Goal: Task Accomplishment & Management: Manage account settings

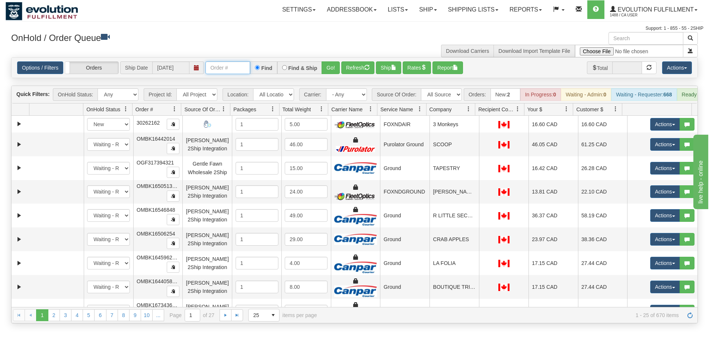
click at [233, 66] on input "text" at bounding box center [227, 67] width 45 height 13
click at [339, 67] on button "Go!" at bounding box center [331, 67] width 18 height 13
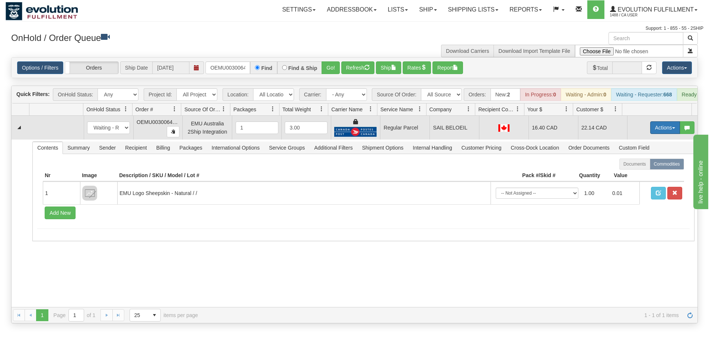
click at [661, 130] on button "Actions" at bounding box center [665, 127] width 30 height 13
click at [646, 164] on span "Rate All Services" at bounding box center [650, 161] width 45 height 6
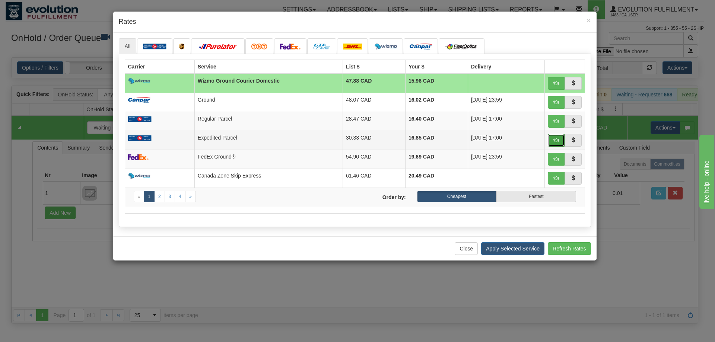
click at [550, 137] on button "button" at bounding box center [555, 140] width 17 height 13
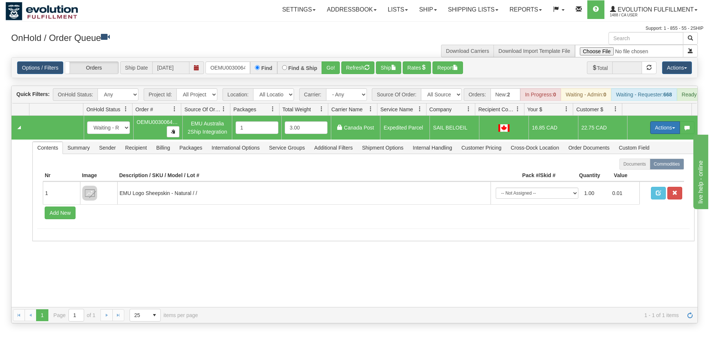
click at [664, 134] on button "Actions" at bounding box center [665, 127] width 30 height 13
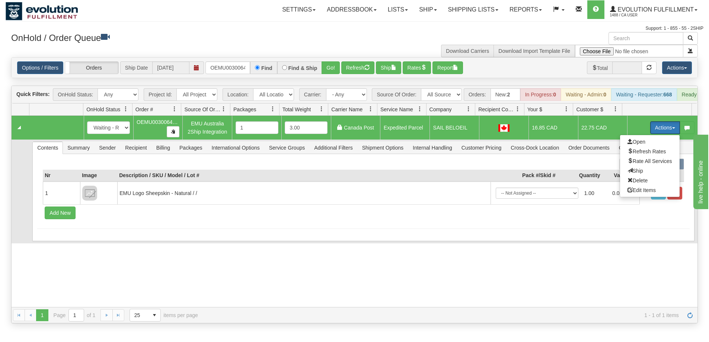
click at [633, 174] on span "Ship" at bounding box center [636, 171] width 16 height 6
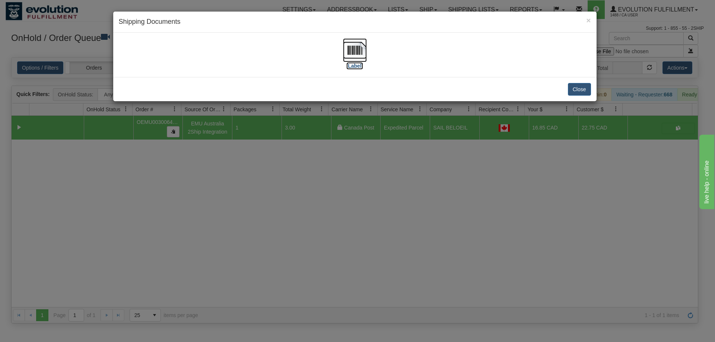
click at [353, 55] on img at bounding box center [355, 50] width 24 height 24
click at [287, 250] on div "× Shipping Documents [Label] Close" at bounding box center [357, 171] width 715 height 342
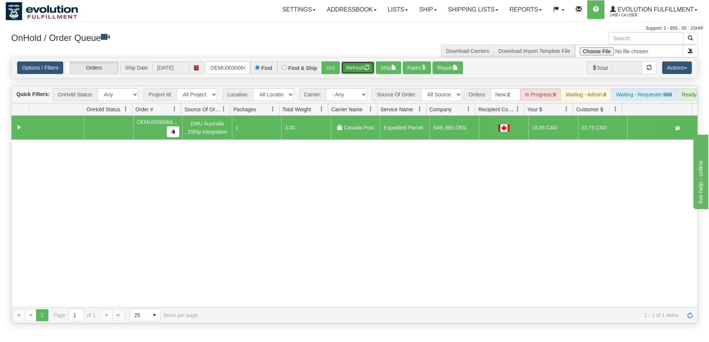
click at [358, 64] on button "Refresh" at bounding box center [357, 67] width 33 height 13
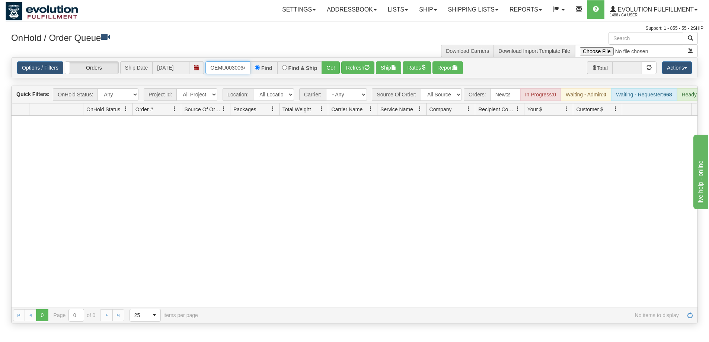
scroll to position [0, 10]
drag, startPoint x: 209, startPoint y: 64, endPoint x: 268, endPoint y: 66, distance: 59.2
click at [268, 66] on div "OEMU0030064003 Find Find & Ship Go!" at bounding box center [272, 67] width 134 height 13
click at [333, 70] on button "Go!" at bounding box center [331, 67] width 18 height 13
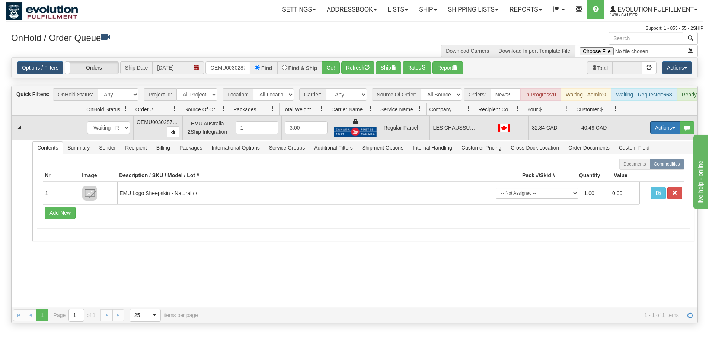
click at [650, 132] on button "Actions" at bounding box center [665, 127] width 30 height 13
click at [641, 164] on span "Rate All Services" at bounding box center [650, 161] width 45 height 6
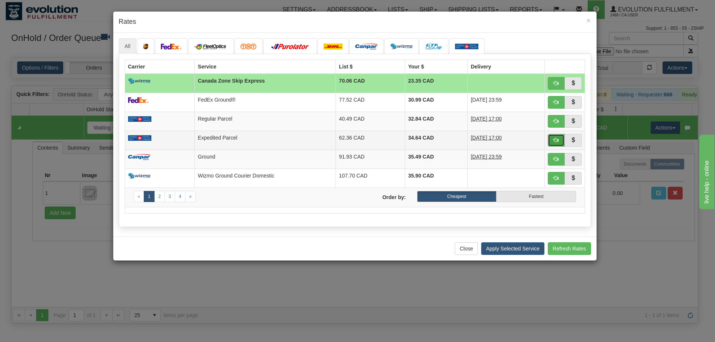
click at [559, 141] on button "button" at bounding box center [555, 140] width 17 height 13
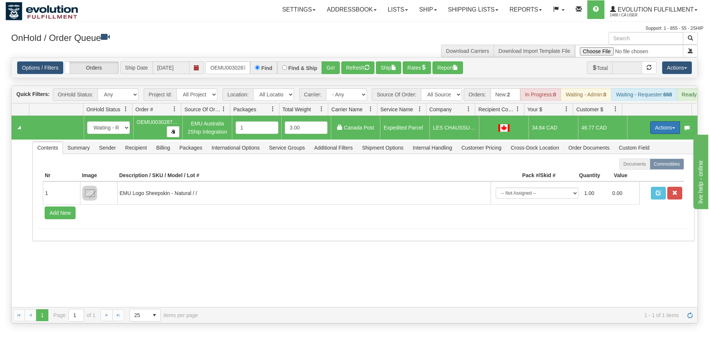
click at [661, 131] on button "Actions" at bounding box center [665, 127] width 30 height 13
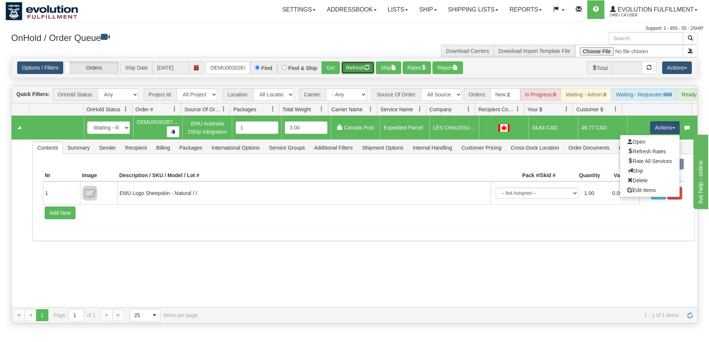
click at [355, 62] on button "Refresh" at bounding box center [357, 67] width 33 height 13
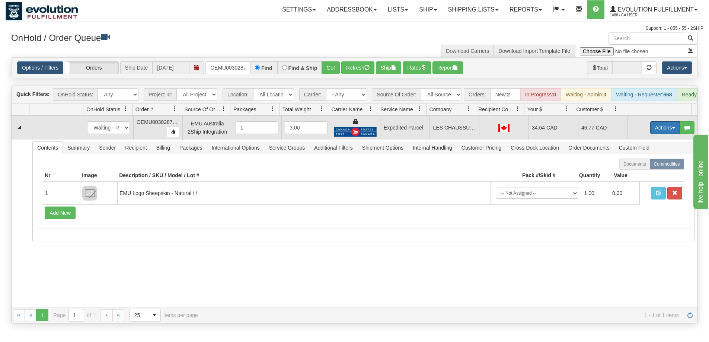
click at [657, 134] on button "Actions" at bounding box center [665, 127] width 30 height 13
click at [632, 174] on span "Ship" at bounding box center [636, 171] width 16 height 6
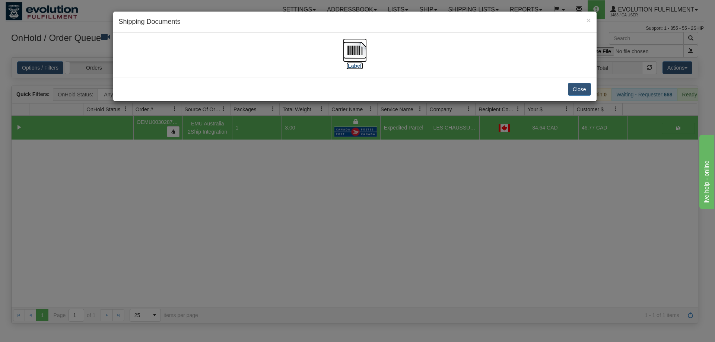
click at [353, 51] on img at bounding box center [355, 50] width 24 height 24
click at [446, 220] on div "× Shipping Documents [Label] Close" at bounding box center [357, 171] width 715 height 342
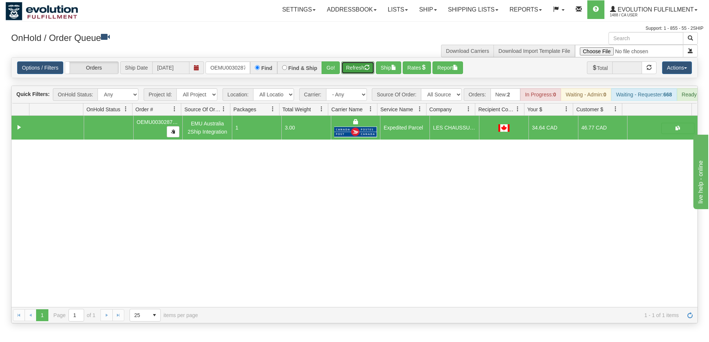
click at [352, 64] on button "Refresh" at bounding box center [357, 67] width 33 height 13
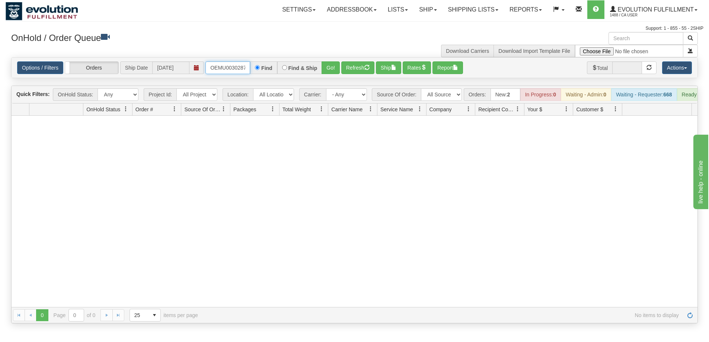
scroll to position [0, 10]
drag, startPoint x: 207, startPoint y: 68, endPoint x: 302, endPoint y: 67, distance: 95.3
click at [302, 67] on div "OEMU0030287002 Find Find & Ship Go!" at bounding box center [272, 67] width 134 height 13
type input "OEMU0030065002"
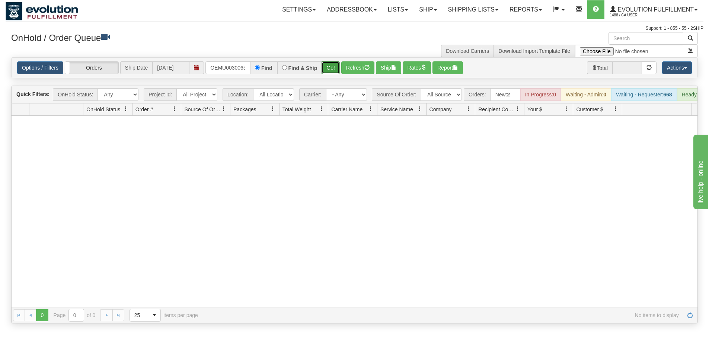
click at [332, 66] on button "Go!" at bounding box center [331, 67] width 18 height 13
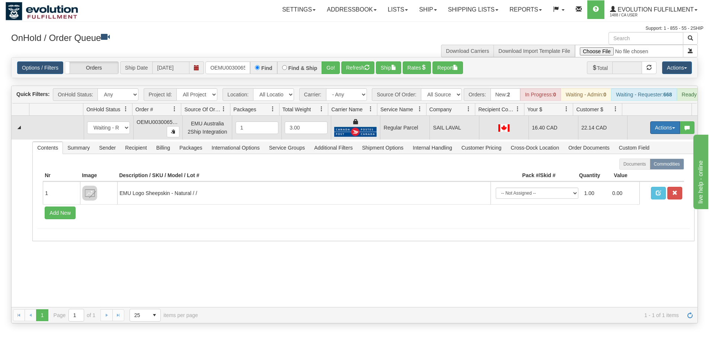
click at [658, 131] on button "Actions" at bounding box center [665, 127] width 30 height 13
click at [645, 164] on span "Rate All Services" at bounding box center [650, 161] width 45 height 6
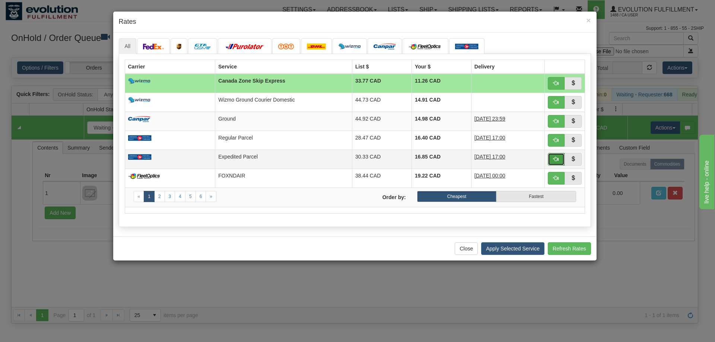
click at [555, 159] on span "button" at bounding box center [555, 158] width 5 height 5
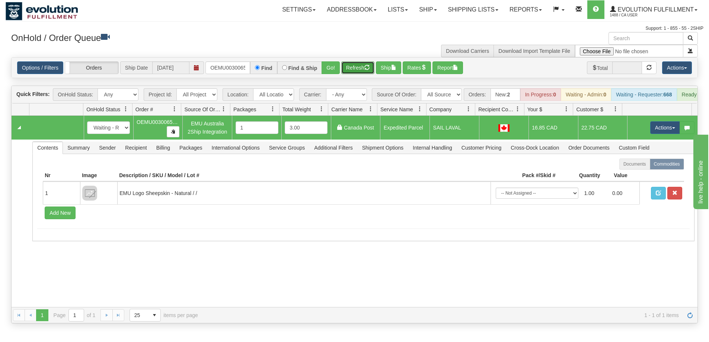
click at [357, 63] on button "Refresh" at bounding box center [357, 67] width 33 height 13
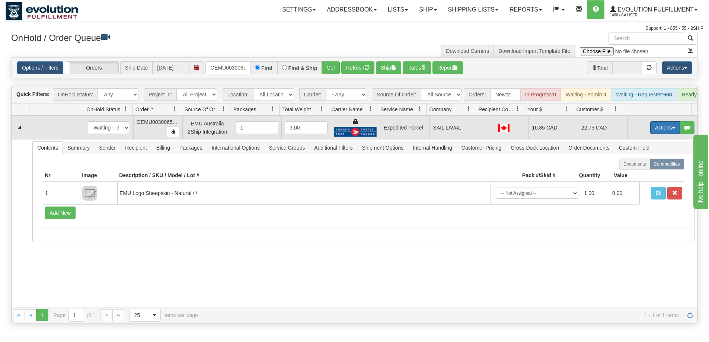
click at [651, 134] on button "Actions" at bounding box center [665, 127] width 30 height 13
click at [641, 176] on link "Ship" at bounding box center [650, 171] width 60 height 10
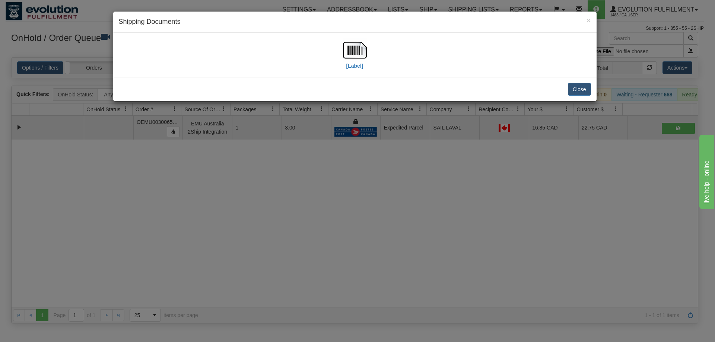
click at [354, 22] on h4 "Shipping Documents" at bounding box center [355, 22] width 472 height 10
click at [352, 47] on img at bounding box center [355, 50] width 24 height 24
click at [375, 341] on div "× Shipping Documents [Label] Close" at bounding box center [357, 171] width 715 height 342
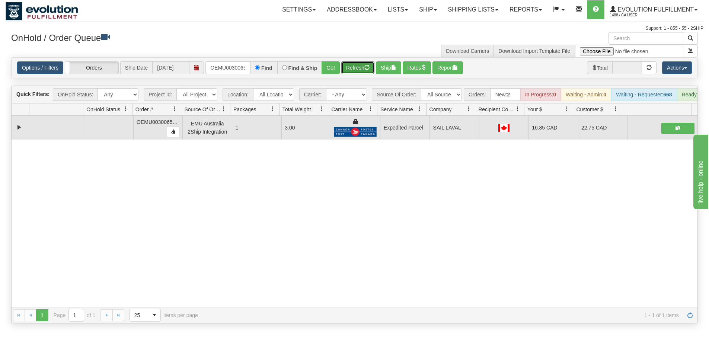
click at [365, 63] on button "Refresh" at bounding box center [357, 67] width 33 height 13
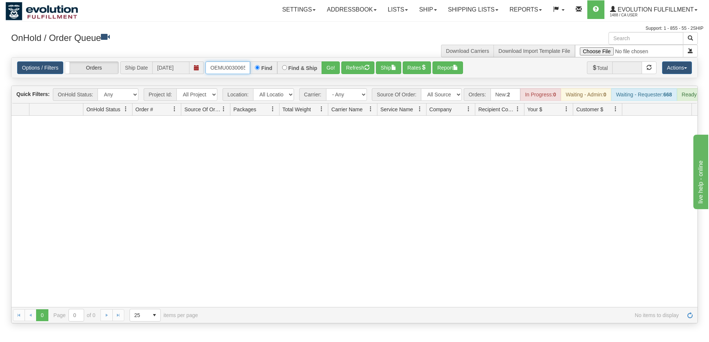
scroll to position [0, 10]
drag, startPoint x: 207, startPoint y: 67, endPoint x: 256, endPoint y: 67, distance: 48.8
click at [256, 67] on div "OEMU0030065002 Find Find & Ship Go!" at bounding box center [272, 67] width 134 height 13
type input "OEMU0030397003"
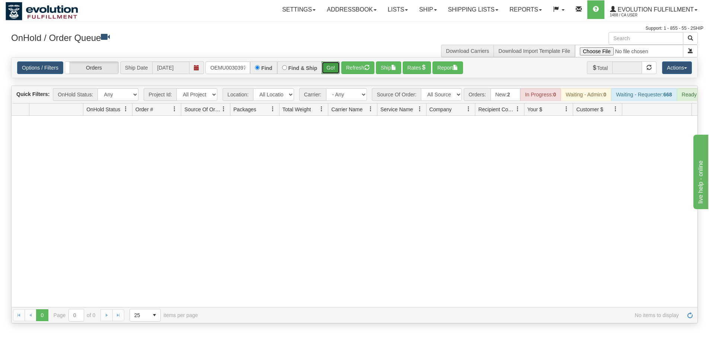
click at [332, 67] on button "Go!" at bounding box center [331, 67] width 18 height 13
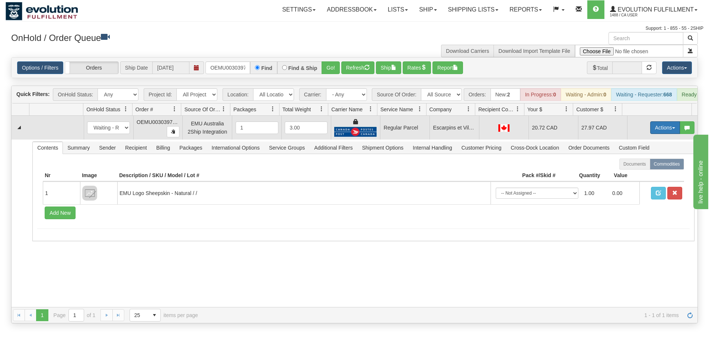
click at [669, 129] on button "Actions" at bounding box center [665, 127] width 30 height 13
click at [635, 164] on span "Rate All Services" at bounding box center [650, 161] width 45 height 6
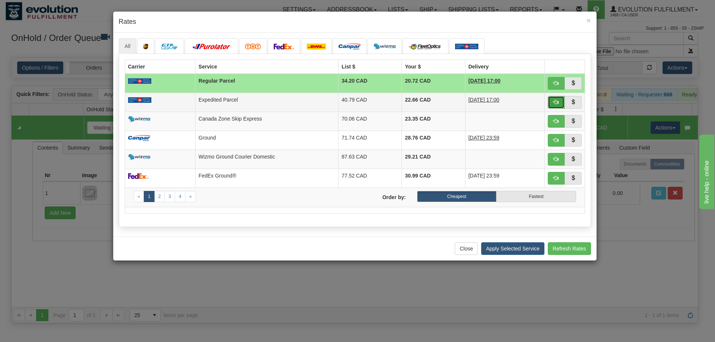
click at [555, 100] on span "button" at bounding box center [555, 101] width 5 height 5
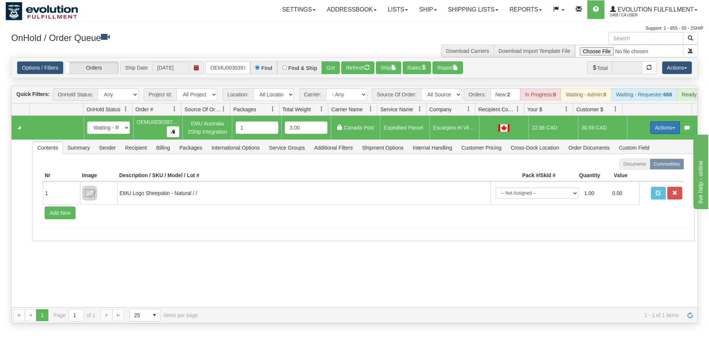
click at [660, 132] on button "Actions" at bounding box center [665, 127] width 30 height 13
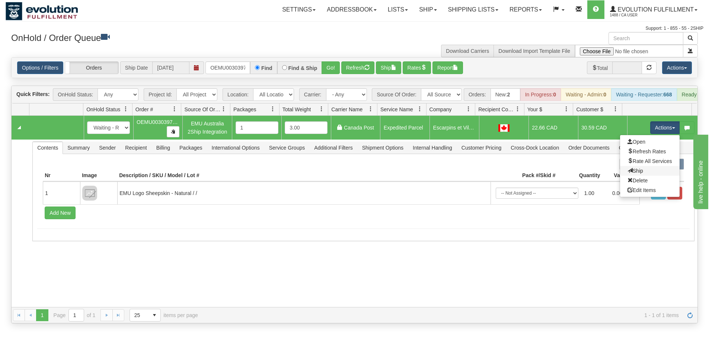
click at [643, 176] on link "Ship" at bounding box center [650, 171] width 60 height 10
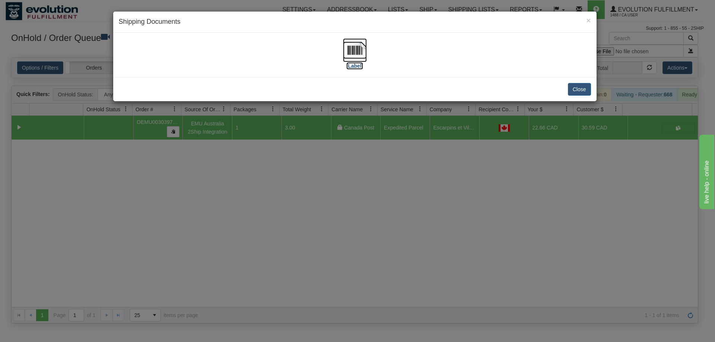
click at [357, 51] on img at bounding box center [355, 50] width 24 height 24
click at [368, 228] on div "× Shipping Documents [Label] Close" at bounding box center [357, 171] width 715 height 342
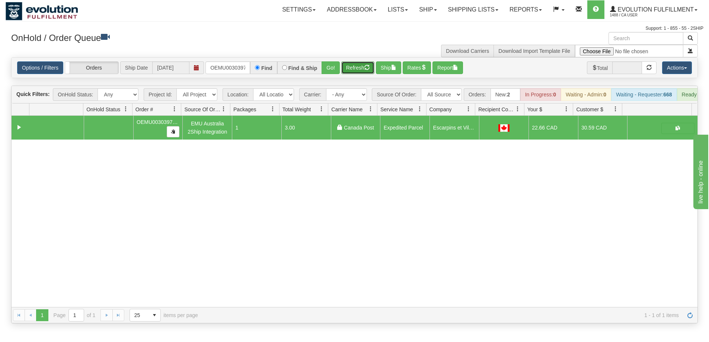
click at [356, 71] on button "Refresh" at bounding box center [357, 67] width 33 height 13
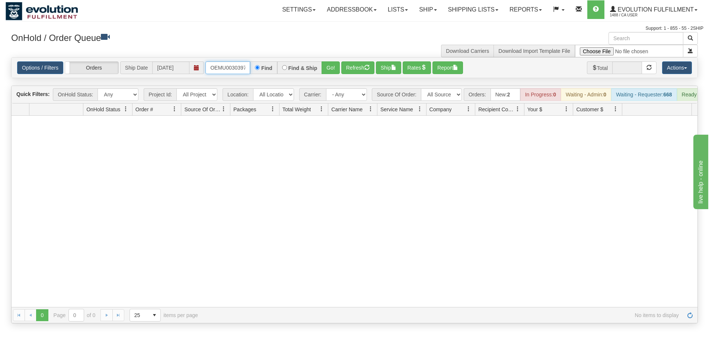
scroll to position [0, 10]
drag, startPoint x: 211, startPoint y: 66, endPoint x: 264, endPoint y: 58, distance: 53.3
click at [264, 58] on div "Options / Filters Group Shipments Orders Ship Date [DATE] OEMU0030397003 Find F…" at bounding box center [355, 68] width 686 height 20
click at [325, 64] on button "Go!" at bounding box center [331, 67] width 18 height 13
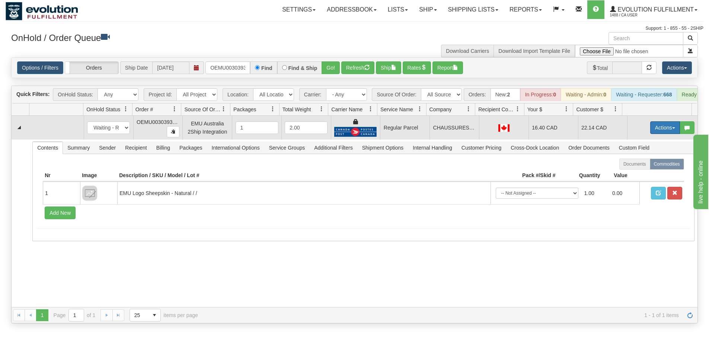
click at [660, 134] on button "Actions" at bounding box center [665, 127] width 30 height 13
click at [645, 164] on span "Rate All Services" at bounding box center [650, 161] width 45 height 6
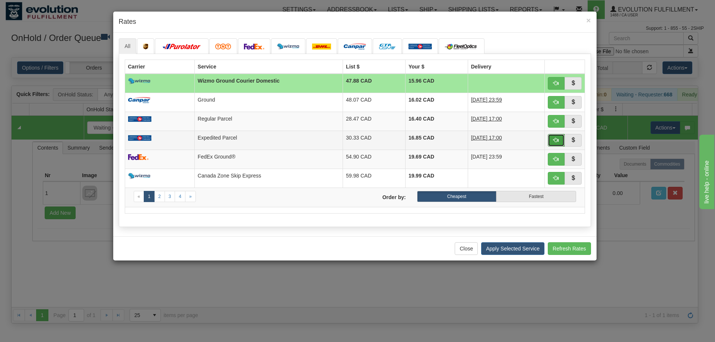
click at [557, 137] on button "button" at bounding box center [555, 140] width 17 height 13
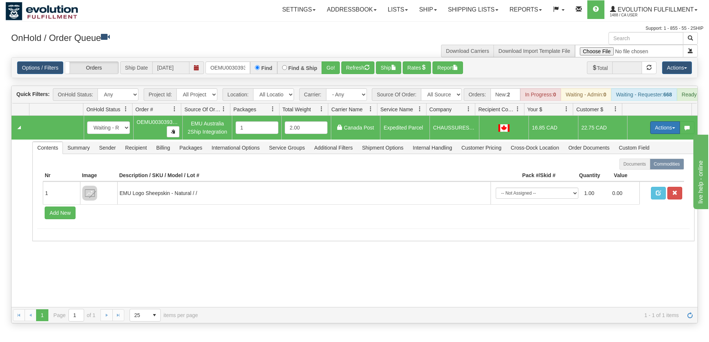
click at [660, 134] on button "Actions" at bounding box center [665, 127] width 30 height 13
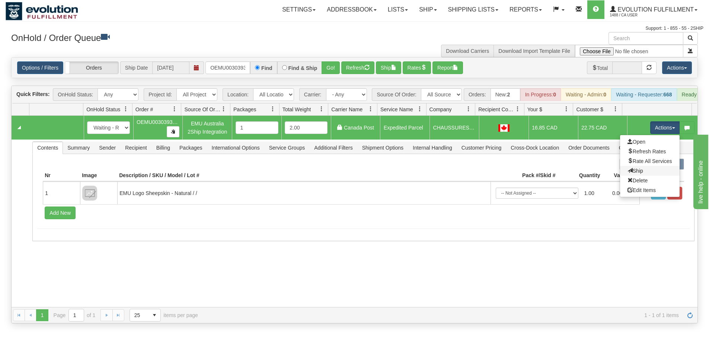
click at [640, 176] on link "Ship" at bounding box center [650, 171] width 60 height 10
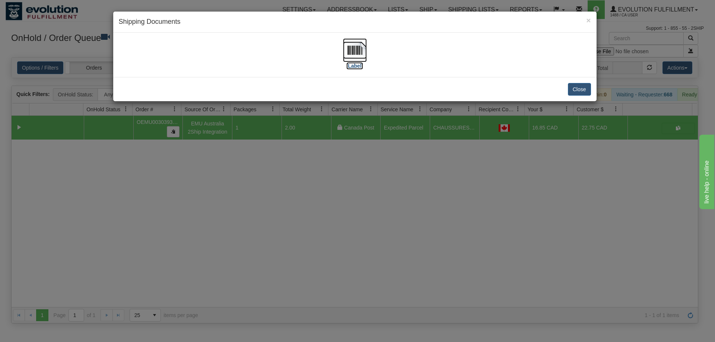
click at [353, 46] on img at bounding box center [355, 50] width 24 height 24
click at [316, 215] on div "× Shipping Documents [Label] Close" at bounding box center [357, 171] width 715 height 342
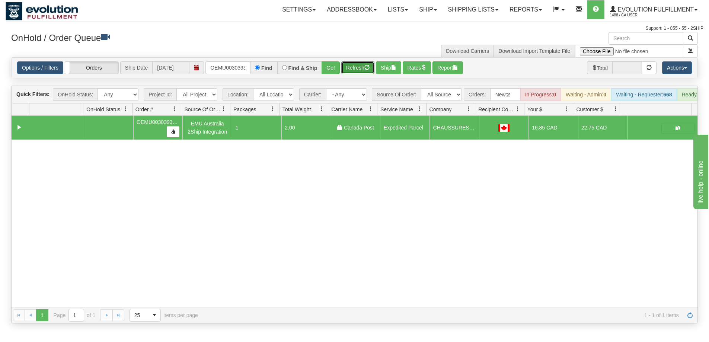
click at [357, 64] on button "Refresh" at bounding box center [357, 67] width 33 height 13
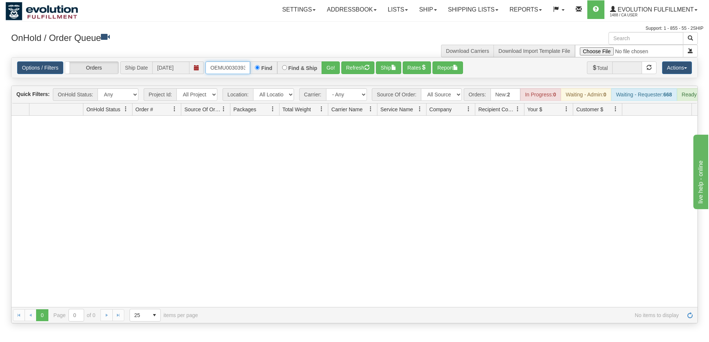
scroll to position [0, 10]
drag, startPoint x: 211, startPoint y: 67, endPoint x: 253, endPoint y: 64, distance: 42.1
click at [253, 64] on div "OEMU0030393002 Find Find & Ship Go!" at bounding box center [272, 67] width 134 height 13
type input "OEMU0030415003"
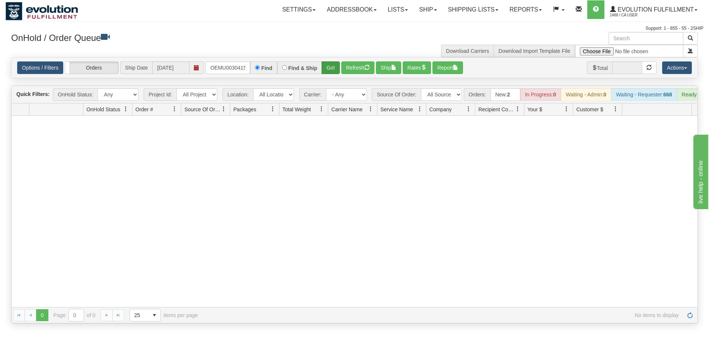
drag, startPoint x: 331, startPoint y: 75, endPoint x: 335, endPoint y: 68, distance: 7.2
click at [334, 71] on div "Options / Filters Group Shipments Orders Ship Date [DATE] OEMU0030415003 Find F…" at bounding box center [355, 68] width 686 height 20
click at [335, 68] on button "Go!" at bounding box center [331, 67] width 18 height 13
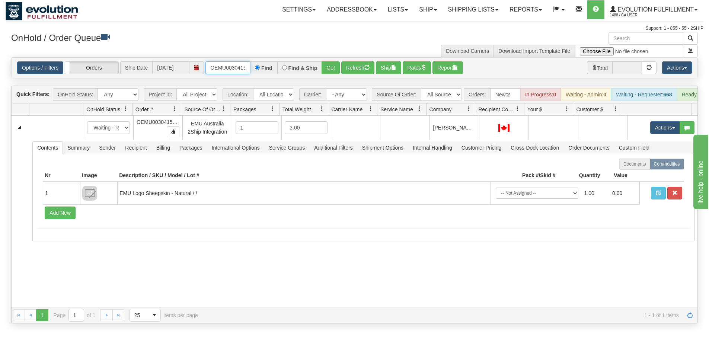
scroll to position [0, 10]
drag, startPoint x: 210, startPoint y: 68, endPoint x: 254, endPoint y: 70, distance: 43.6
click at [254, 70] on div "OEMU0030415003 Find Find & Ship Go!" at bounding box center [272, 67] width 134 height 13
click at [331, 67] on button "Go!" at bounding box center [331, 67] width 18 height 13
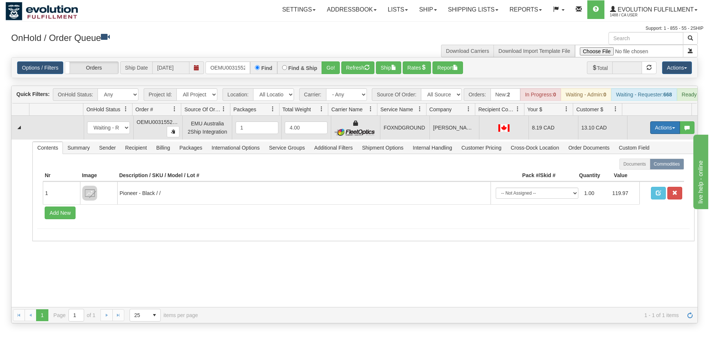
click at [660, 129] on button "Actions" at bounding box center [665, 127] width 30 height 13
click at [632, 174] on span "Ship" at bounding box center [636, 171] width 16 height 6
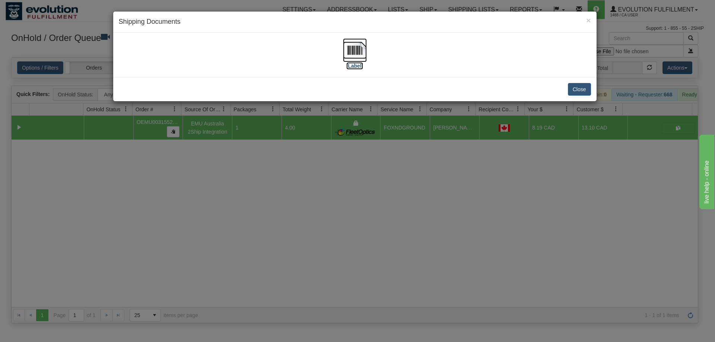
click at [352, 52] on img at bounding box center [355, 50] width 24 height 24
click at [244, 237] on div "× Shipping Documents [Label] Close" at bounding box center [357, 171] width 715 height 342
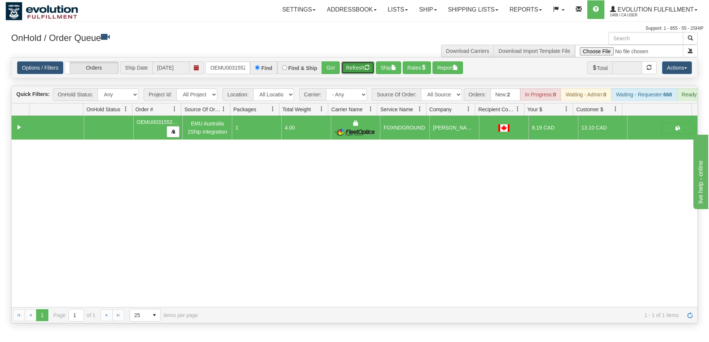
click at [357, 67] on button "Refresh" at bounding box center [357, 67] width 33 height 13
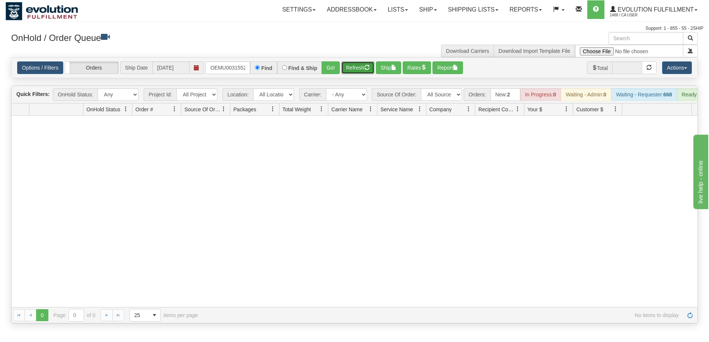
click at [358, 67] on button "Refresh" at bounding box center [357, 67] width 33 height 13
drag, startPoint x: 208, startPoint y: 66, endPoint x: 334, endPoint y: 74, distance: 126.1
click at [334, 74] on div "OEMU0031552001 Find Find & Ship Go!" at bounding box center [272, 67] width 134 height 13
type input "OEMU0031554001"
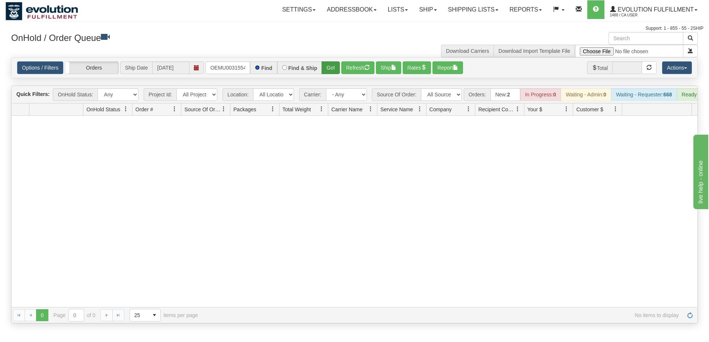
scroll to position [0, 0]
click at [335, 69] on button "Go!" at bounding box center [331, 67] width 18 height 13
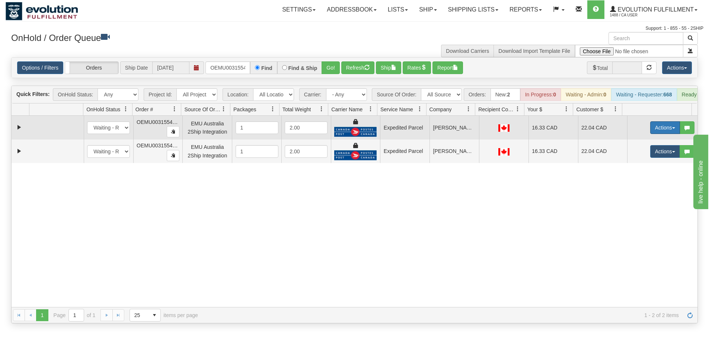
click at [654, 127] on button "Actions" at bounding box center [665, 127] width 30 height 13
click at [634, 174] on span "Ship" at bounding box center [636, 171] width 16 height 6
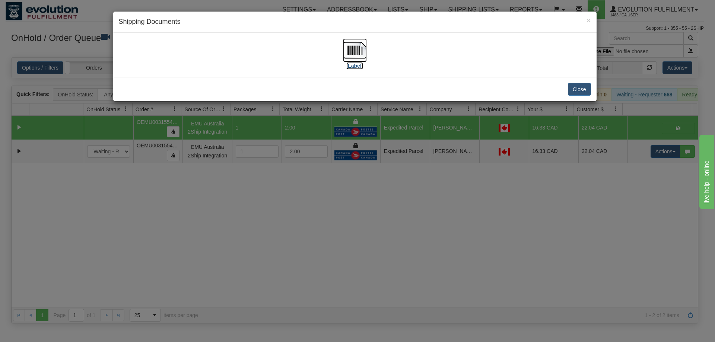
click at [364, 54] on img at bounding box center [355, 50] width 24 height 24
click at [398, 296] on div "× Shipping Documents [Label] Close" at bounding box center [357, 171] width 715 height 342
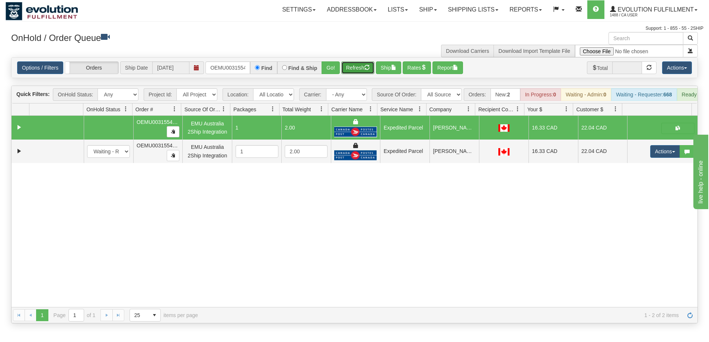
click at [349, 67] on button "Refresh" at bounding box center [357, 67] width 33 height 13
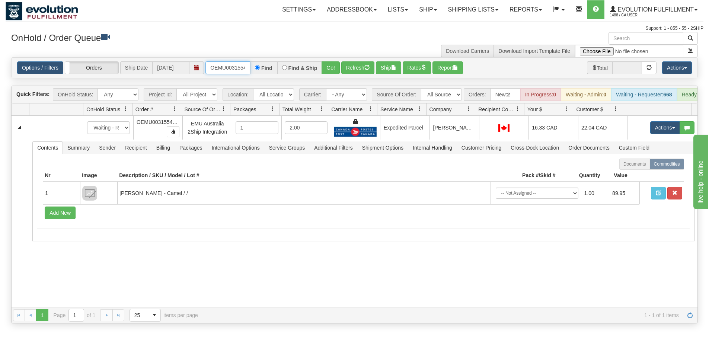
scroll to position [0, 10]
drag, startPoint x: 211, startPoint y: 66, endPoint x: 275, endPoint y: 75, distance: 64.6
click at [275, 75] on div "Options / Filters Group Shipments Orders Ship Date [DATE] OEMU0031554001 Find F…" at bounding box center [355, 68] width 686 height 20
type input "OEMU0031551001"
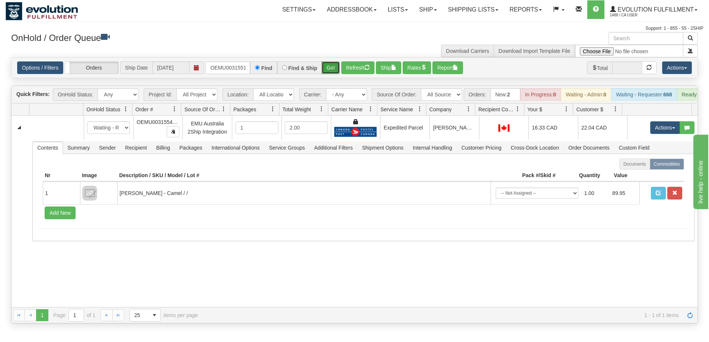
click at [326, 72] on button "Go!" at bounding box center [331, 67] width 18 height 13
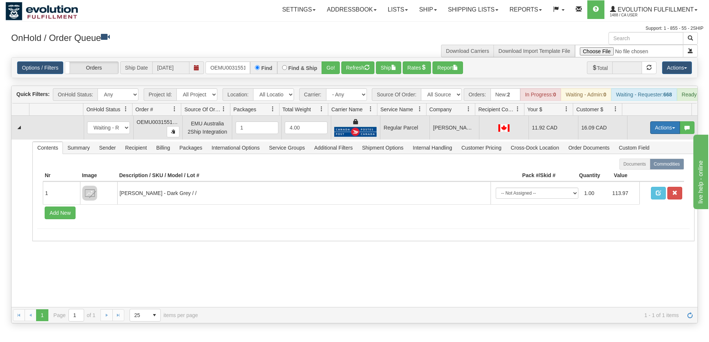
click at [661, 134] on button "Actions" at bounding box center [665, 127] width 30 height 13
click at [646, 164] on span "Rate All Services" at bounding box center [650, 161] width 45 height 6
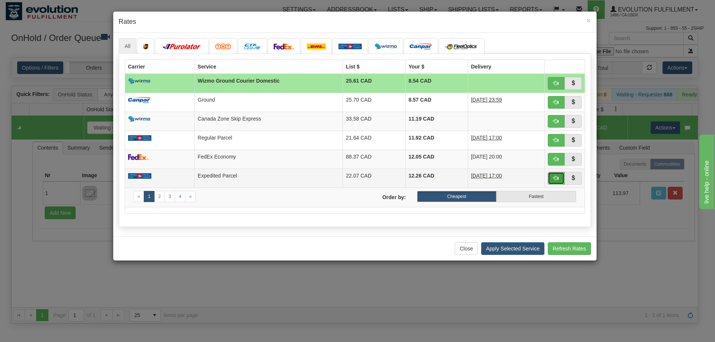
click at [556, 182] on button "button" at bounding box center [555, 178] width 17 height 13
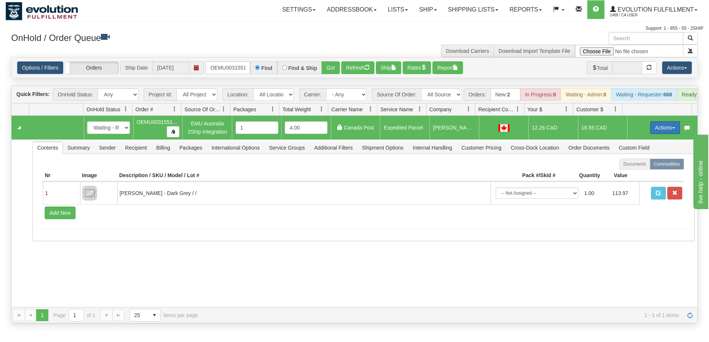
click at [650, 130] on button "Actions" at bounding box center [665, 127] width 30 height 13
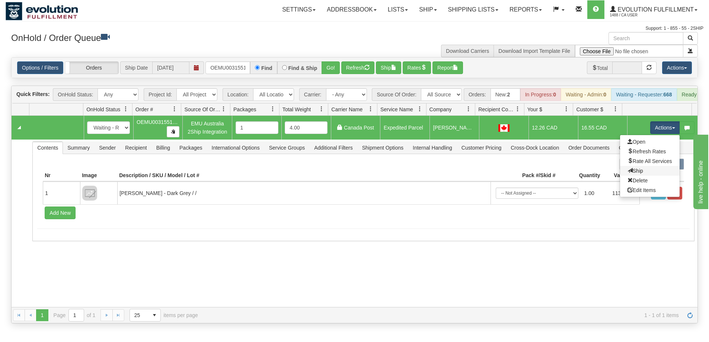
click at [639, 176] on link "Ship" at bounding box center [650, 171] width 60 height 10
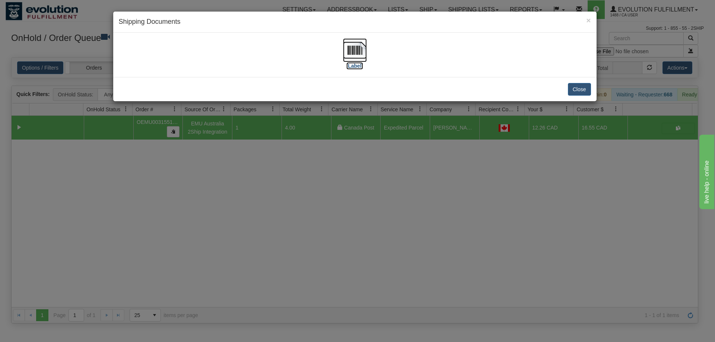
click at [347, 53] on img at bounding box center [355, 50] width 24 height 24
click at [371, 237] on div "× Shipping Documents [Label] Close" at bounding box center [357, 171] width 715 height 342
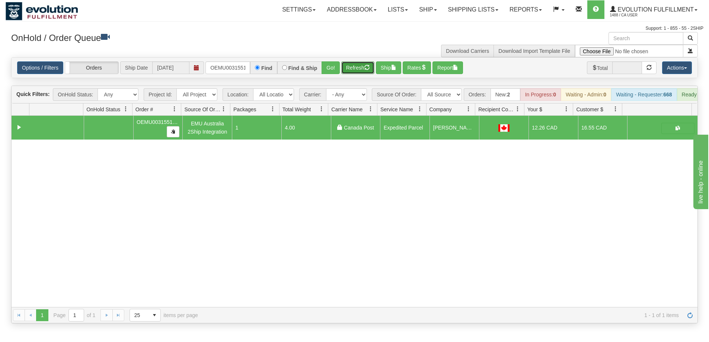
click at [366, 63] on button "Refresh" at bounding box center [357, 67] width 33 height 13
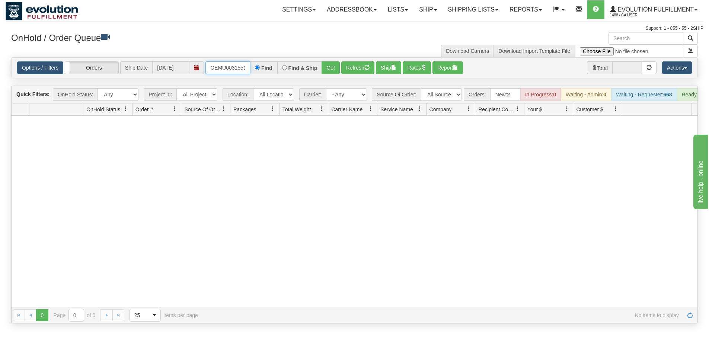
scroll to position [0, 10]
drag, startPoint x: 212, startPoint y: 66, endPoint x: 257, endPoint y: 71, distance: 45.4
click at [257, 71] on div "OEMU0031551001 Find Find & Ship Go!" at bounding box center [272, 67] width 134 height 13
type input "OEMU0031555001"
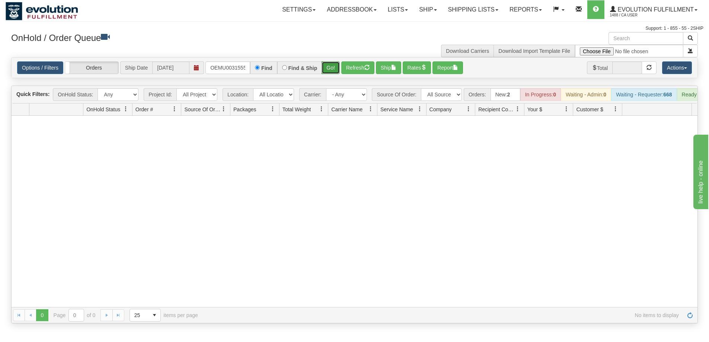
click at [331, 73] on button "Go!" at bounding box center [331, 67] width 18 height 13
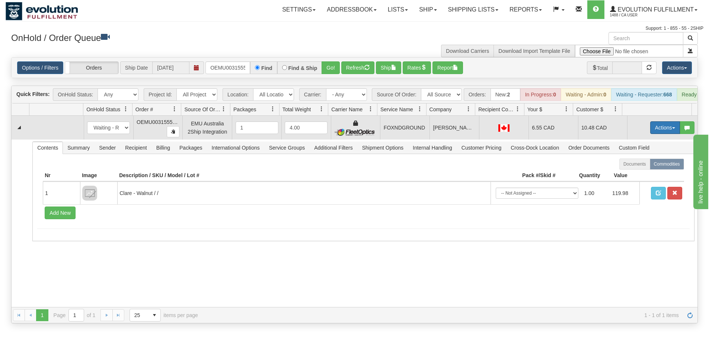
click at [664, 133] on button "Actions" at bounding box center [665, 127] width 30 height 13
click at [637, 176] on link "Ship" at bounding box center [650, 171] width 60 height 10
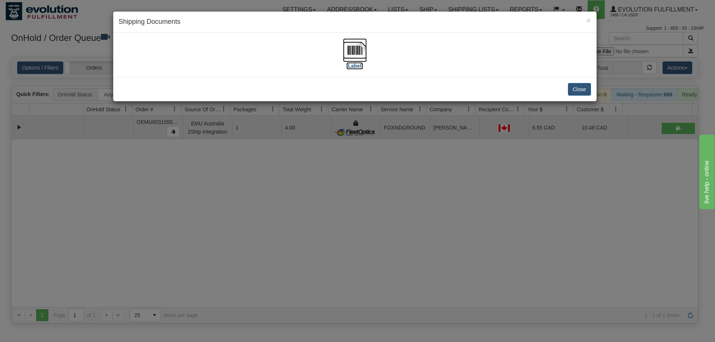
click at [361, 46] on img at bounding box center [355, 50] width 24 height 24
click at [485, 228] on div "× Shipping Documents [Label] Close" at bounding box center [357, 171] width 715 height 342
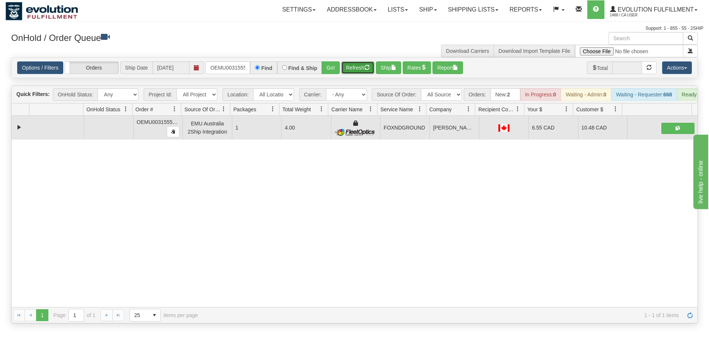
click at [361, 62] on button "Refresh" at bounding box center [357, 67] width 33 height 13
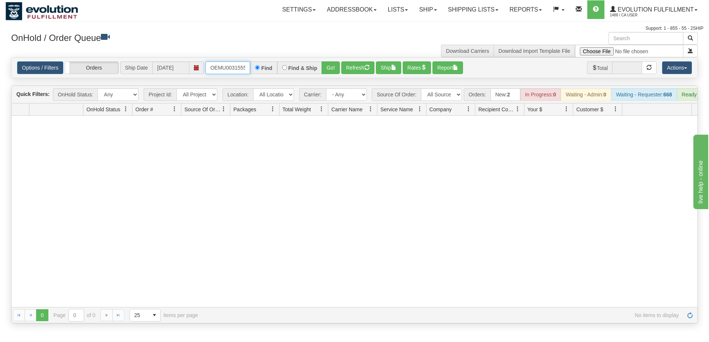
scroll to position [0, 10]
drag, startPoint x: 210, startPoint y: 67, endPoint x: 268, endPoint y: 70, distance: 58.1
click at [268, 70] on div "OEMU0031555001 Find Find & Ship Go!" at bounding box center [272, 67] width 134 height 13
type input "OEMU0031553001"
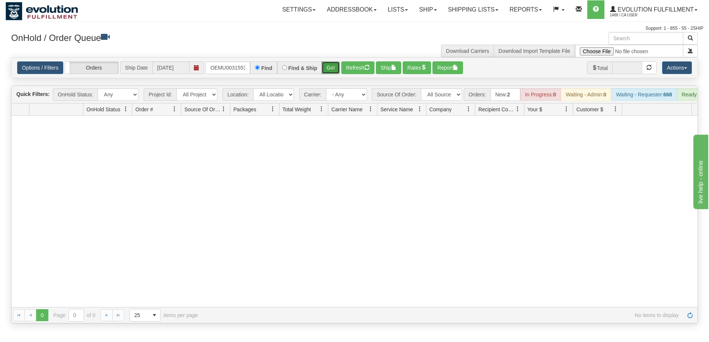
click at [333, 67] on button "Go!" at bounding box center [331, 67] width 18 height 13
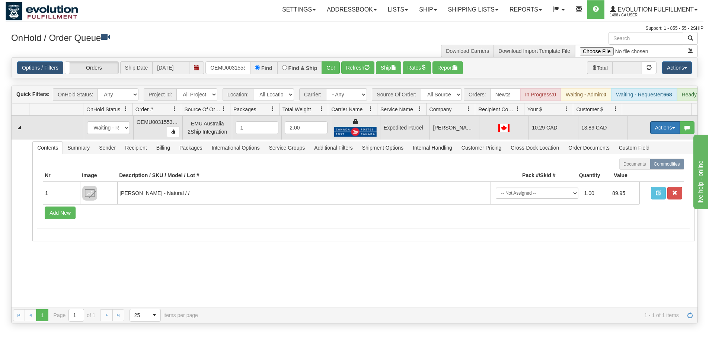
click at [662, 133] on button "Actions" at bounding box center [665, 127] width 30 height 13
click at [639, 176] on link "Ship" at bounding box center [650, 171] width 60 height 10
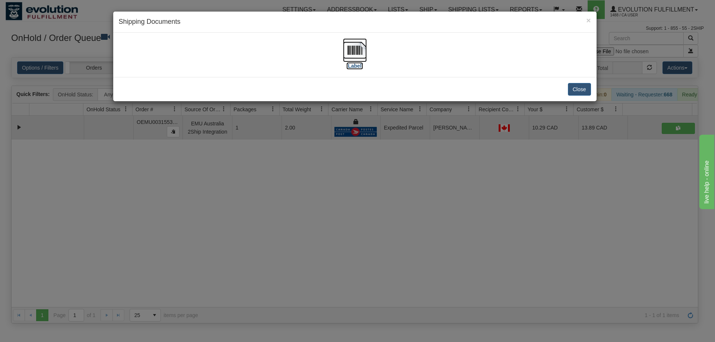
click at [342, 51] on div "[Label]" at bounding box center [355, 54] width 472 height 33
click at [351, 51] on img at bounding box center [355, 50] width 24 height 24
click at [412, 245] on div "× Shipping Documents [Label] Close" at bounding box center [357, 171] width 715 height 342
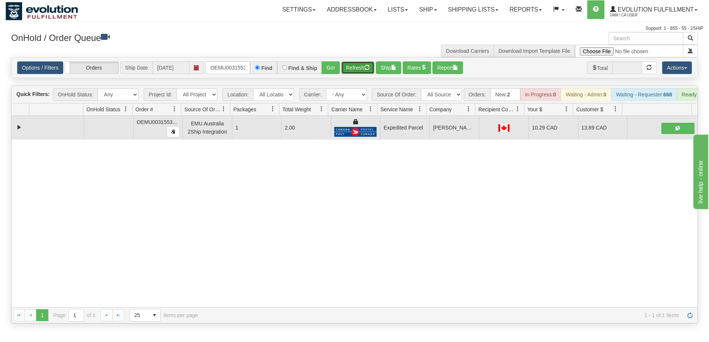
click at [359, 63] on button "Refresh" at bounding box center [357, 67] width 33 height 13
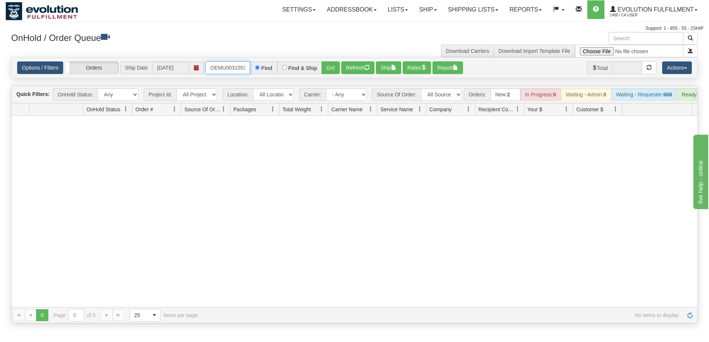
scroll to position [0, 10]
drag, startPoint x: 211, startPoint y: 63, endPoint x: 265, endPoint y: 67, distance: 53.4
click at [265, 67] on div "OEMU0031553001 Find Find & Ship Go!" at bounding box center [272, 67] width 134 height 13
type input "OEMU0030319002"
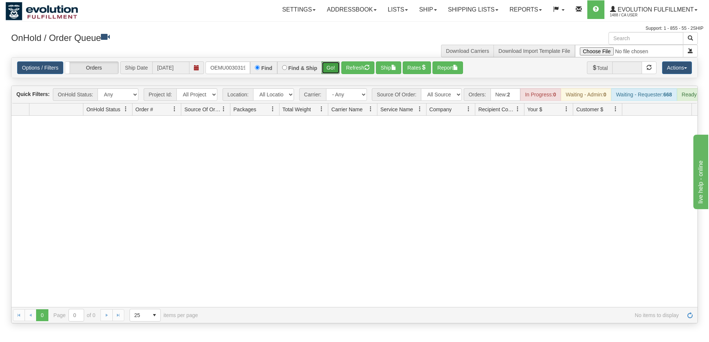
click at [326, 70] on button "Go!" at bounding box center [331, 67] width 18 height 13
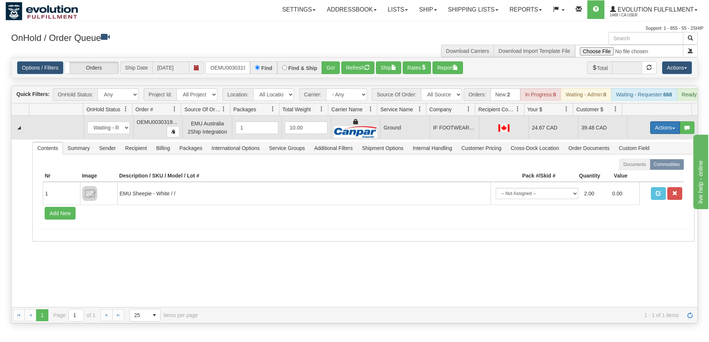
click at [657, 132] on button "Actions" at bounding box center [665, 127] width 30 height 13
click at [642, 176] on link "Ship" at bounding box center [650, 171] width 60 height 10
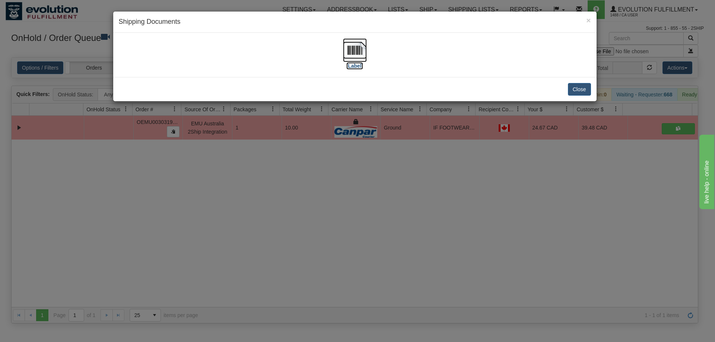
click at [345, 54] on img at bounding box center [355, 50] width 24 height 24
click at [263, 206] on div "× Shipping Documents [Label] Close" at bounding box center [357, 171] width 715 height 342
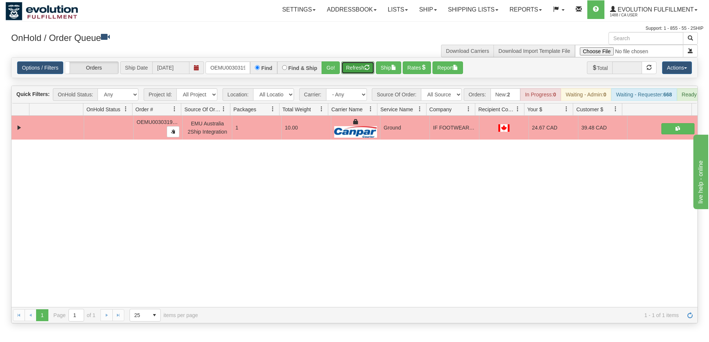
click at [356, 68] on button "Refresh" at bounding box center [357, 67] width 33 height 13
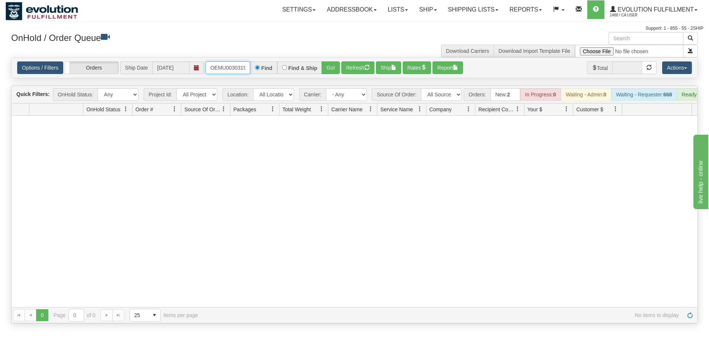
scroll to position [0, 10]
drag, startPoint x: 208, startPoint y: 68, endPoint x: 275, endPoint y: 67, distance: 67.0
click at [275, 67] on div "OEMU0030319002 Find Find & Ship Go!" at bounding box center [272, 67] width 134 height 13
type input "OEMU0030381002"
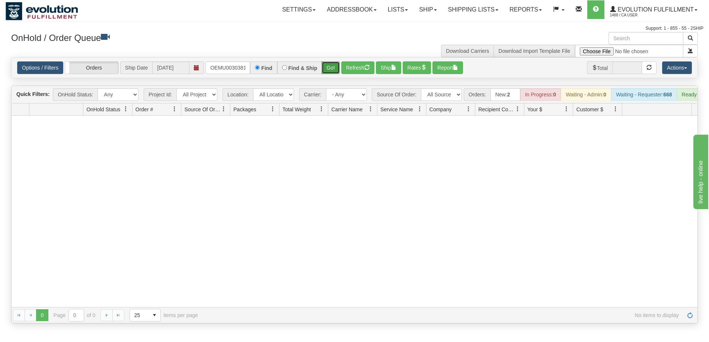
click at [329, 69] on button "Go!" at bounding box center [331, 67] width 18 height 13
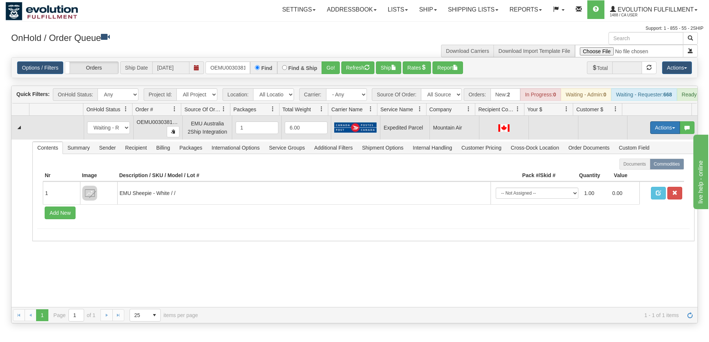
click at [661, 131] on button "Actions" at bounding box center [665, 127] width 30 height 13
click at [647, 164] on span "Rate All Services" at bounding box center [650, 161] width 45 height 6
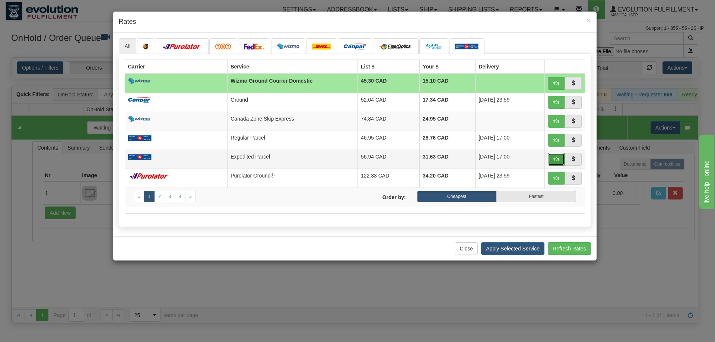
click at [554, 158] on span "button" at bounding box center [555, 158] width 5 height 5
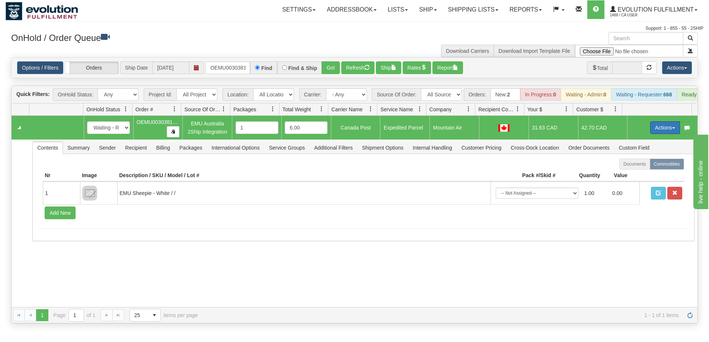
click at [658, 133] on button "Actions" at bounding box center [665, 127] width 30 height 13
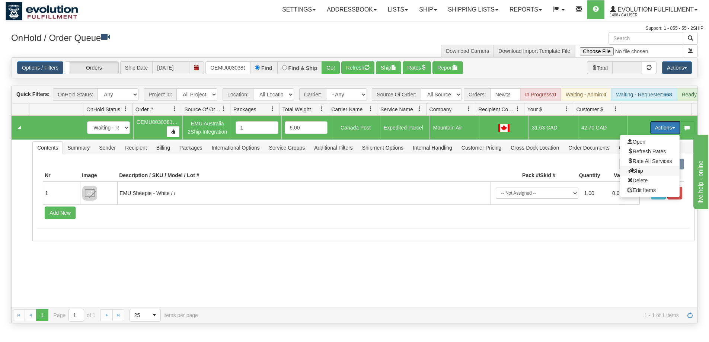
click at [632, 174] on span "Ship" at bounding box center [636, 171] width 16 height 6
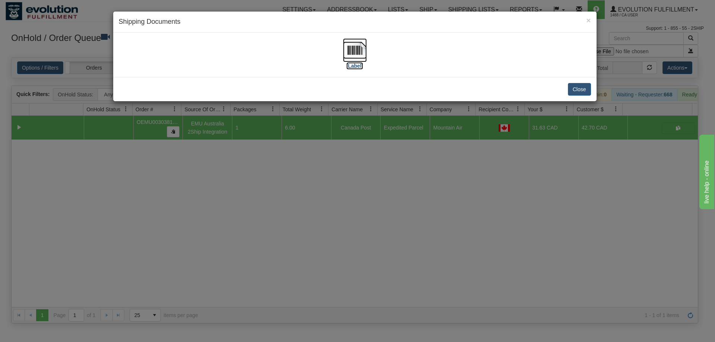
click at [354, 58] on img at bounding box center [355, 50] width 24 height 24
click at [301, 218] on div "× Shipping Documents [Label] Close" at bounding box center [357, 171] width 715 height 342
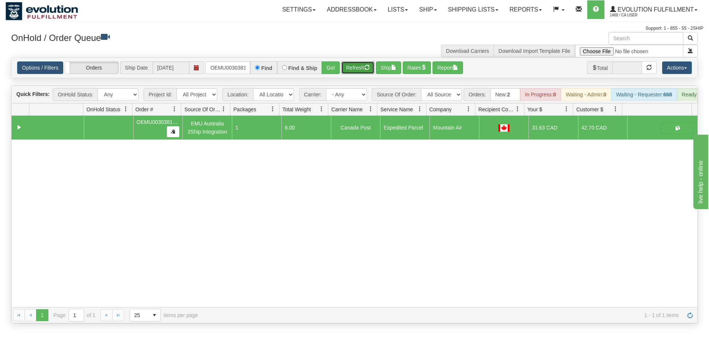
click at [357, 70] on button "Refresh" at bounding box center [357, 67] width 33 height 13
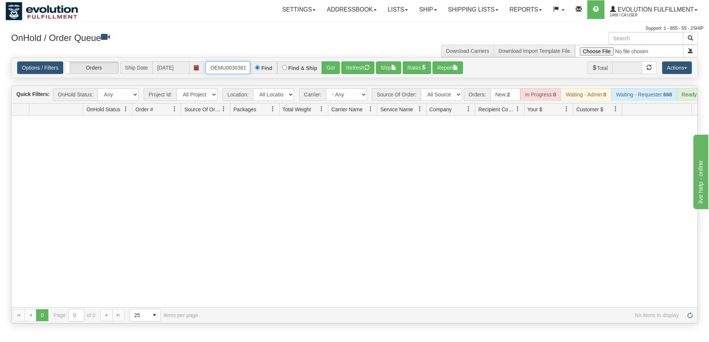
scroll to position [0, 10]
drag, startPoint x: 210, startPoint y: 65, endPoint x: 265, endPoint y: 63, distance: 55.5
click at [265, 63] on div "OEMU0030381002 Find Find & Ship Go!" at bounding box center [272, 67] width 134 height 13
type input "OEMU0030412002"
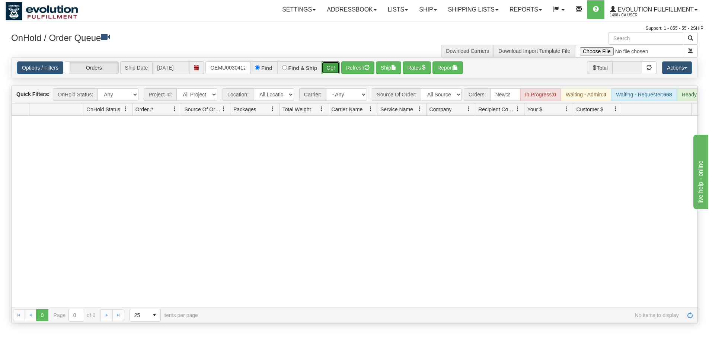
click at [331, 65] on button "Go!" at bounding box center [331, 67] width 18 height 13
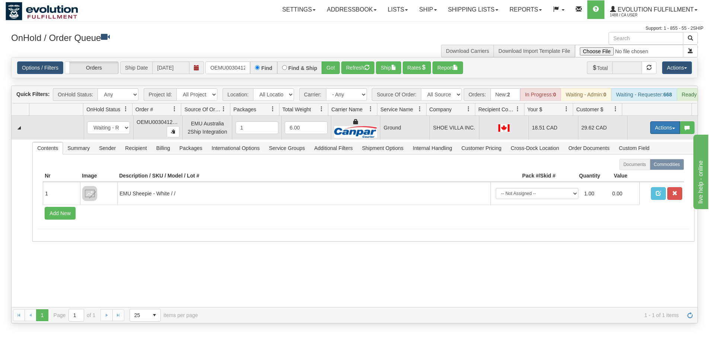
click at [665, 134] on button "Actions" at bounding box center [665, 127] width 30 height 13
click at [633, 174] on span "Ship" at bounding box center [636, 171] width 16 height 6
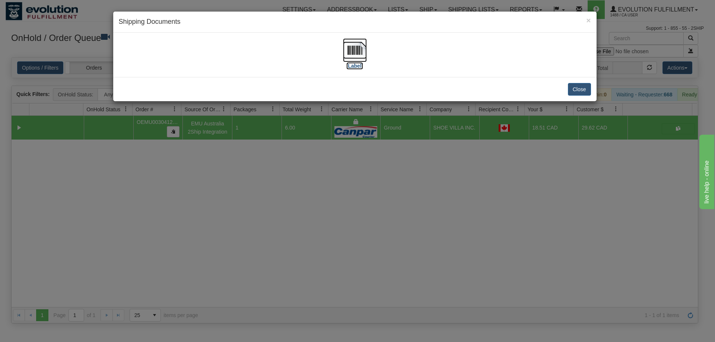
click at [360, 46] on img at bounding box center [355, 50] width 24 height 24
click at [321, 255] on div "× Shipping Documents [Label] Close" at bounding box center [357, 171] width 715 height 342
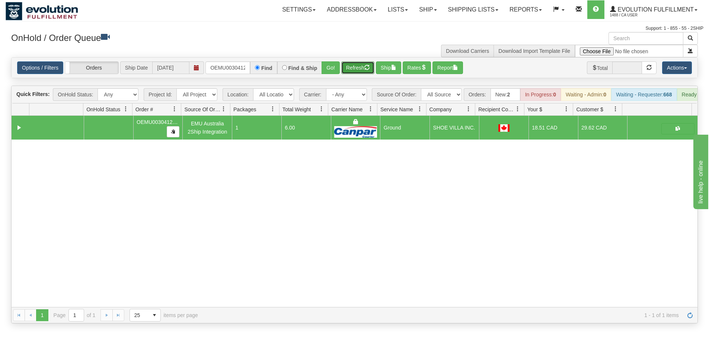
click at [361, 61] on button "Refresh" at bounding box center [357, 67] width 33 height 13
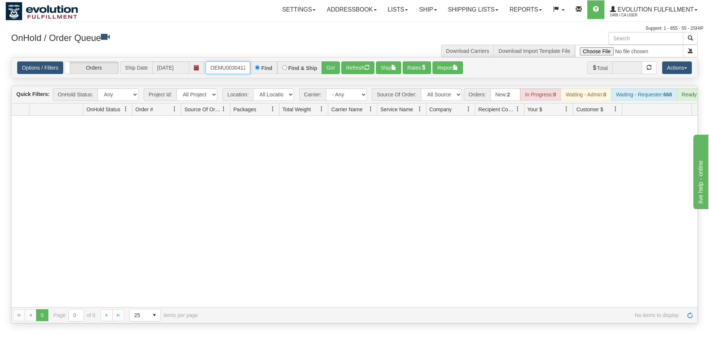
scroll to position [0, 10]
drag, startPoint x: 207, startPoint y: 64, endPoint x: 253, endPoint y: 64, distance: 45.8
click at [253, 64] on div "OEMU0030412002 Find Find & Ship Go!" at bounding box center [272, 67] width 134 height 13
type input "OEMU0031425001"
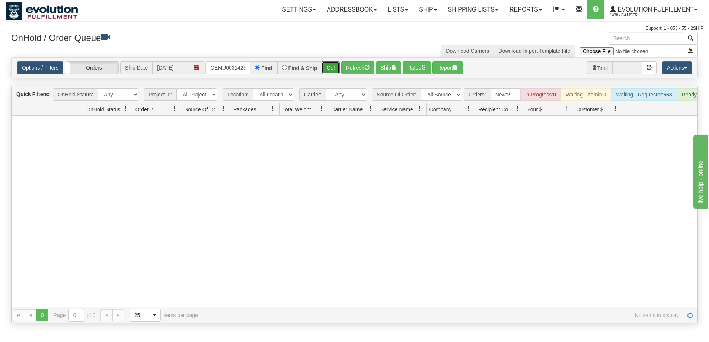
click at [329, 68] on button "Go!" at bounding box center [331, 67] width 18 height 13
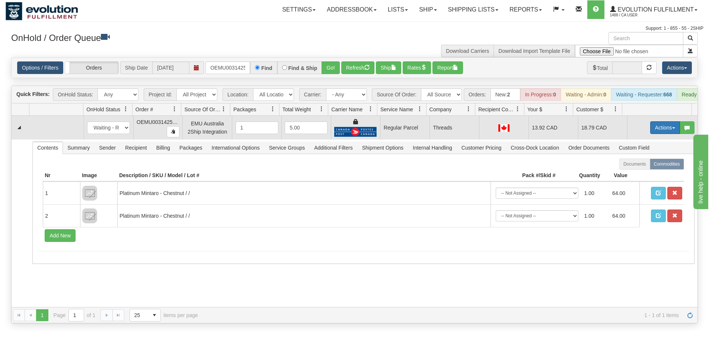
click at [650, 130] on button "Actions" at bounding box center [665, 127] width 30 height 13
click at [640, 164] on span "Rate All Services" at bounding box center [650, 161] width 45 height 6
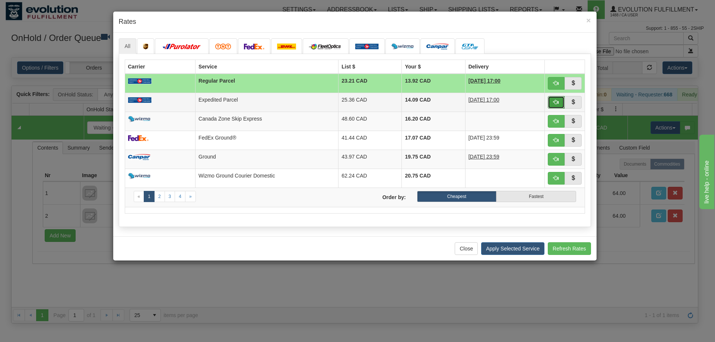
click at [558, 104] on span "button" at bounding box center [555, 101] width 5 height 5
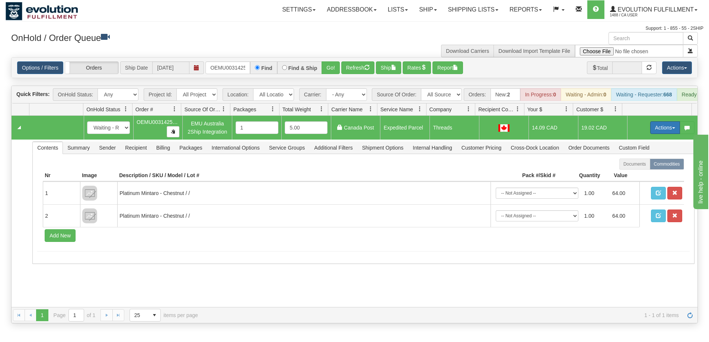
click at [665, 128] on button "Actions" at bounding box center [665, 127] width 30 height 13
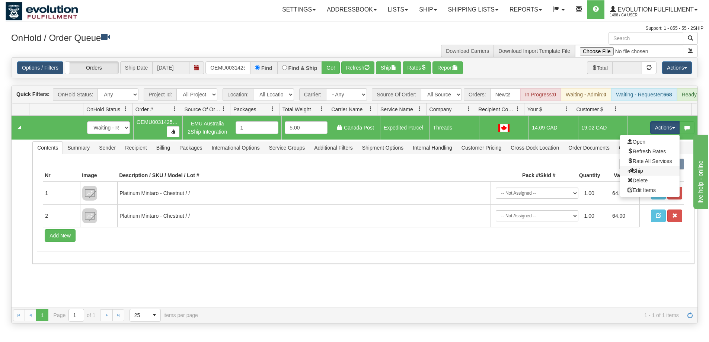
click at [639, 176] on link "Ship" at bounding box center [650, 171] width 60 height 10
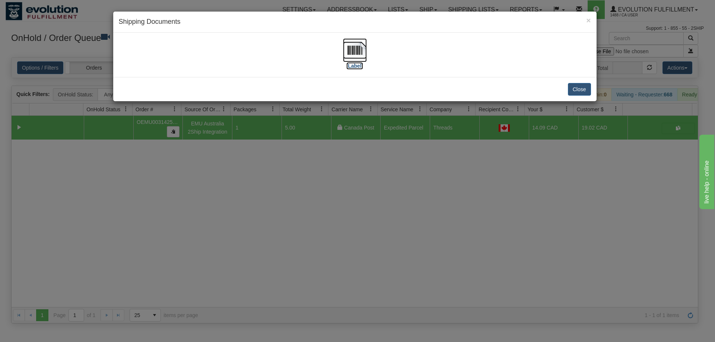
click at [365, 53] on img at bounding box center [355, 50] width 24 height 24
click at [501, 219] on div "× Shipping Documents [Label] Close" at bounding box center [357, 171] width 715 height 342
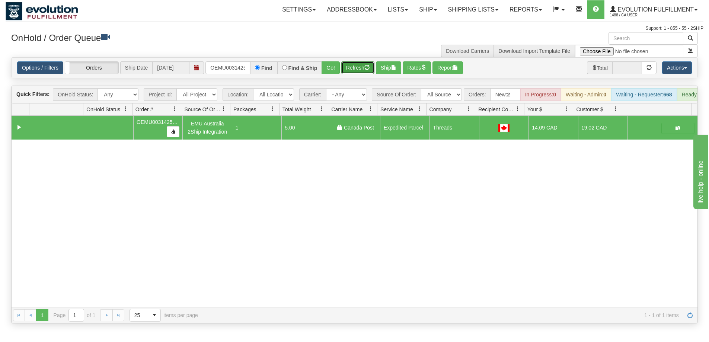
click at [365, 70] on button "Refresh" at bounding box center [357, 67] width 33 height 13
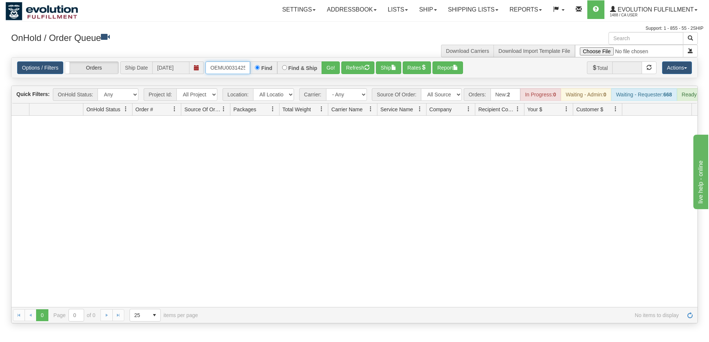
scroll to position [0, 10]
drag, startPoint x: 210, startPoint y: 69, endPoint x: 264, endPoint y: 68, distance: 54.0
click at [264, 68] on div "OEMU0031425001 Find Find & Ship Go!" at bounding box center [272, 67] width 134 height 13
type input "OEMU0030409001"
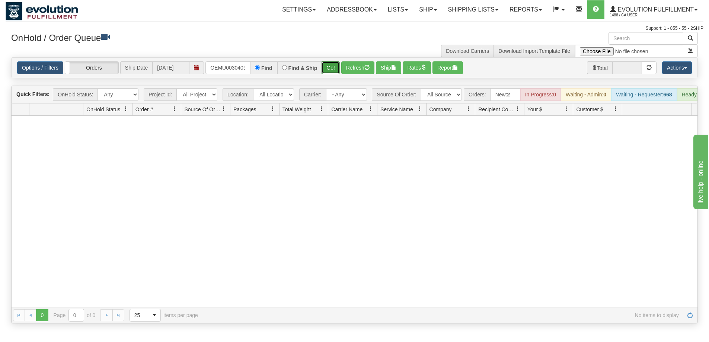
click at [329, 65] on button "Go!" at bounding box center [331, 67] width 18 height 13
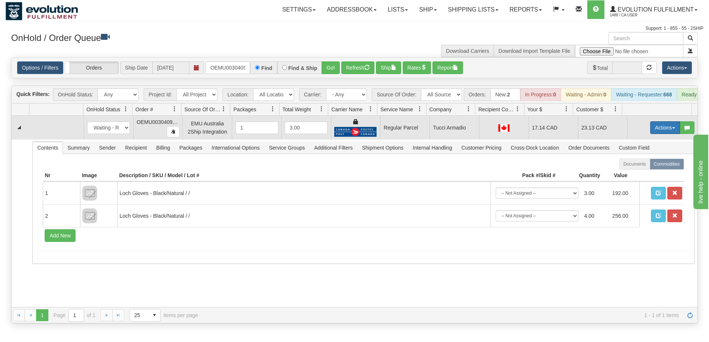
click at [655, 132] on button "Actions" at bounding box center [665, 127] width 30 height 13
click at [642, 164] on span "Rate All Services" at bounding box center [650, 161] width 45 height 6
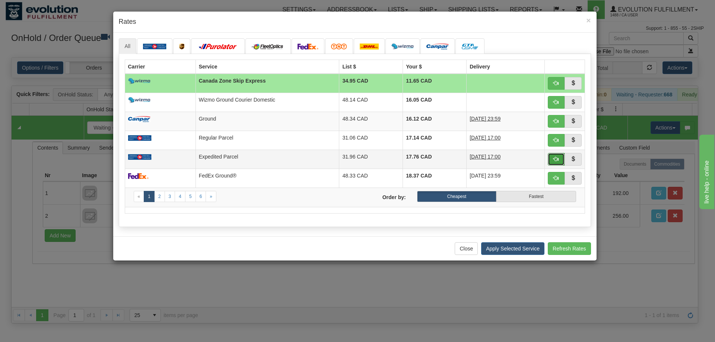
click at [553, 161] on span "button" at bounding box center [555, 158] width 5 height 5
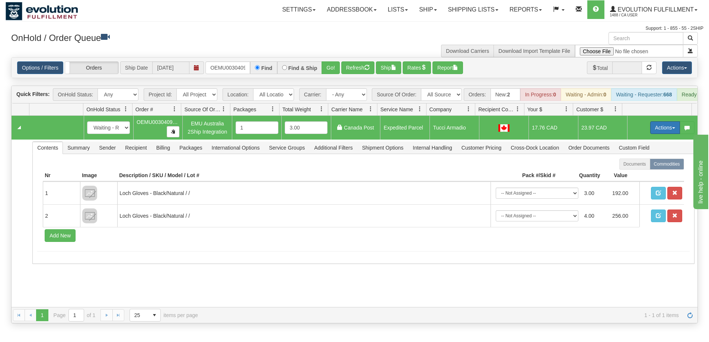
click at [658, 134] on button "Actions" at bounding box center [665, 127] width 30 height 13
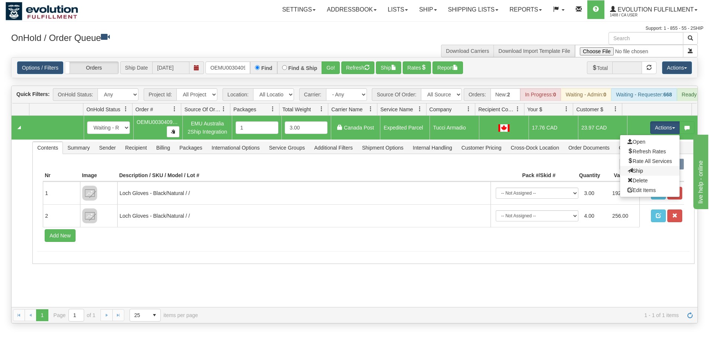
click at [639, 176] on link "Ship" at bounding box center [650, 171] width 60 height 10
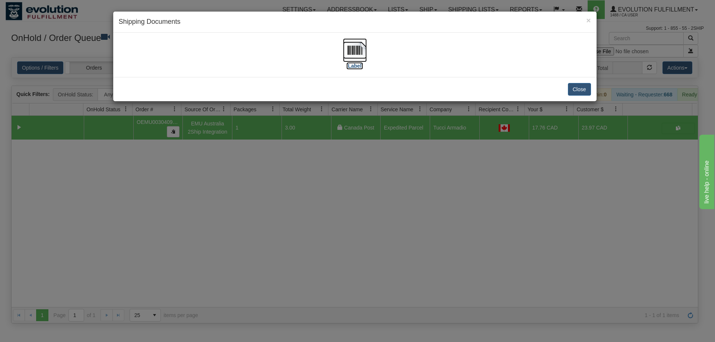
click at [364, 52] on img at bounding box center [355, 50] width 24 height 24
click at [362, 233] on div "× Shipping Documents [Label] Close" at bounding box center [357, 171] width 715 height 342
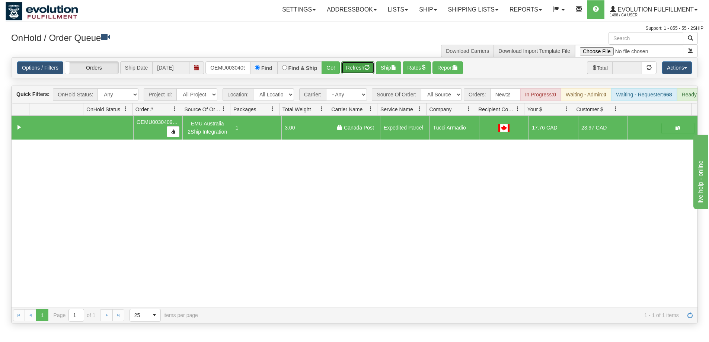
click at [359, 64] on button "Refresh" at bounding box center [357, 67] width 33 height 13
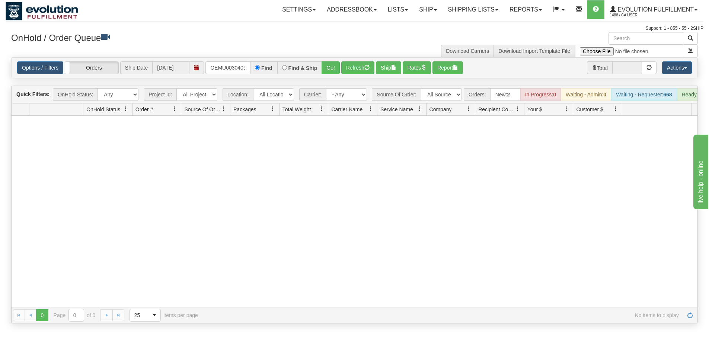
drag, startPoint x: 207, startPoint y: 61, endPoint x: 222, endPoint y: 61, distance: 15.3
click at [222, 61] on div "Options / Filters Group Shipments Orders Ship Date [DATE] OEMU0030409001 Find F…" at bounding box center [355, 68] width 686 height 20
drag, startPoint x: 211, startPoint y: 66, endPoint x: 253, endPoint y: 66, distance: 42.4
click at [253, 66] on div "OEMU0030409001 Find Find & Ship Go!" at bounding box center [272, 67] width 134 height 13
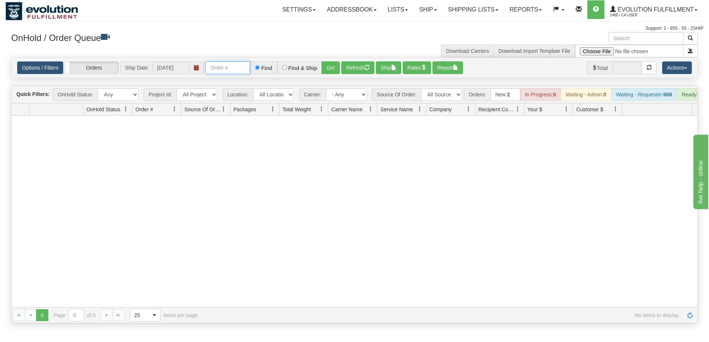
scroll to position [0, 0]
type input "OEMU0030165002"
drag, startPoint x: 333, startPoint y: 76, endPoint x: 330, endPoint y: 71, distance: 5.6
click at [331, 72] on div "Options / Filters Group Shipments Orders Ship Date [DATE] OEMU0030165002 Find F…" at bounding box center [355, 68] width 686 height 20
click at [330, 71] on button "Go!" at bounding box center [331, 67] width 18 height 13
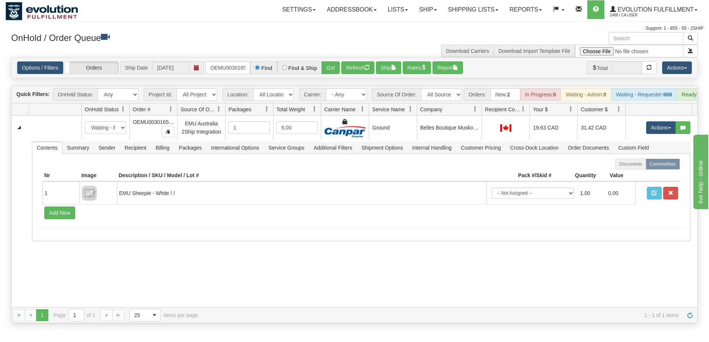
click at [478, 111] on div "Id Location Request Id Reply Id OnHold Status Order # Source Of Order Packages …" at bounding box center [352, 109] width 680 height 12
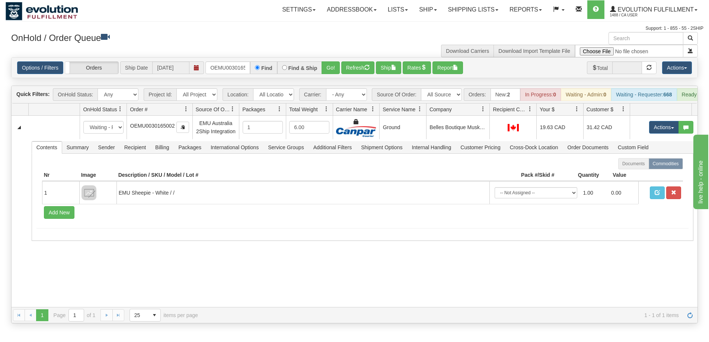
drag, startPoint x: 178, startPoint y: 114, endPoint x: 184, endPoint y: 114, distance: 6.0
click at [184, 114] on div "Id Location Request Id Reply Id OnHold Status Order # Source Of Order Packages …" at bounding box center [352, 109] width 680 height 12
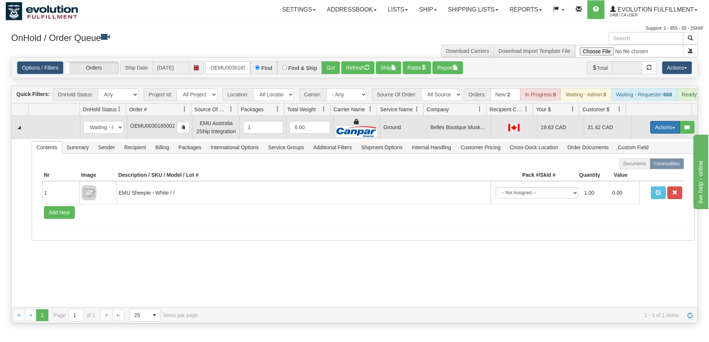
click at [652, 132] on button "Actions" at bounding box center [665, 127] width 30 height 13
click at [630, 173] on span "Ship" at bounding box center [636, 170] width 16 height 6
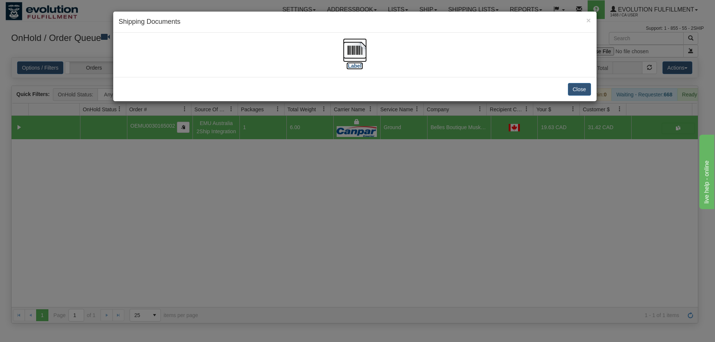
click at [350, 55] on img at bounding box center [355, 50] width 24 height 24
click at [433, 220] on div "× Shipping Documents [Label] Close" at bounding box center [357, 171] width 715 height 342
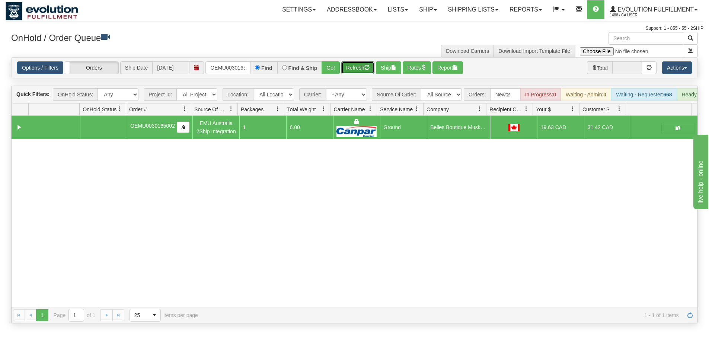
click at [348, 64] on button "Refresh" at bounding box center [357, 67] width 33 height 13
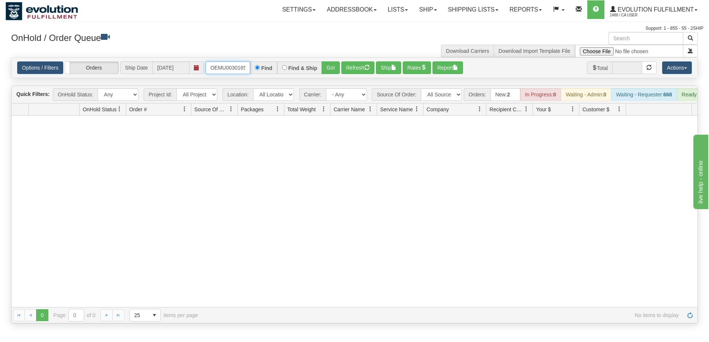
scroll to position [0, 10]
drag, startPoint x: 208, startPoint y: 65, endPoint x: 254, endPoint y: 58, distance: 47.1
click at [254, 58] on div "Options / Filters Group Shipments Orders Ship Date [DATE] OEMU0030165002 Find F…" at bounding box center [355, 68] width 686 height 20
type input "OEMU0029126001"
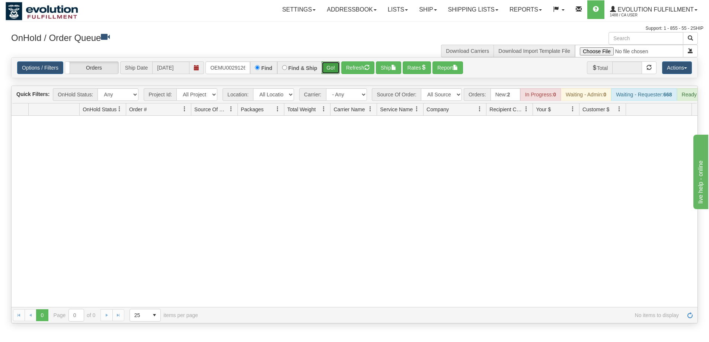
click at [327, 66] on button "Go!" at bounding box center [331, 67] width 18 height 13
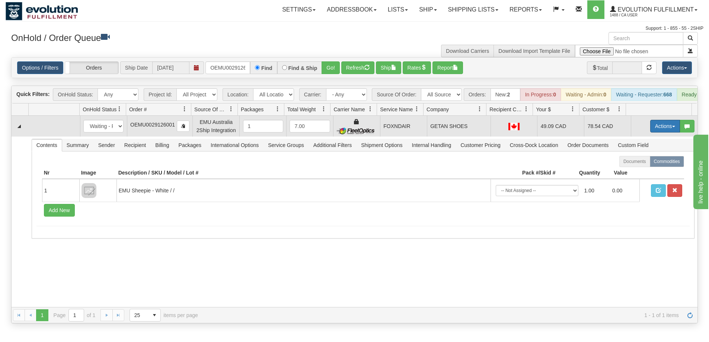
click at [659, 128] on button "Actions" at bounding box center [665, 126] width 30 height 13
click at [635, 172] on span "Ship" at bounding box center [636, 169] width 16 height 6
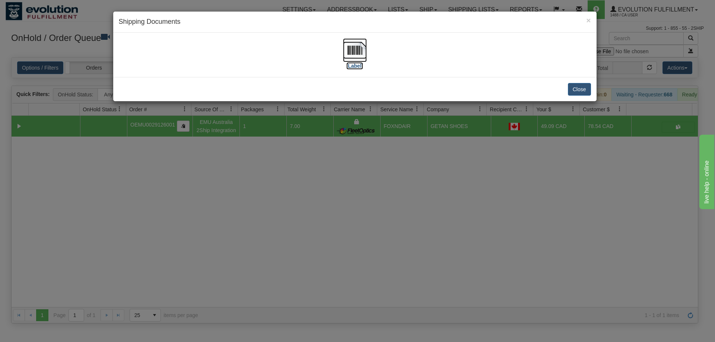
click at [358, 47] on img at bounding box center [355, 50] width 24 height 24
click at [288, 249] on div "× Shipping Documents [Label] Close" at bounding box center [357, 171] width 715 height 342
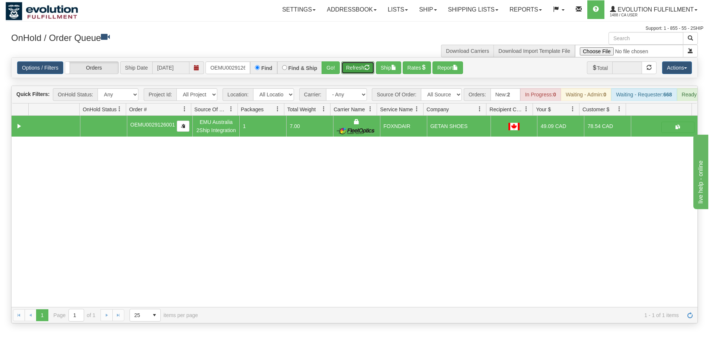
click at [359, 70] on button "Refresh" at bounding box center [357, 67] width 33 height 13
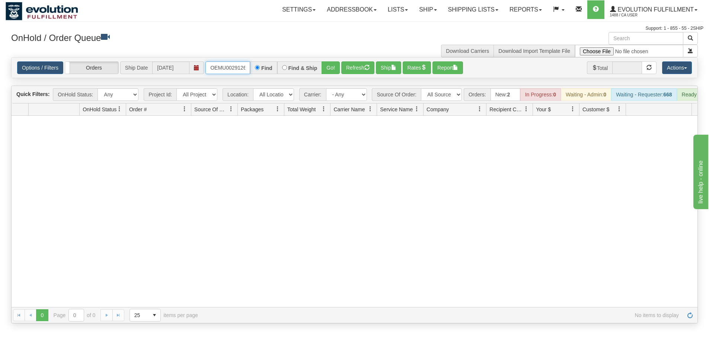
scroll to position [0, 10]
drag, startPoint x: 210, startPoint y: 69, endPoint x: 290, endPoint y: 74, distance: 80.2
click at [290, 74] on div "OEMU0029126001 Find Find & Ship Go!" at bounding box center [272, 67] width 134 height 13
click at [331, 69] on button "Go!" at bounding box center [331, 67] width 18 height 13
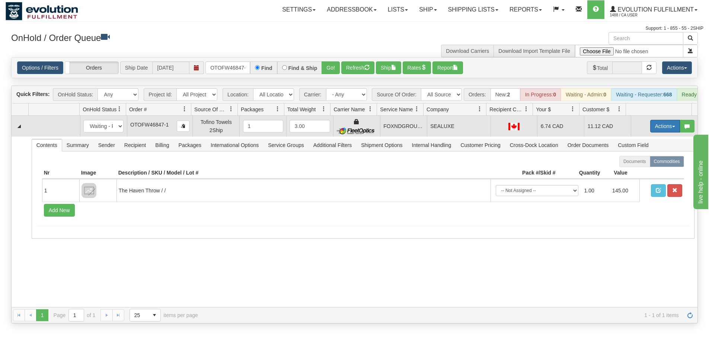
click at [659, 131] on button "Actions" at bounding box center [665, 126] width 30 height 13
click at [635, 172] on span "Ship" at bounding box center [636, 169] width 16 height 6
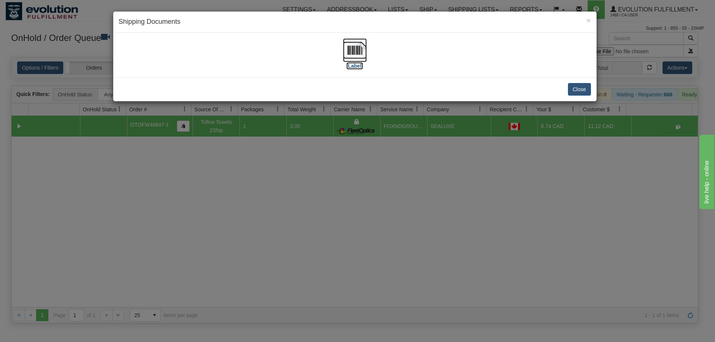
click at [347, 55] on img at bounding box center [355, 50] width 24 height 24
click at [281, 230] on div "× Shipping Documents [Label] Close" at bounding box center [357, 171] width 715 height 342
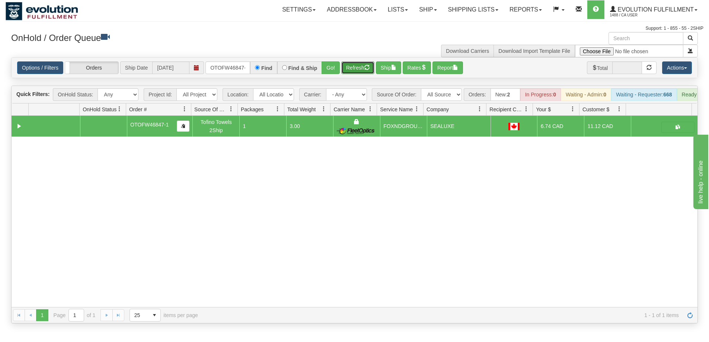
click at [361, 68] on button "Refresh" at bounding box center [357, 67] width 33 height 13
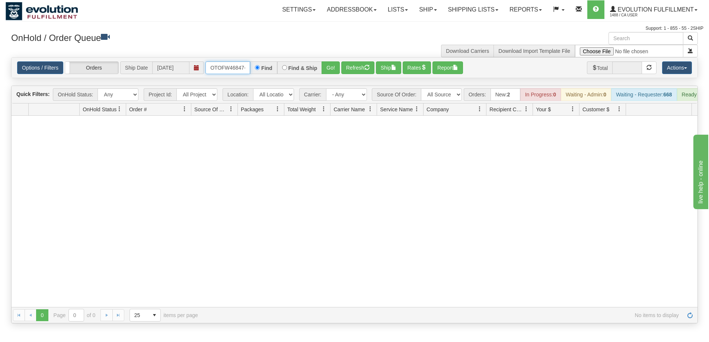
scroll to position [0, 3]
drag, startPoint x: 211, startPoint y: 68, endPoint x: 303, endPoint y: 68, distance: 91.2
click at [303, 68] on div "OTOFW46847-1 Find Find & Ship Go!" at bounding box center [272, 67] width 134 height 13
click at [323, 71] on button "Go!" at bounding box center [331, 67] width 18 height 13
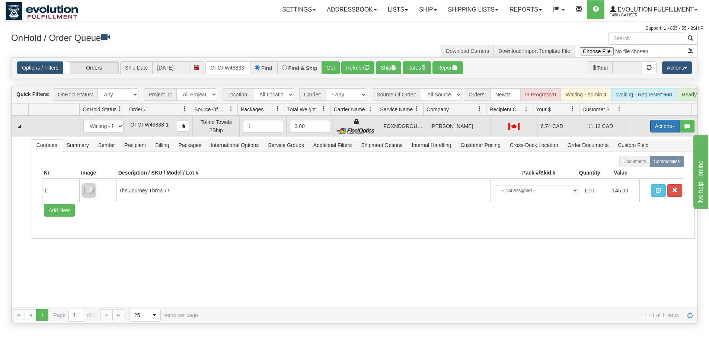
click at [659, 130] on button "Actions" at bounding box center [665, 126] width 30 height 13
click at [634, 172] on span "Ship" at bounding box center [636, 169] width 16 height 6
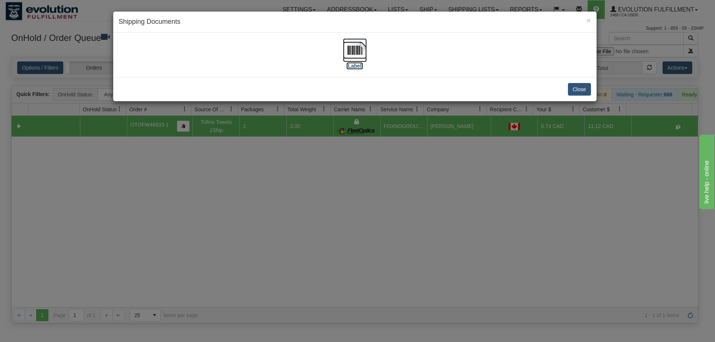
click at [362, 58] on img at bounding box center [355, 50] width 24 height 24
click at [318, 248] on div "× Shipping Documents [Label] Close" at bounding box center [357, 171] width 715 height 342
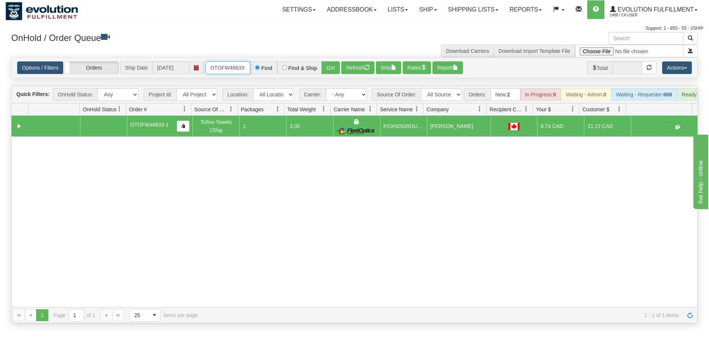
scroll to position [0, 3]
drag, startPoint x: 211, startPoint y: 67, endPoint x: 264, endPoint y: 67, distance: 53.2
click at [264, 67] on div "OTOFW46833-1 Find Find & Ship Go!" at bounding box center [272, 67] width 134 height 13
click at [330, 68] on button "Go!" at bounding box center [331, 67] width 18 height 13
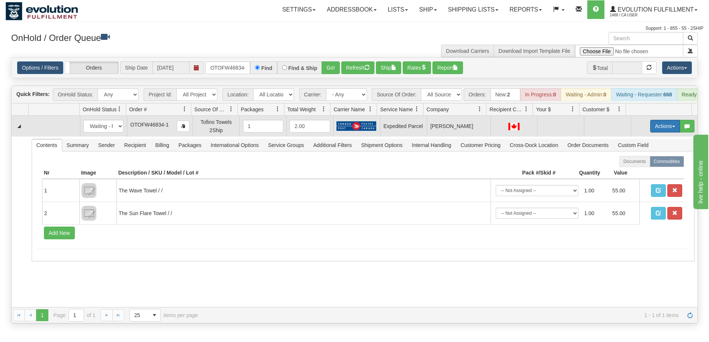
click at [652, 132] on button "Actions" at bounding box center [665, 126] width 30 height 13
click at [640, 163] on span "Rate All Services" at bounding box center [650, 160] width 45 height 6
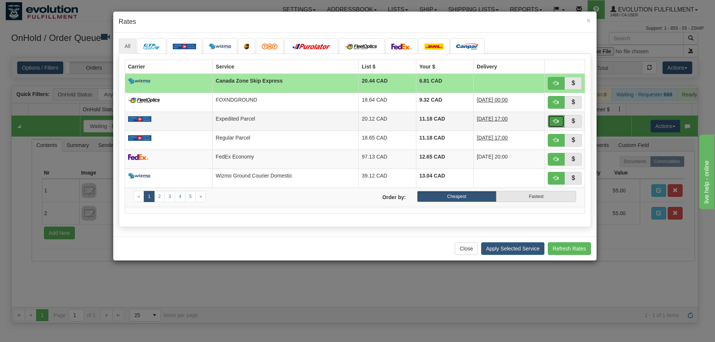
click at [554, 122] on span "button" at bounding box center [555, 120] width 5 height 5
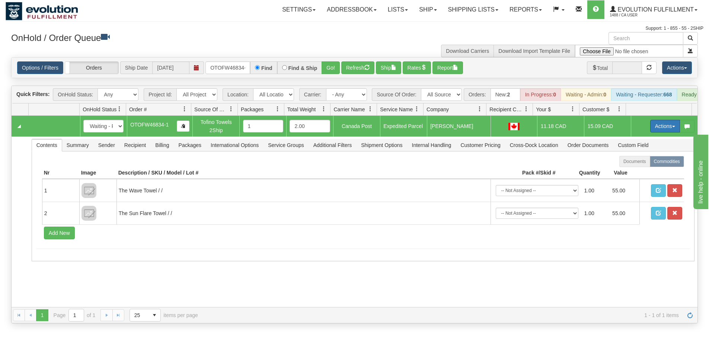
click at [659, 132] on button "Actions" at bounding box center [665, 126] width 30 height 13
click at [632, 172] on span "Ship" at bounding box center [636, 169] width 16 height 6
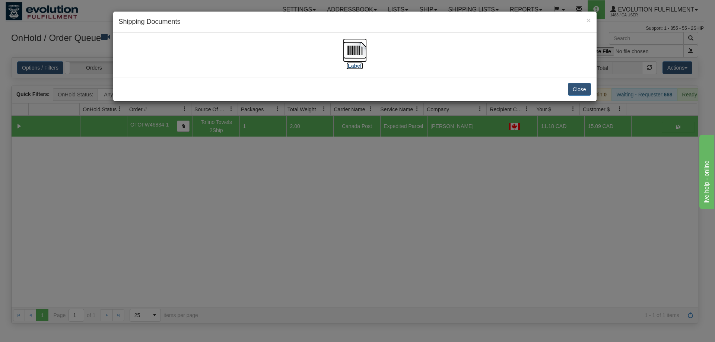
click at [361, 52] on img at bounding box center [355, 50] width 24 height 24
click at [310, 208] on div "× Shipping Documents [Label] Close" at bounding box center [357, 171] width 715 height 342
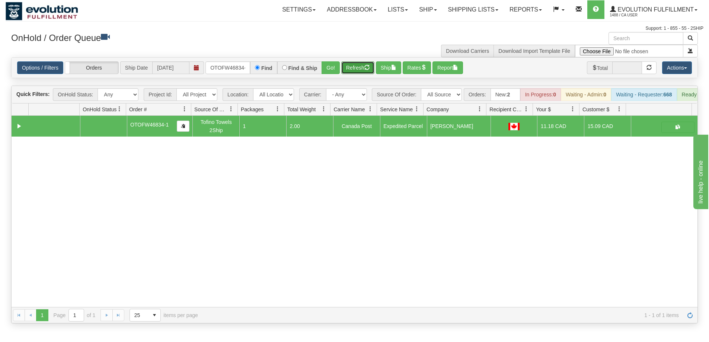
click at [347, 67] on button "Refresh" at bounding box center [357, 67] width 33 height 13
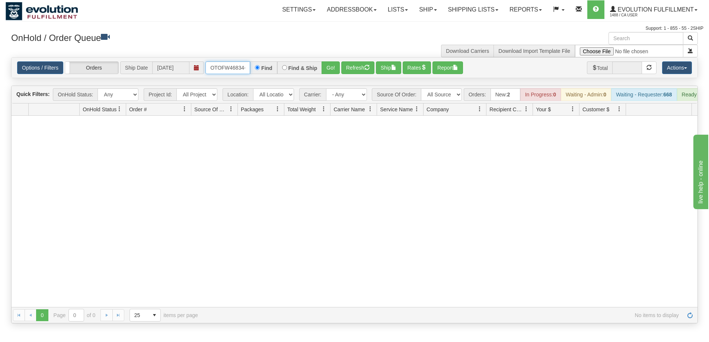
scroll to position [0, 3]
drag, startPoint x: 208, startPoint y: 69, endPoint x: 256, endPoint y: 70, distance: 48.0
click at [256, 70] on div "OTOFW46834-1 Find Find & Ship Go!" at bounding box center [272, 67] width 134 height 13
click at [329, 67] on button "Go!" at bounding box center [331, 67] width 18 height 13
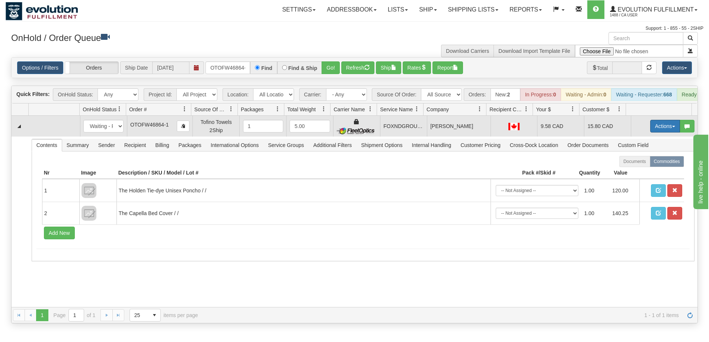
click at [670, 131] on button "Actions" at bounding box center [665, 126] width 30 height 13
click at [632, 172] on span "Ship" at bounding box center [636, 169] width 16 height 6
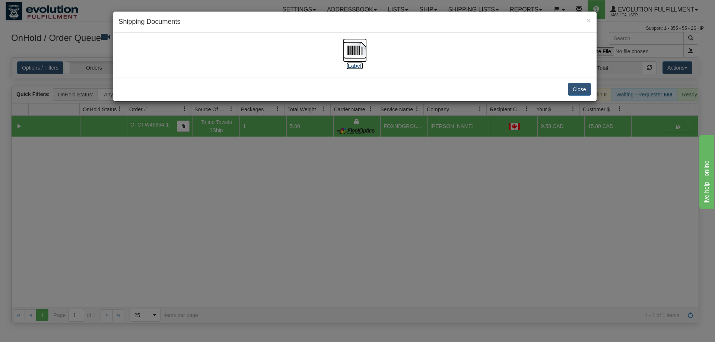
click at [361, 47] on img at bounding box center [355, 50] width 24 height 24
click at [315, 214] on div "× Shipping Documents [Label] Close" at bounding box center [357, 171] width 715 height 342
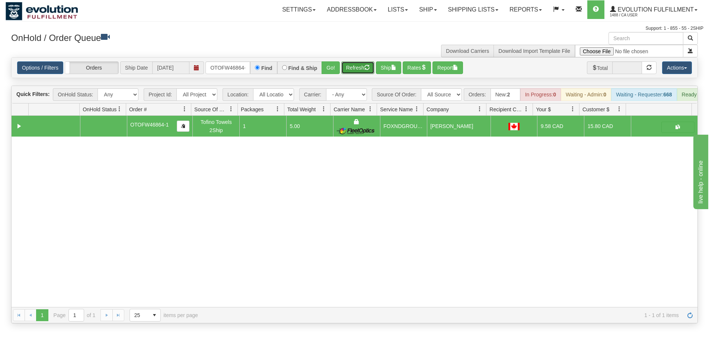
click at [352, 71] on button "Refresh" at bounding box center [357, 67] width 33 height 13
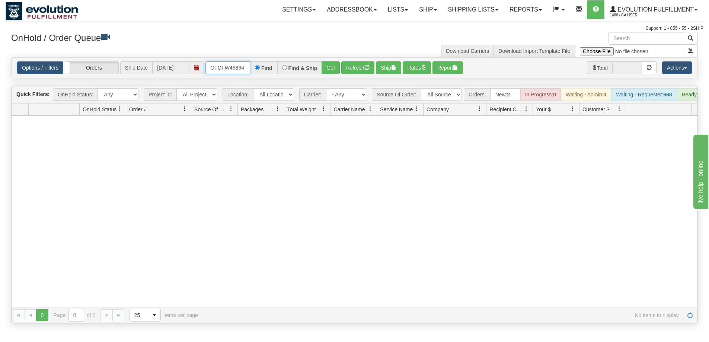
scroll to position [0, 3]
drag, startPoint x: 207, startPoint y: 68, endPoint x: 258, endPoint y: 69, distance: 51.4
click at [258, 69] on div "OTOFW46864-1 Find Find & Ship Go!" at bounding box center [272, 67] width 134 height 13
type input "OTOFW46850-1"
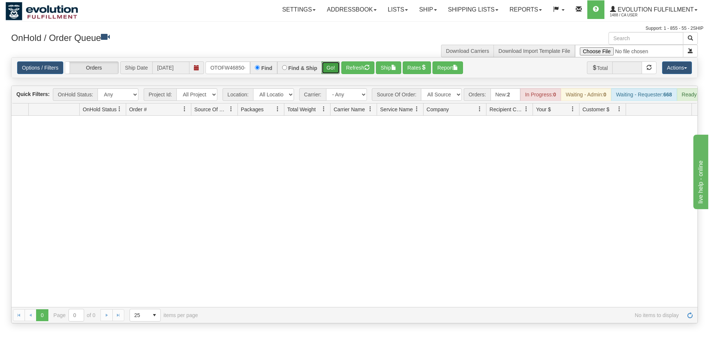
click at [332, 71] on button "Go!" at bounding box center [331, 67] width 18 height 13
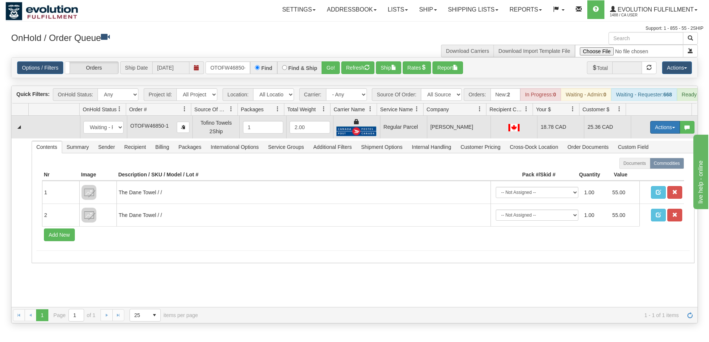
click at [658, 134] on button "Actions" at bounding box center [665, 127] width 30 height 13
click at [644, 163] on span "Rate All Services" at bounding box center [650, 161] width 45 height 6
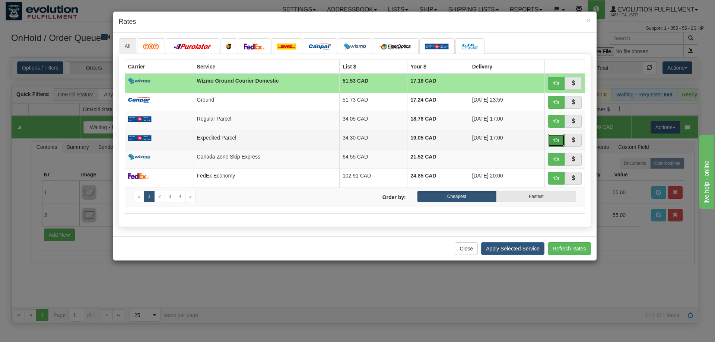
click at [556, 139] on span "button" at bounding box center [555, 139] width 5 height 5
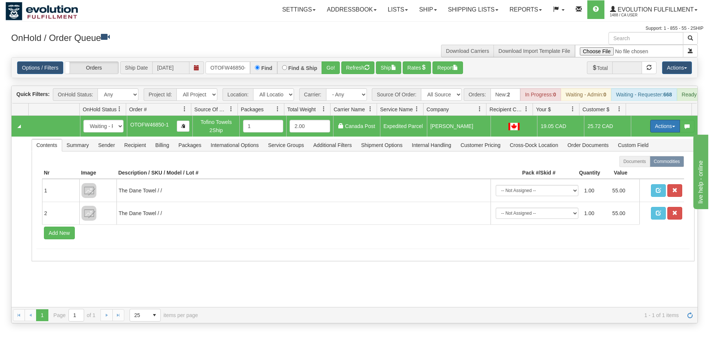
click at [659, 132] on button "Actions" at bounding box center [665, 126] width 30 height 13
click at [632, 172] on span "Ship" at bounding box center [636, 169] width 16 height 6
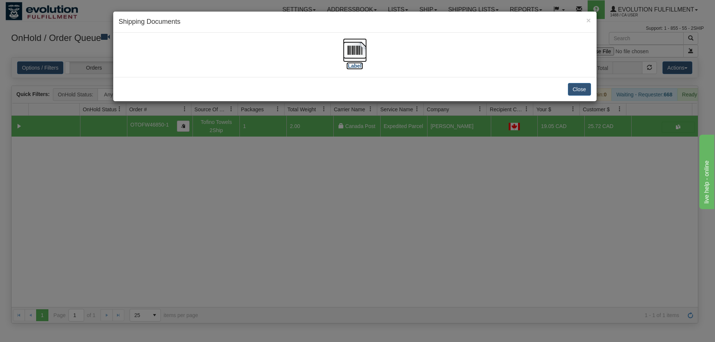
click at [359, 48] on img at bounding box center [355, 50] width 24 height 24
click at [221, 258] on div "× Shipping Documents [Label] Close" at bounding box center [357, 171] width 715 height 342
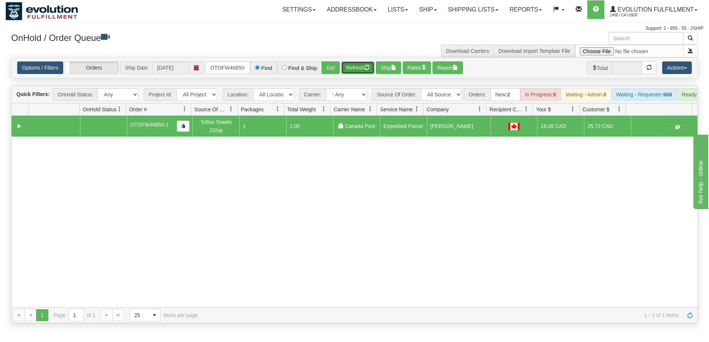
click at [354, 68] on button "Refresh" at bounding box center [357, 67] width 33 height 13
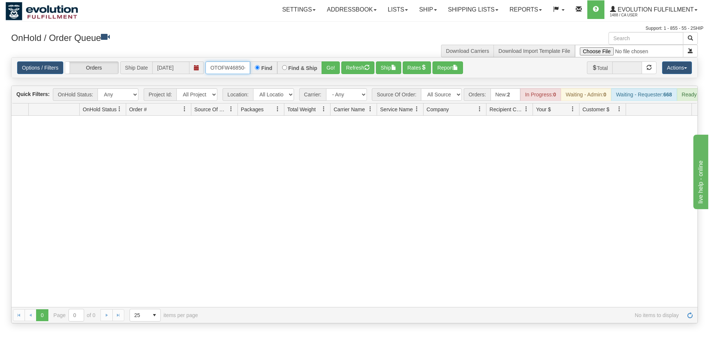
scroll to position [0, 3]
drag, startPoint x: 210, startPoint y: 66, endPoint x: 248, endPoint y: 68, distance: 38.4
click at [248, 68] on input "OTOFW46850-1" at bounding box center [227, 67] width 45 height 13
click at [328, 70] on button "Go!" at bounding box center [331, 67] width 18 height 13
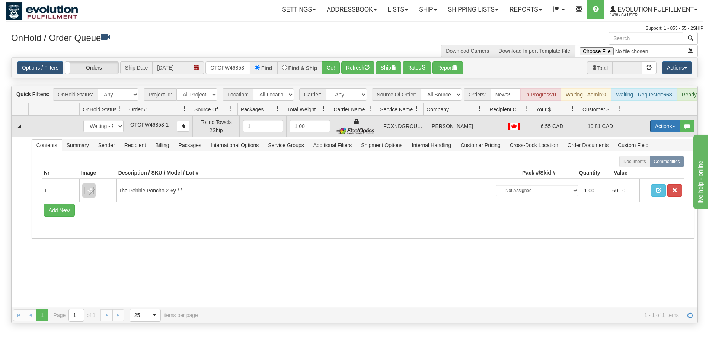
click at [665, 132] on button "Actions" at bounding box center [665, 126] width 30 height 13
click at [635, 172] on span "Ship" at bounding box center [636, 169] width 16 height 6
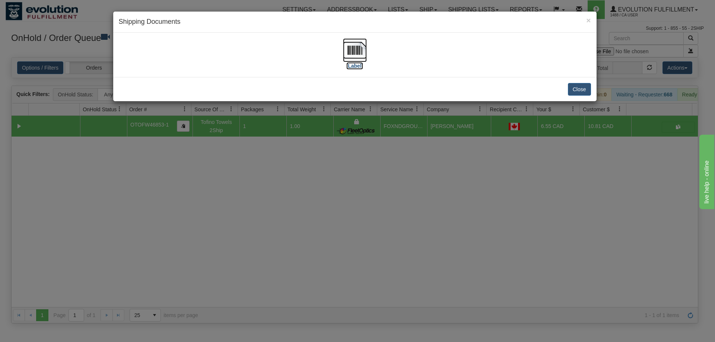
click at [352, 46] on img at bounding box center [355, 50] width 24 height 24
click at [363, 235] on div "× Shipping Documents [Label] Close" at bounding box center [357, 171] width 715 height 342
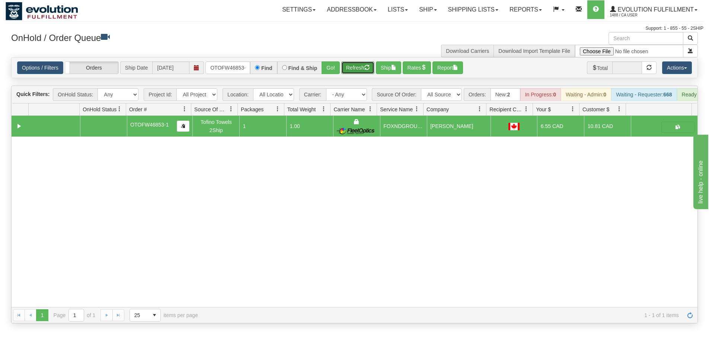
click at [351, 71] on button "Refresh" at bounding box center [357, 67] width 33 height 13
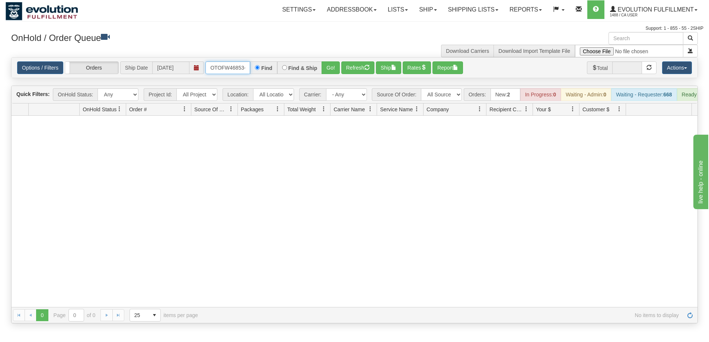
scroll to position [0, 3]
drag, startPoint x: 207, startPoint y: 71, endPoint x: 268, endPoint y: 76, distance: 61.3
click at [268, 76] on div "Options / Filters Group Shipments Orders Ship Date [DATE] OTOFW46853-1 Find Fin…" at bounding box center [355, 68] width 686 height 20
click at [326, 73] on button "Go!" at bounding box center [331, 67] width 18 height 13
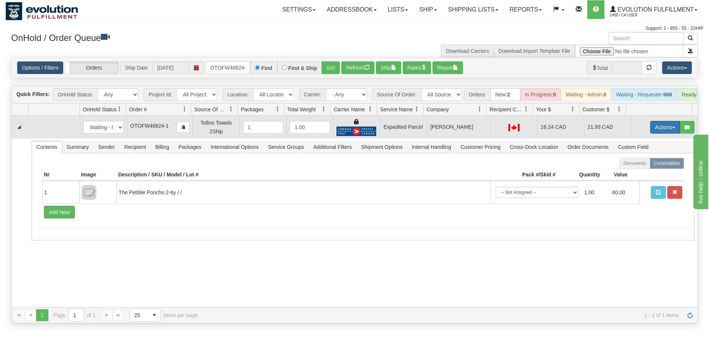
click at [664, 133] on button "Actions" at bounding box center [665, 127] width 30 height 13
click at [632, 173] on span "Ship" at bounding box center [636, 170] width 16 height 6
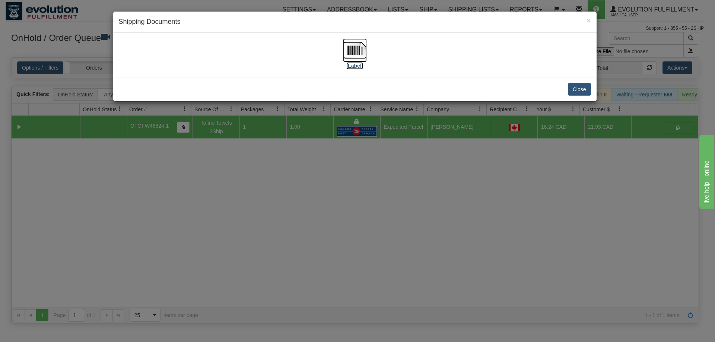
click at [354, 49] on img at bounding box center [355, 50] width 24 height 24
click at [391, 254] on div "× Shipping Documents [Label] Close" at bounding box center [357, 171] width 715 height 342
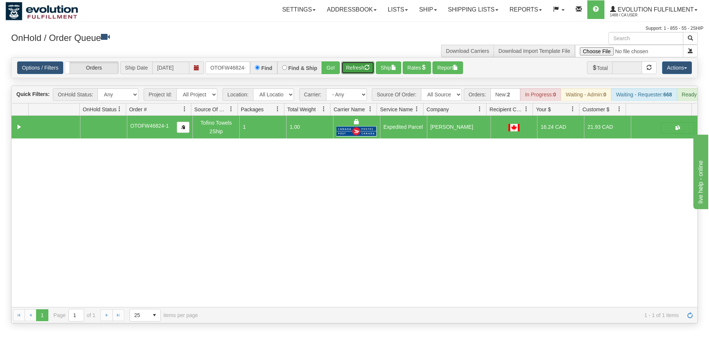
click at [360, 72] on button "Refresh" at bounding box center [357, 67] width 33 height 13
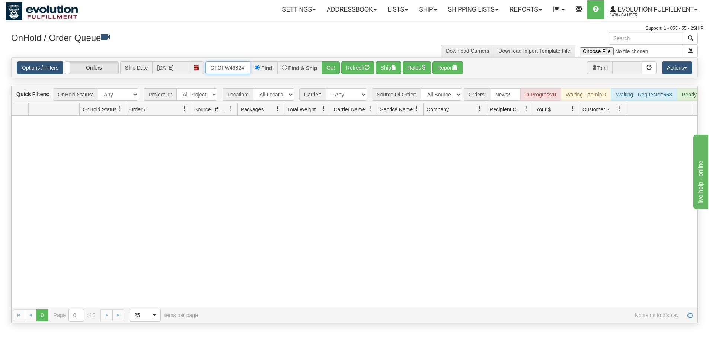
scroll to position [0, 3]
drag, startPoint x: 211, startPoint y: 64, endPoint x: 254, endPoint y: 67, distance: 43.6
click at [254, 67] on div "OTOFW46824-1 Find Find & Ship Go!" at bounding box center [272, 67] width 134 height 13
click at [333, 66] on button "Go!" at bounding box center [331, 67] width 18 height 13
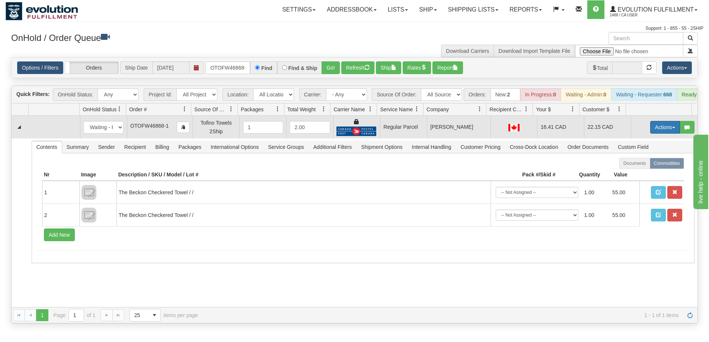
click at [662, 129] on button "Actions" at bounding box center [665, 127] width 30 height 13
click at [641, 164] on span "Rate All Services" at bounding box center [650, 161] width 45 height 6
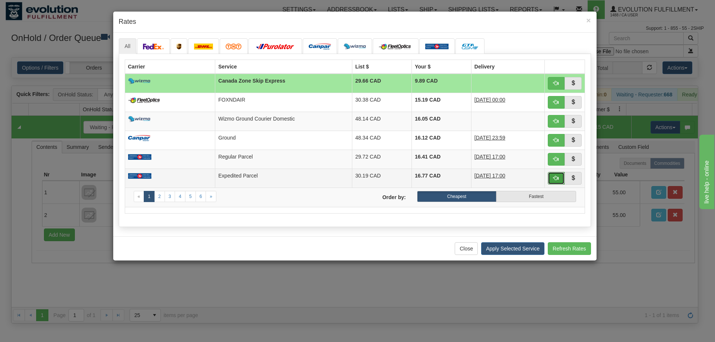
click at [557, 178] on span "button" at bounding box center [555, 177] width 5 height 5
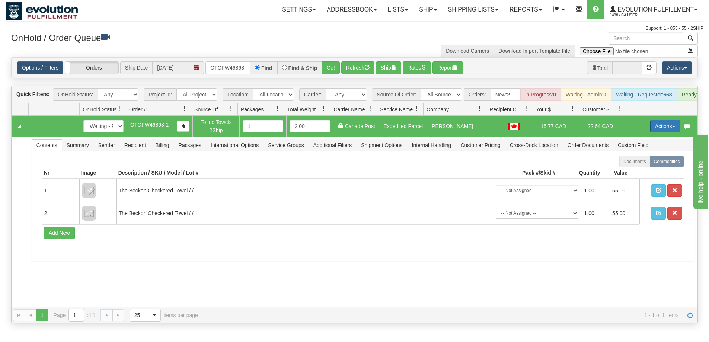
click at [657, 130] on button "Actions" at bounding box center [665, 126] width 30 height 13
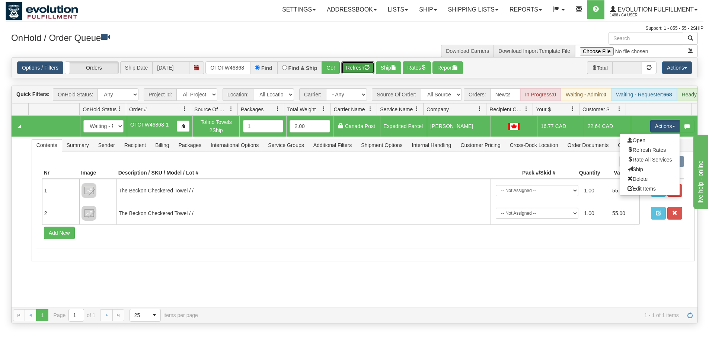
click at [358, 67] on button "Refresh" at bounding box center [357, 67] width 33 height 13
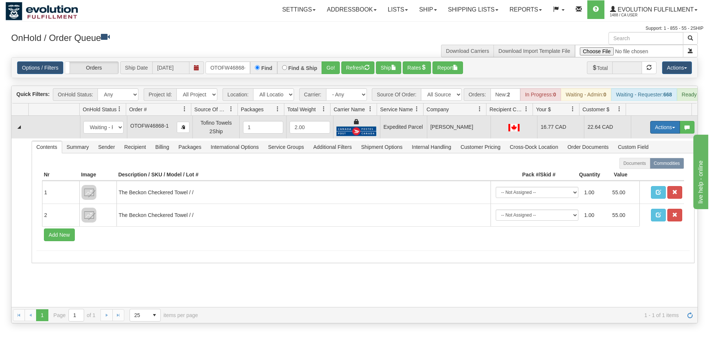
click at [659, 130] on button "Actions" at bounding box center [665, 127] width 30 height 13
click at [630, 173] on span "Ship" at bounding box center [636, 170] width 16 height 6
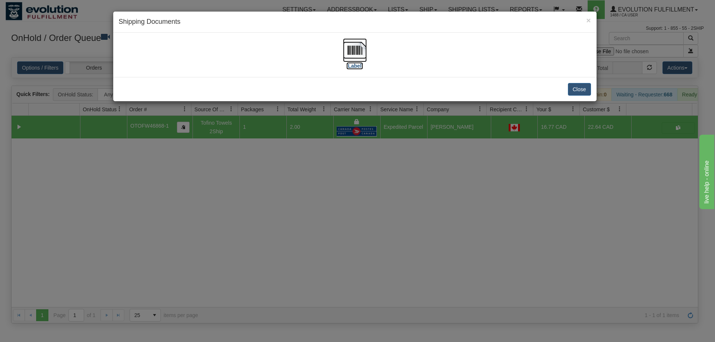
click at [356, 49] on img at bounding box center [355, 50] width 24 height 24
click at [440, 223] on div "× Shipping Documents [Label] Close" at bounding box center [357, 171] width 715 height 342
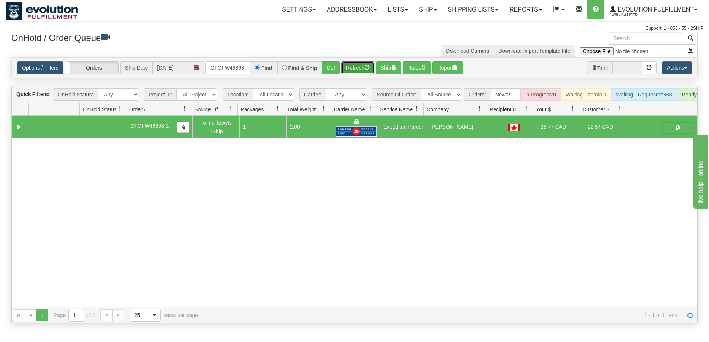
drag, startPoint x: 349, startPoint y: 68, endPoint x: 344, endPoint y: 68, distance: 4.8
click at [349, 68] on button "Refresh" at bounding box center [357, 67] width 33 height 13
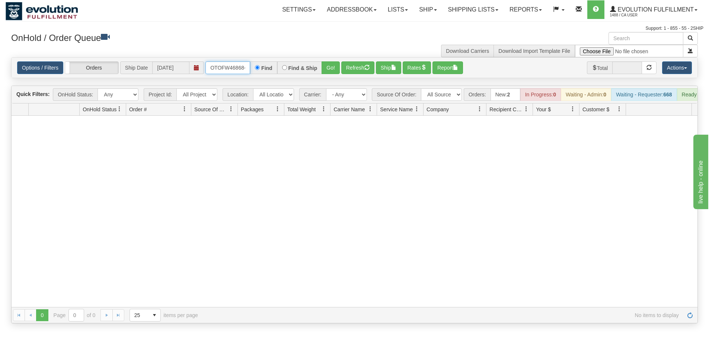
scroll to position [0, 3]
drag, startPoint x: 210, startPoint y: 65, endPoint x: 290, endPoint y: 63, distance: 80.4
click at [290, 63] on div "OTOFW46868-1 Find Find & Ship Go!" at bounding box center [272, 67] width 134 height 13
click at [333, 71] on button "Go!" at bounding box center [331, 67] width 18 height 13
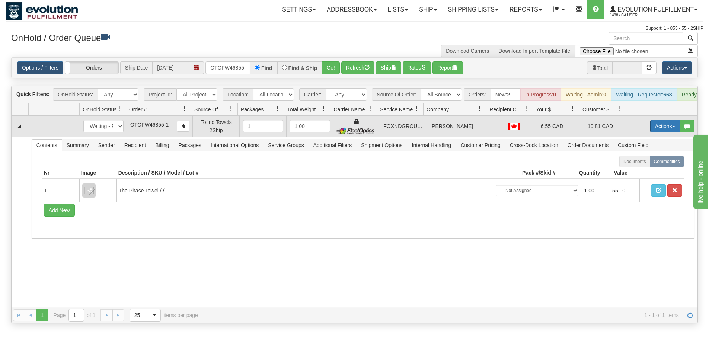
click at [659, 129] on button "Actions" at bounding box center [665, 126] width 30 height 13
click at [633, 172] on span "Ship" at bounding box center [636, 169] width 16 height 6
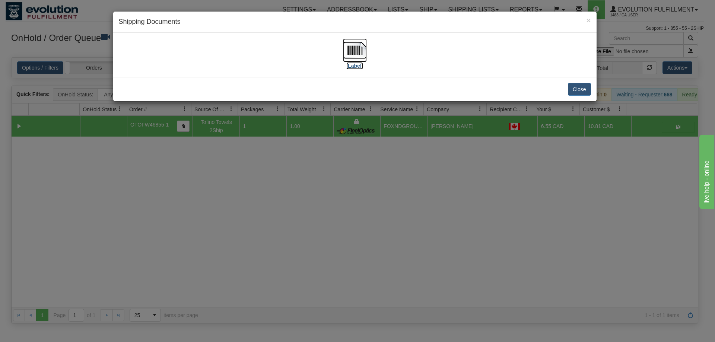
click at [360, 48] on img at bounding box center [355, 50] width 24 height 24
click at [266, 259] on div "× Shipping Documents [Label] Close" at bounding box center [357, 171] width 715 height 342
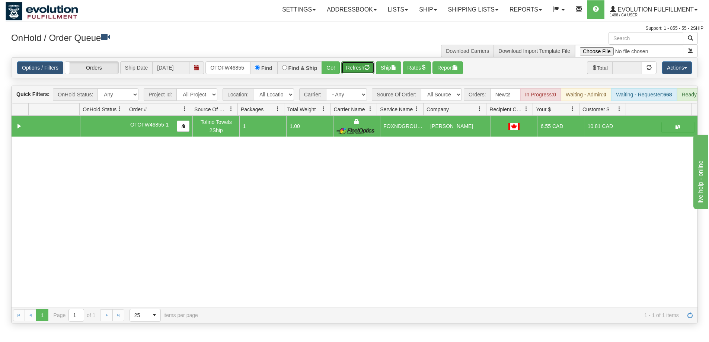
click at [361, 65] on button "Refresh" at bounding box center [357, 67] width 33 height 13
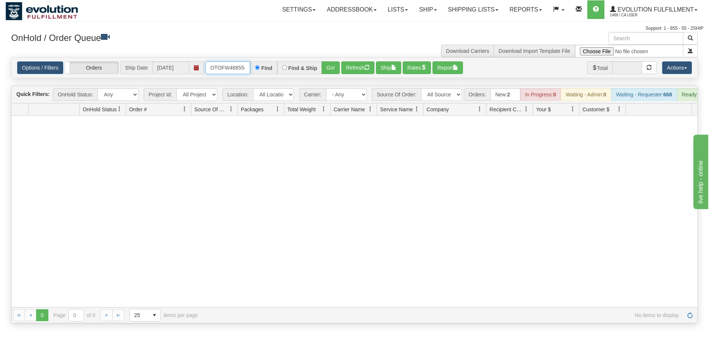
scroll to position [0, 3]
drag, startPoint x: 211, startPoint y: 68, endPoint x: 304, endPoint y: 67, distance: 93.1
click at [304, 67] on div "OTOFW46855-1 Find Find & Ship Go!" at bounding box center [272, 67] width 134 height 13
type input "OTOFW46881-1"
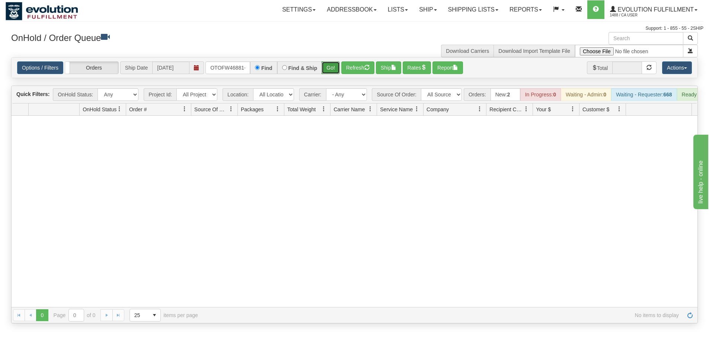
click at [328, 63] on button "Go!" at bounding box center [331, 67] width 18 height 13
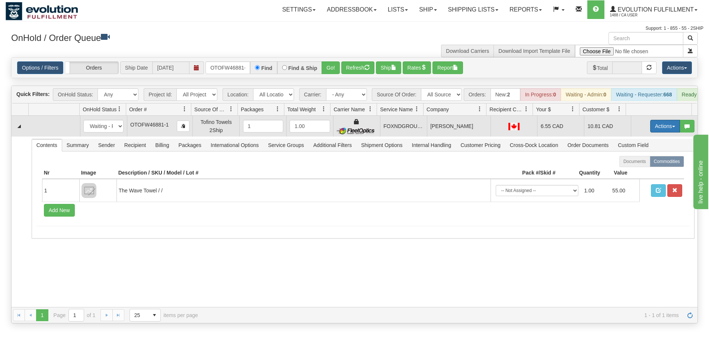
click at [656, 130] on button "Actions" at bounding box center [665, 126] width 30 height 13
click at [634, 172] on span "Ship" at bounding box center [636, 169] width 16 height 6
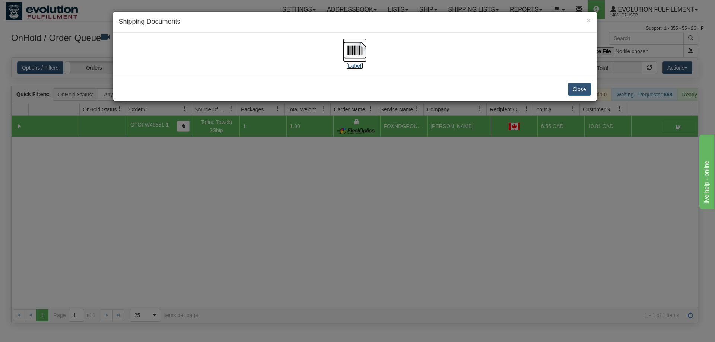
click at [357, 38] on img at bounding box center [355, 50] width 24 height 24
click at [241, 212] on div "× Shipping Documents [Label] Close" at bounding box center [357, 171] width 715 height 342
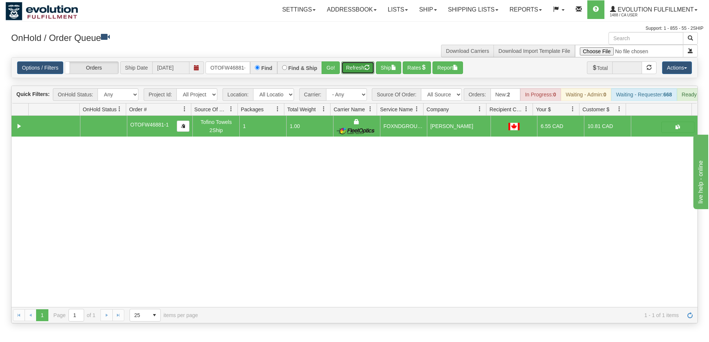
click at [360, 67] on button "Refresh" at bounding box center [357, 67] width 33 height 13
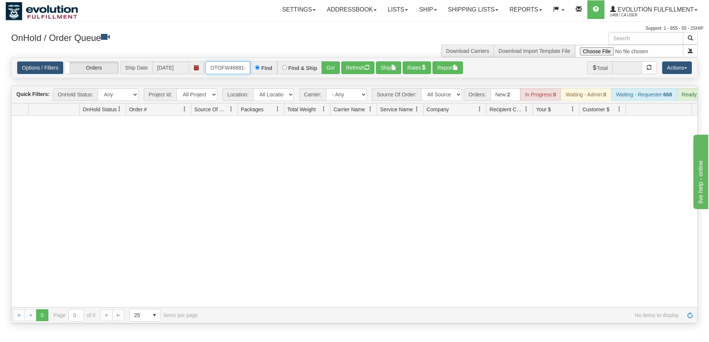
scroll to position [0, 3]
drag, startPoint x: 210, startPoint y: 67, endPoint x: 256, endPoint y: 72, distance: 46.4
click at [256, 72] on div "OTOFW46881-1 Find Find & Ship Go!" at bounding box center [272, 67] width 134 height 13
type input "OGF317170714"
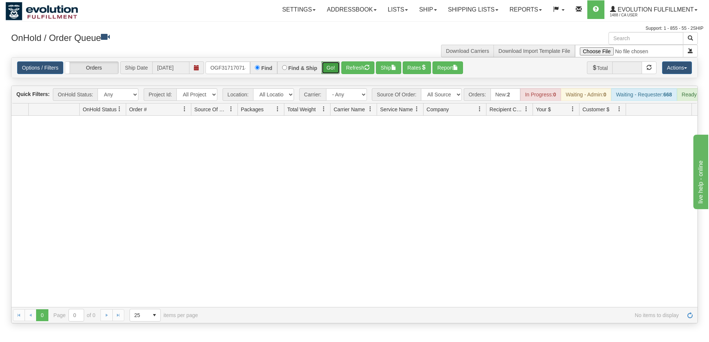
click at [329, 66] on button "Go!" at bounding box center [331, 67] width 18 height 13
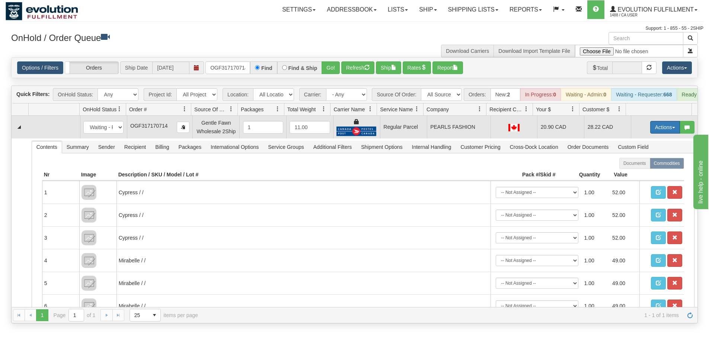
click at [665, 133] on button "Actions" at bounding box center [665, 127] width 30 height 13
click at [646, 164] on span "Rate All Services" at bounding box center [650, 161] width 45 height 6
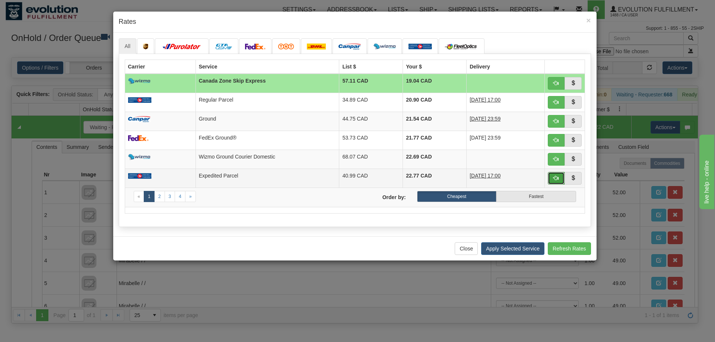
click at [556, 179] on span "button" at bounding box center [555, 177] width 5 height 5
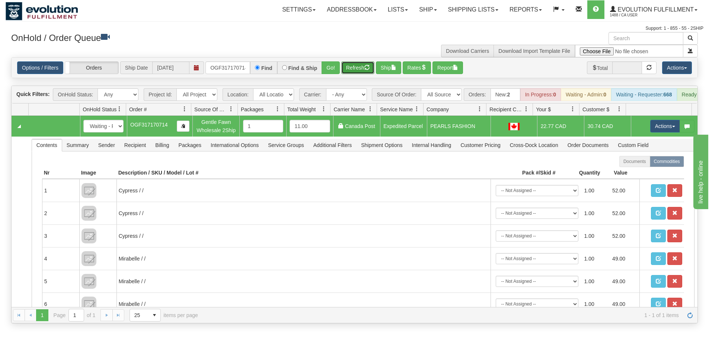
click at [363, 70] on button "Refresh" at bounding box center [357, 67] width 33 height 13
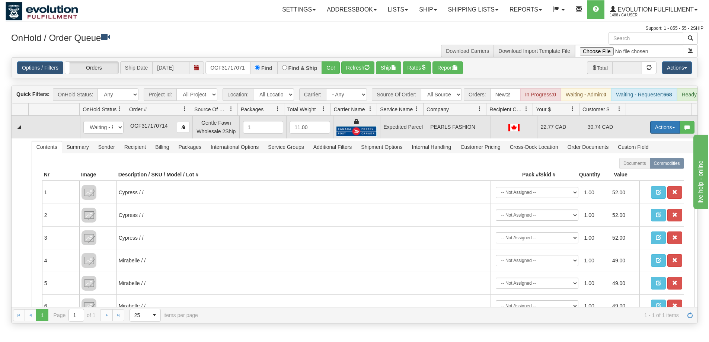
click at [664, 134] on button "Actions" at bounding box center [665, 127] width 30 height 13
click at [633, 173] on span "Ship" at bounding box center [636, 170] width 16 height 6
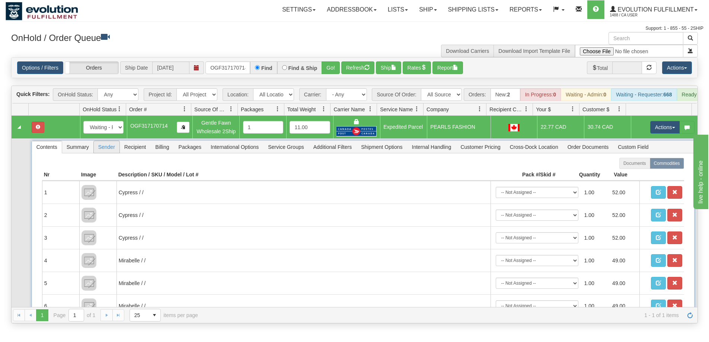
click at [103, 153] on span "Sender" at bounding box center [107, 147] width 26 height 12
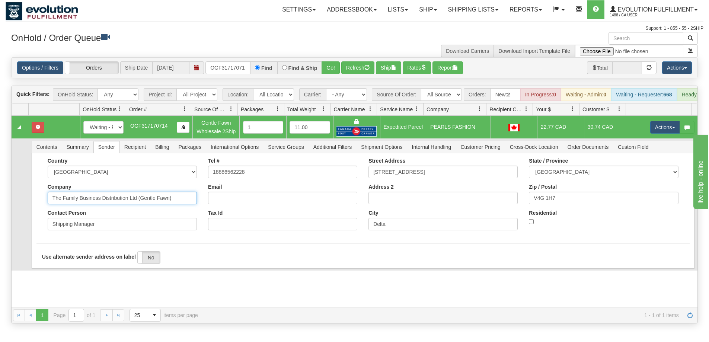
drag, startPoint x: 137, startPoint y: 203, endPoint x: 185, endPoint y: 202, distance: 47.7
click at [185, 202] on input "The Family Business Distribution Ltd (Gentle Fawn)" at bounding box center [122, 198] width 149 height 13
type input "The Family Business Distribution Ltd"
click at [40, 222] on div "Country [GEOGRAPHIC_DATA] [GEOGRAPHIC_DATA] [GEOGRAPHIC_DATA] [GEOGRAPHIC_DATA]…" at bounding box center [362, 197] width 653 height 78
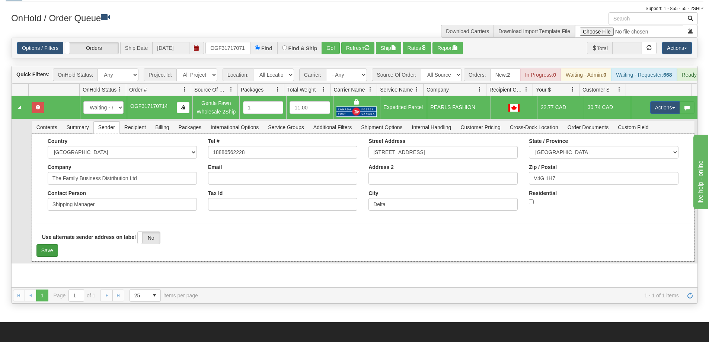
scroll to position [37, 0]
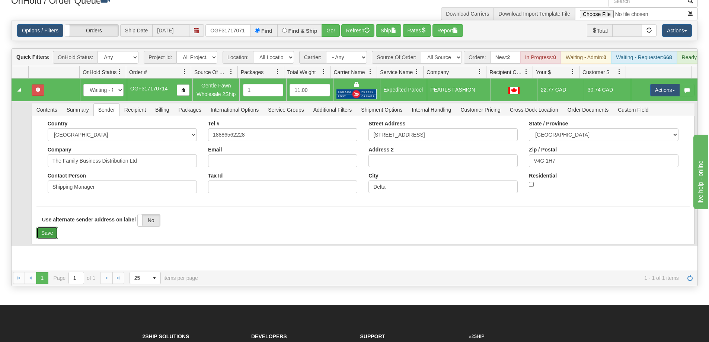
click at [44, 233] on button "Save" at bounding box center [47, 233] width 22 height 13
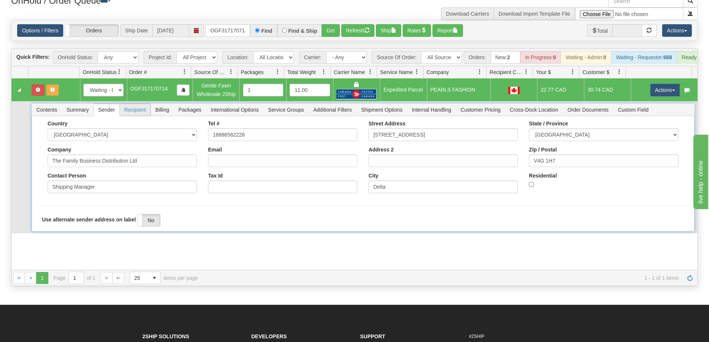
click at [138, 114] on span "Recipient" at bounding box center [135, 110] width 31 height 12
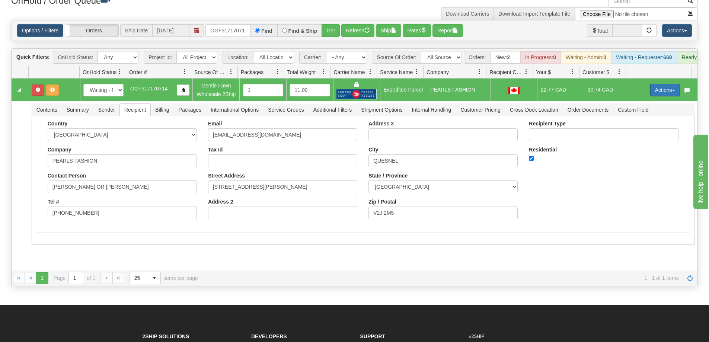
click at [665, 95] on button "Actions" at bounding box center [665, 90] width 30 height 13
click at [636, 138] on link "Ship" at bounding box center [650, 133] width 60 height 10
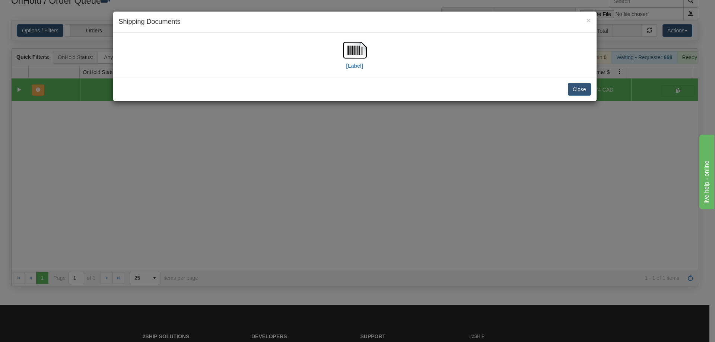
click at [339, 50] on div "[Label]" at bounding box center [355, 54] width 472 height 33
click at [351, 50] on img at bounding box center [355, 50] width 24 height 24
click at [419, 199] on div "× Shipping Documents [Label] Close" at bounding box center [357, 171] width 715 height 342
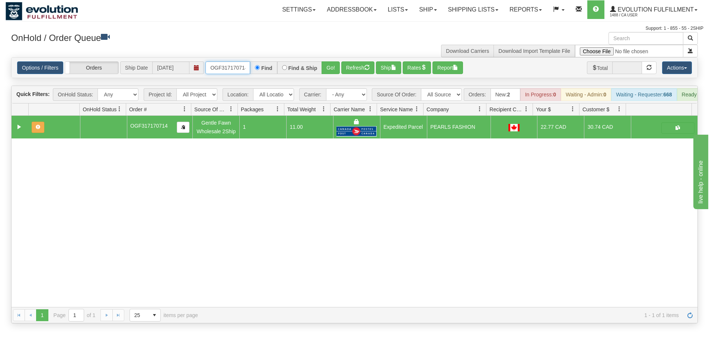
scroll to position [0, 2]
drag, startPoint x: 207, startPoint y: 68, endPoint x: 251, endPoint y: 67, distance: 43.5
click at [251, 67] on div "OGF317170714 Find Find & Ship Go!" at bounding box center [272, 67] width 134 height 13
type input "OGF317346892"
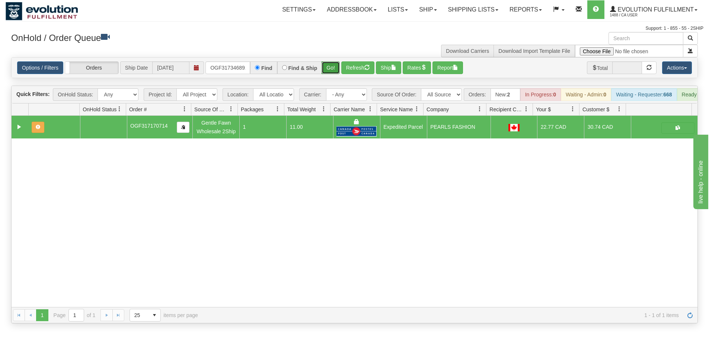
click at [329, 66] on button "Go!" at bounding box center [331, 67] width 18 height 13
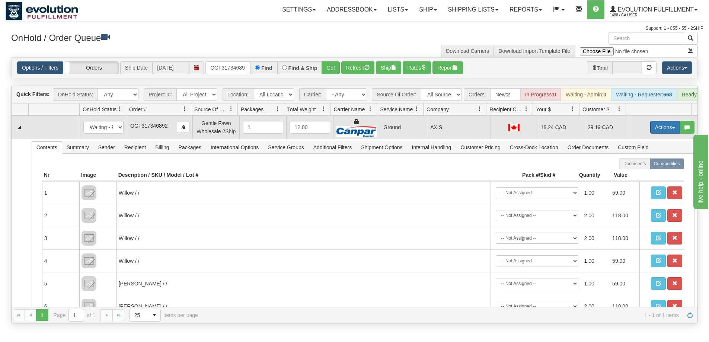
click at [653, 131] on button "Actions" at bounding box center [665, 127] width 30 height 13
click at [630, 173] on span "Ship" at bounding box center [636, 170] width 16 height 6
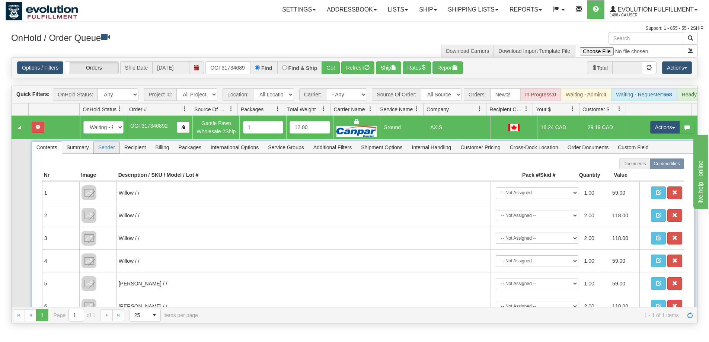
click at [110, 153] on span "Sender" at bounding box center [107, 147] width 26 height 12
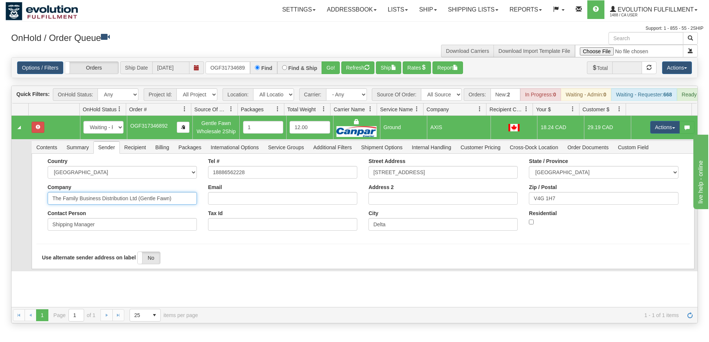
drag, startPoint x: 137, startPoint y: 204, endPoint x: 179, endPoint y: 205, distance: 42.1
click at [179, 205] on input "The Family Business Distribution Ltd (Gentle Fawn)" at bounding box center [122, 198] width 149 height 13
type input "The Family Business Distribution Ltd"
click at [83, 251] on form "Country [GEOGRAPHIC_DATA] [GEOGRAPHIC_DATA] [GEOGRAPHIC_DATA] [GEOGRAPHIC_DATA]…" at bounding box center [362, 211] width 653 height 106
click at [49, 277] on button "Save" at bounding box center [47, 270] width 22 height 13
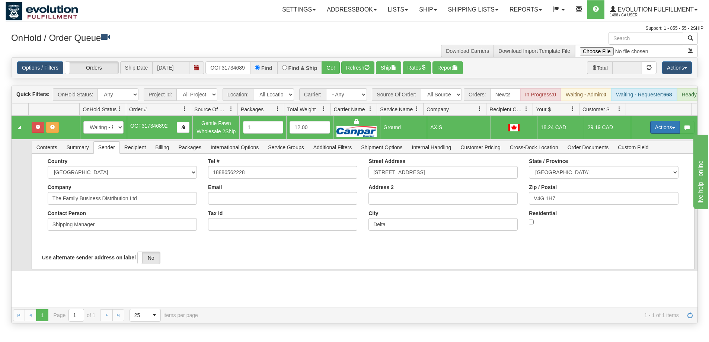
click at [660, 131] on button "Actions" at bounding box center [665, 127] width 30 height 13
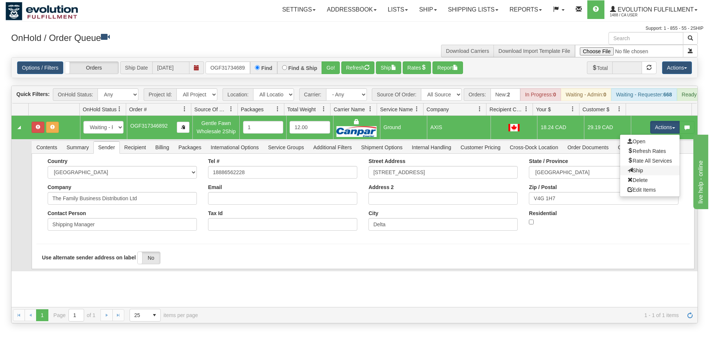
click at [637, 175] on link "Ship" at bounding box center [650, 171] width 60 height 10
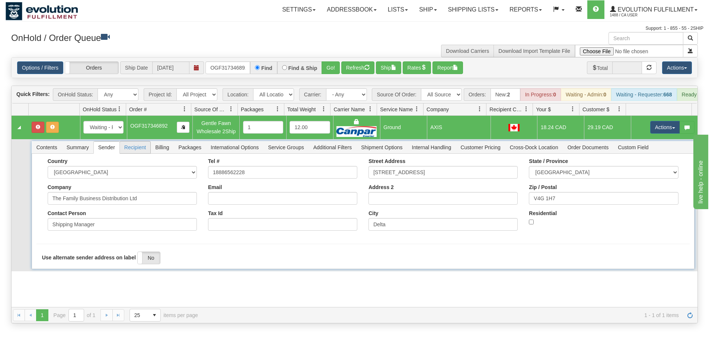
click at [138, 153] on span "Recipient" at bounding box center [135, 147] width 31 height 12
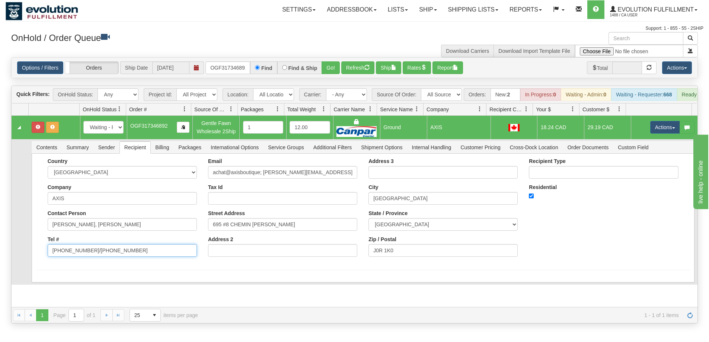
drag, startPoint x: 87, startPoint y: 256, endPoint x: 156, endPoint y: 262, distance: 69.4
click at [156, 257] on input "[PHONE_NUMBER]/[PHONE_NUMBER]" at bounding box center [122, 250] width 149 height 13
type input "[PHONE_NUMBER]"
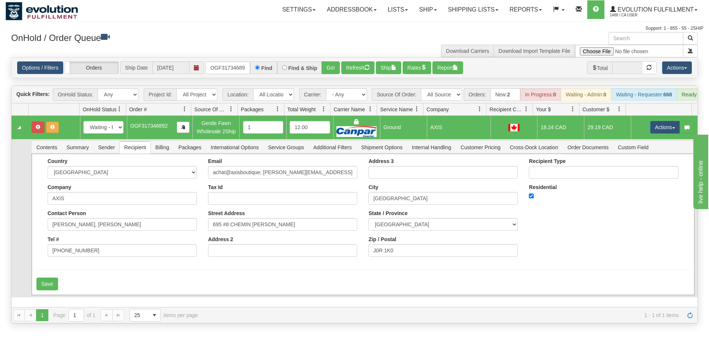
click at [36, 245] on div "Country [GEOGRAPHIC_DATA] [GEOGRAPHIC_DATA] [GEOGRAPHIC_DATA] [GEOGRAPHIC_DATA]…" at bounding box center [363, 224] width 663 height 141
click at [54, 290] on button "Save" at bounding box center [47, 284] width 22 height 13
drag, startPoint x: 259, startPoint y: 177, endPoint x: 344, endPoint y: 175, distance: 84.5
click at [344, 175] on input "achat@axisboutique; [PERSON_NAME][EMAIL_ADDRESS][DOMAIN_NAME]" at bounding box center [282, 172] width 149 height 13
type input "achat@axisboutique"
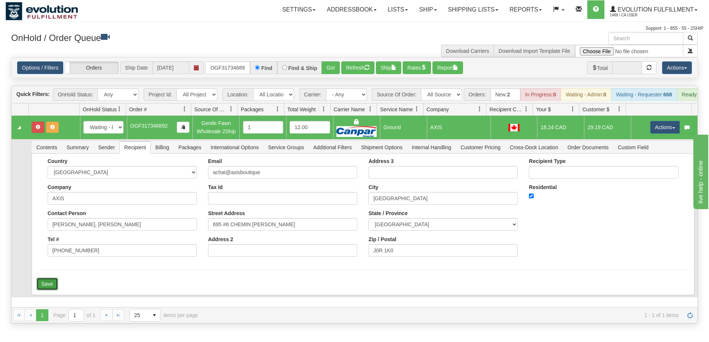
click at [41, 290] on button "Save" at bounding box center [47, 284] width 22 height 13
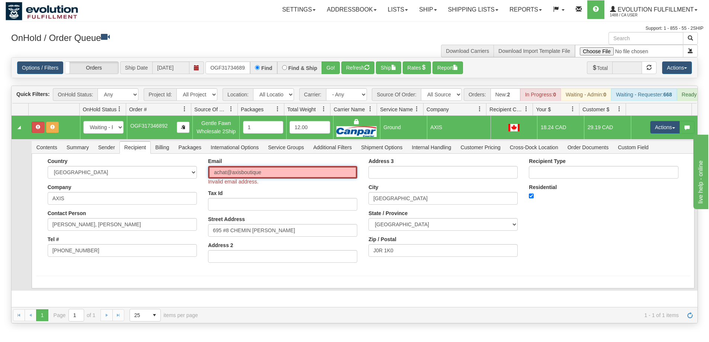
click at [290, 179] on input "achat@axisboutique" at bounding box center [282, 172] width 149 height 13
type input "OGF317170714"
click at [293, 185] on span "Invalid email address." at bounding box center [282, 182] width 149 height 6
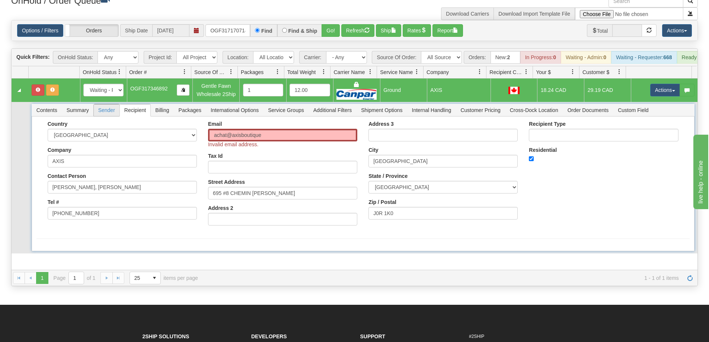
click at [106, 114] on span "Sender" at bounding box center [107, 110] width 26 height 12
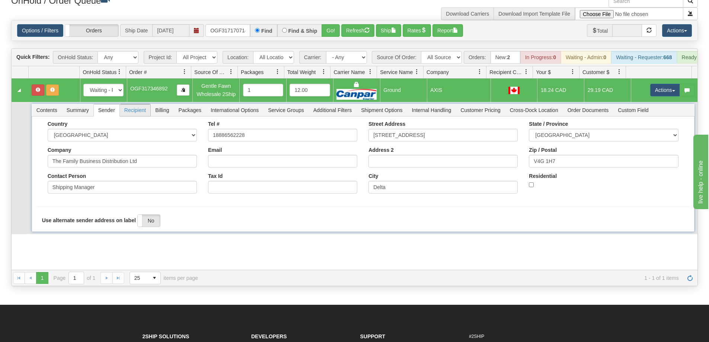
click at [134, 116] on span "Recipient" at bounding box center [135, 110] width 31 height 12
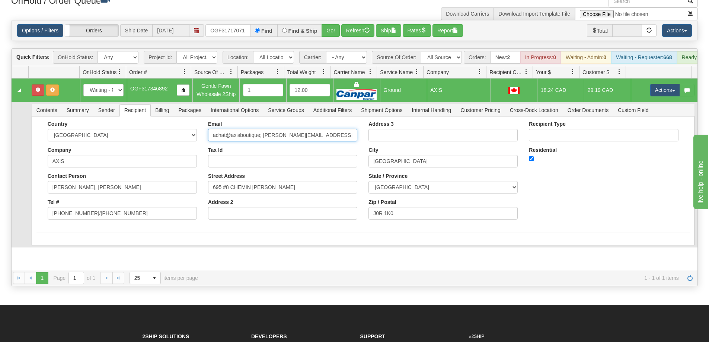
drag, startPoint x: 262, startPoint y: 141, endPoint x: 195, endPoint y: 143, distance: 66.3
click at [195, 143] on div "Country [GEOGRAPHIC_DATA] [GEOGRAPHIC_DATA] [GEOGRAPHIC_DATA] [GEOGRAPHIC_DATA]…" at bounding box center [362, 173] width 653 height 104
type input "[PERSON_NAME][EMAIL_ADDRESS][DOMAIN_NAME]"
click at [230, 233] on form "Country [GEOGRAPHIC_DATA] [GEOGRAPHIC_DATA] [GEOGRAPHIC_DATA] [GEOGRAPHIC_DATA]…" at bounding box center [362, 177] width 653 height 112
click at [41, 253] on button "Save" at bounding box center [47, 246] width 22 height 13
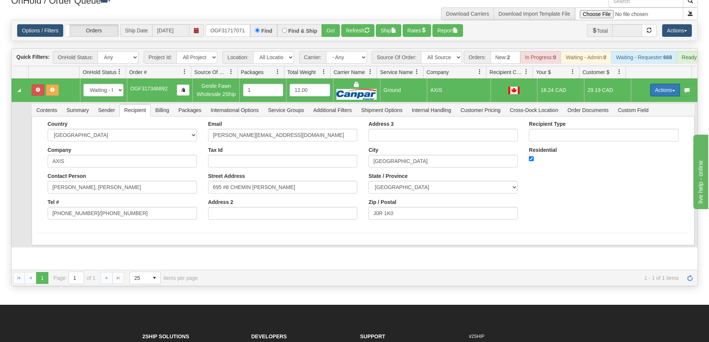
click at [661, 96] on button "Actions" at bounding box center [665, 90] width 30 height 13
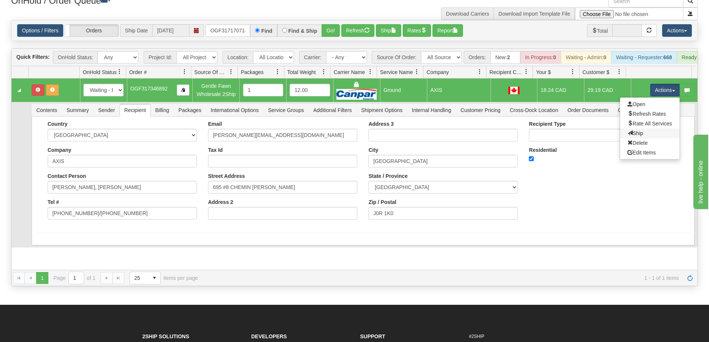
click at [640, 138] on link "Ship" at bounding box center [650, 133] width 60 height 10
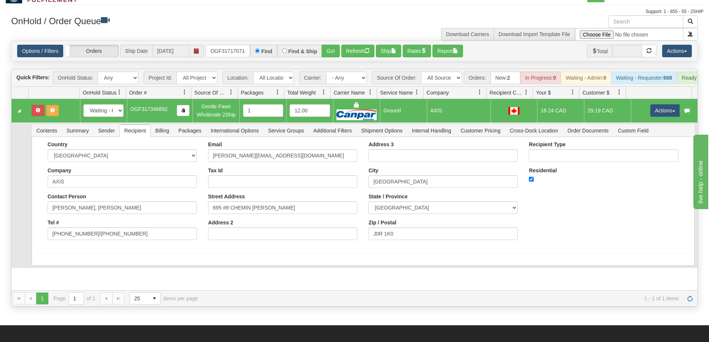
scroll to position [0, 0]
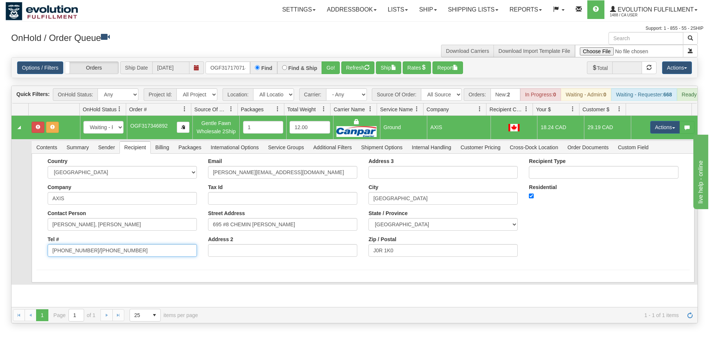
drag, startPoint x: 86, startPoint y: 256, endPoint x: 215, endPoint y: 256, distance: 129.1
click at [215, 256] on div "Country [GEOGRAPHIC_DATA] [GEOGRAPHIC_DATA] [GEOGRAPHIC_DATA] [GEOGRAPHIC_DATA]…" at bounding box center [362, 210] width 653 height 104
type input "[PHONE_NUMBER]"
click at [41, 244] on div "Country [GEOGRAPHIC_DATA] [GEOGRAPHIC_DATA] [GEOGRAPHIC_DATA] [GEOGRAPHIC_DATA]…" at bounding box center [362, 210] width 653 height 104
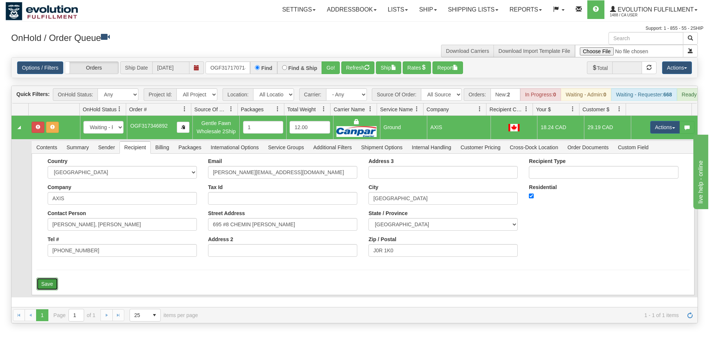
click at [45, 290] on button "Save" at bounding box center [47, 284] width 22 height 13
click at [660, 130] on button "Actions" at bounding box center [665, 127] width 30 height 13
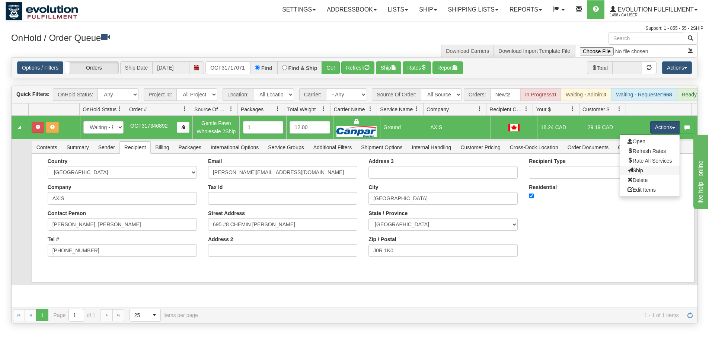
click at [637, 175] on link "Ship" at bounding box center [650, 171] width 60 height 10
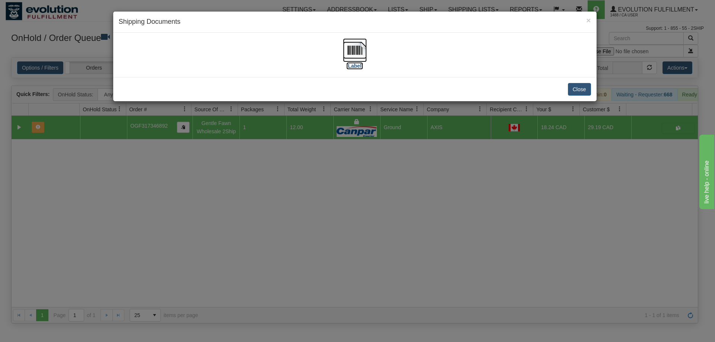
click at [354, 45] on img at bounding box center [355, 50] width 24 height 24
click at [415, 262] on div "× Shipping Documents [Label] Close" at bounding box center [357, 171] width 715 height 342
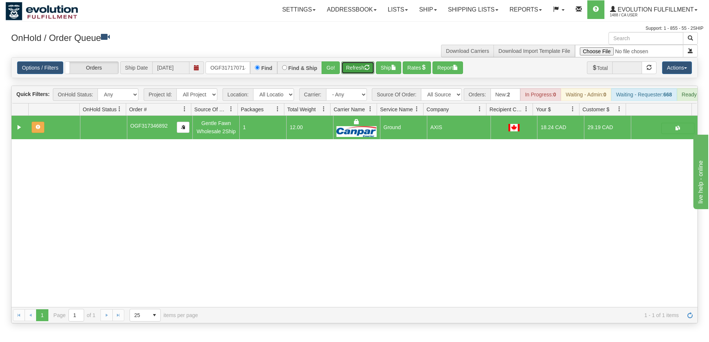
click at [361, 70] on button "Refresh" at bounding box center [357, 67] width 33 height 13
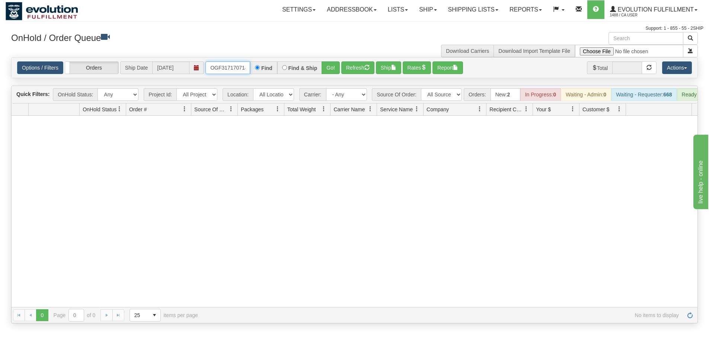
scroll to position [0, 2]
drag, startPoint x: 208, startPoint y: 66, endPoint x: 262, endPoint y: 65, distance: 53.6
click at [262, 65] on div "OGF317170714 Find Find & Ship Go!" at bounding box center [272, 67] width 134 height 13
click at [330, 63] on button "Go!" at bounding box center [331, 67] width 18 height 13
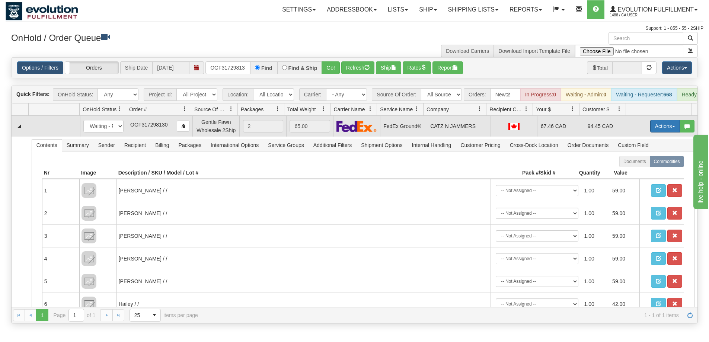
click at [664, 129] on button "Actions" at bounding box center [665, 126] width 30 height 13
click at [635, 172] on span "Ship" at bounding box center [636, 169] width 16 height 6
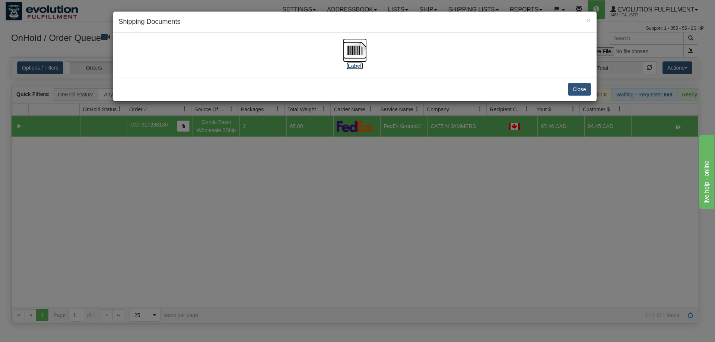
click at [358, 52] on img at bounding box center [355, 50] width 24 height 24
click at [438, 254] on div "× Shipping Documents [Label] Close" at bounding box center [357, 171] width 715 height 342
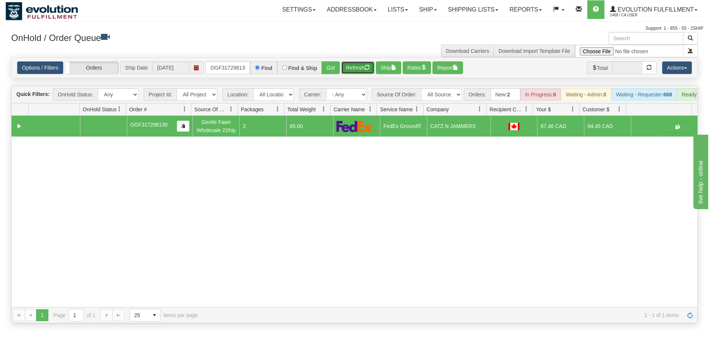
click at [363, 66] on button "Refresh" at bounding box center [357, 67] width 33 height 13
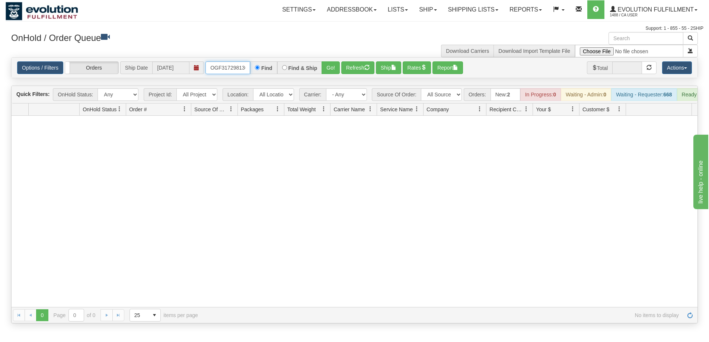
scroll to position [0, 2]
drag, startPoint x: 211, startPoint y: 65, endPoint x: 258, endPoint y: 68, distance: 47.3
click at [258, 68] on div "OGF317298130 Find Find & Ship Go!" at bounding box center [272, 67] width 134 height 13
click at [329, 68] on button "Go!" at bounding box center [331, 67] width 18 height 13
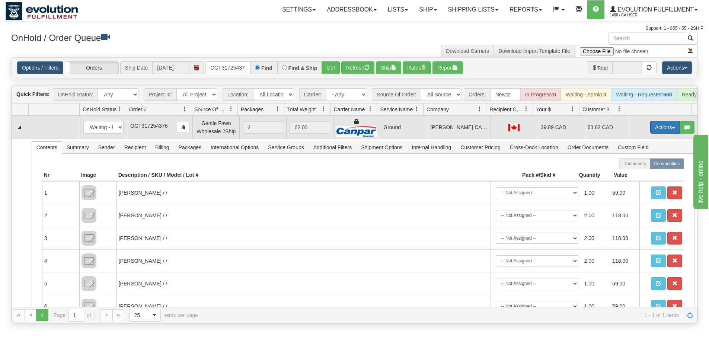
click at [656, 133] on button "Actions" at bounding box center [665, 127] width 30 height 13
click at [633, 173] on span "Ship" at bounding box center [636, 170] width 16 height 6
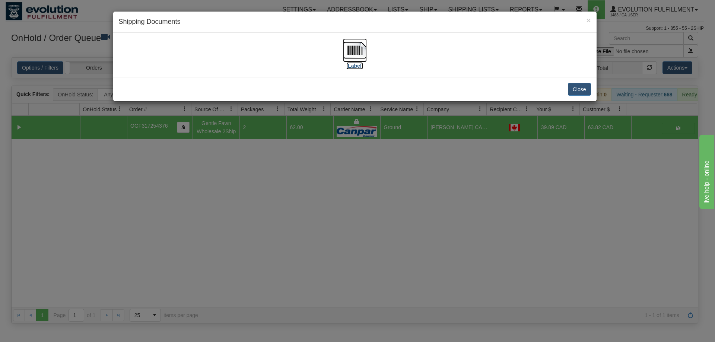
click at [359, 47] on img at bounding box center [355, 50] width 24 height 24
click at [277, 282] on div "× Shipping Documents [Label] Close" at bounding box center [357, 171] width 715 height 342
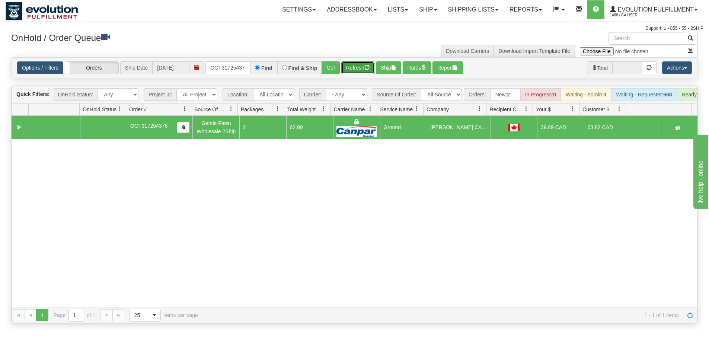
click at [352, 66] on button "Refresh" at bounding box center [357, 67] width 33 height 13
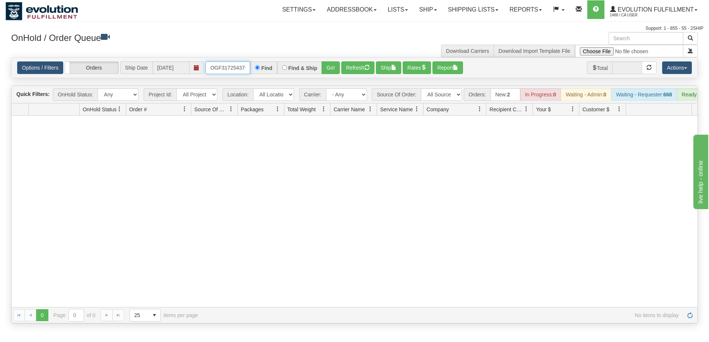
scroll to position [0, 2]
drag, startPoint x: 210, startPoint y: 64, endPoint x: 262, endPoint y: 63, distance: 52.1
click at [262, 63] on div "OGF317254376 Find Find & Ship Go!" at bounding box center [272, 67] width 134 height 13
click at [328, 65] on button "Go!" at bounding box center [331, 67] width 18 height 13
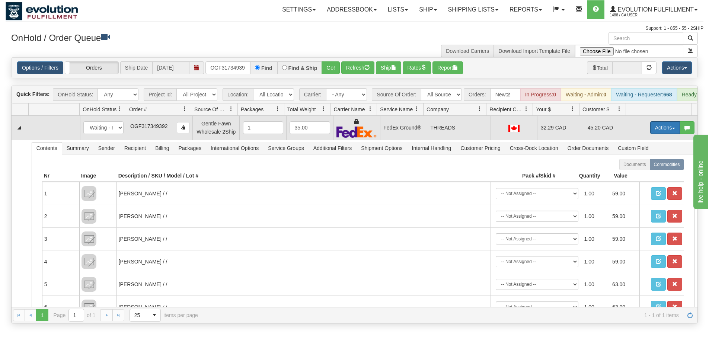
click at [665, 131] on button "Actions" at bounding box center [665, 127] width 30 height 13
click at [633, 174] on span "Ship" at bounding box center [636, 171] width 16 height 6
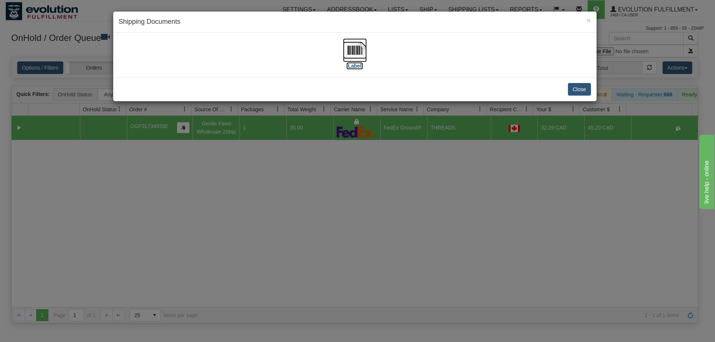
click at [358, 55] on img at bounding box center [355, 50] width 24 height 24
click at [387, 262] on div "× Shipping Documents [Label] Close" at bounding box center [357, 171] width 715 height 342
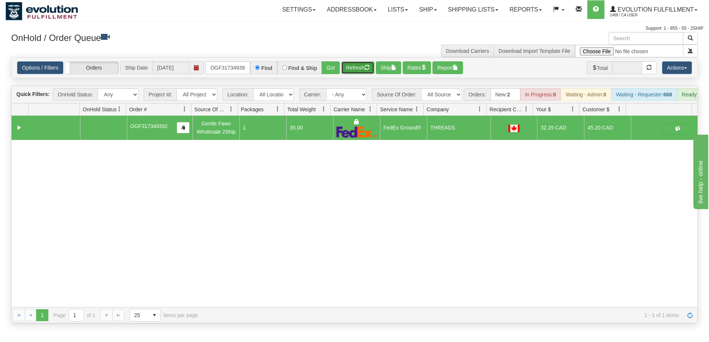
click at [353, 69] on button "Refresh" at bounding box center [357, 67] width 33 height 13
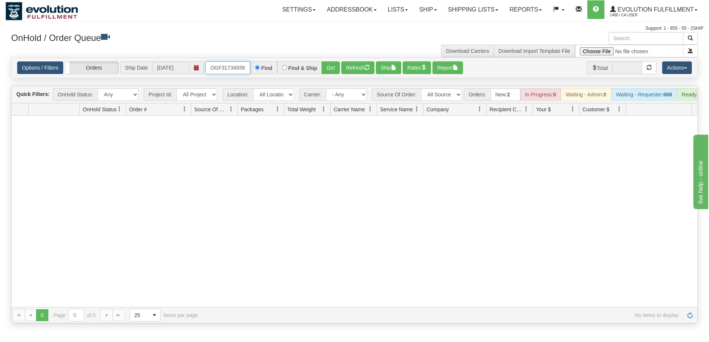
scroll to position [0, 2]
drag, startPoint x: 210, startPoint y: 67, endPoint x: 280, endPoint y: 65, distance: 70.8
click at [280, 65] on div "OGF317349392 Find Find & Ship Go!" at bounding box center [272, 67] width 134 height 13
type input "OGF317314651"
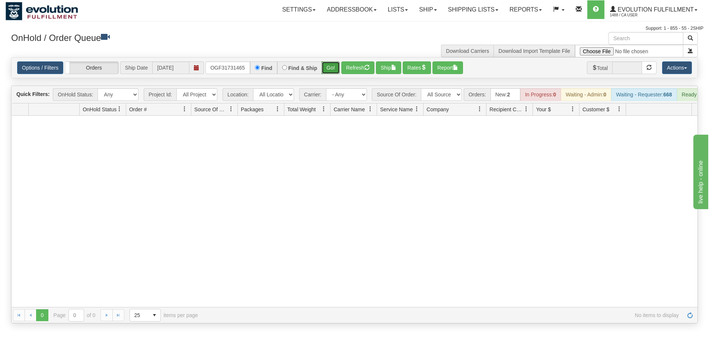
click at [327, 65] on button "Go!" at bounding box center [331, 67] width 18 height 13
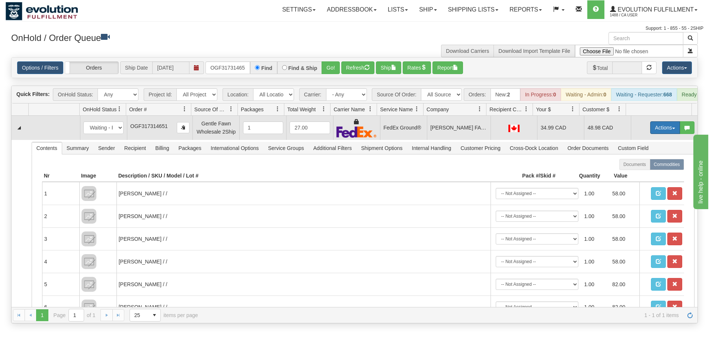
click at [656, 132] on button "Actions" at bounding box center [665, 127] width 30 height 13
click at [639, 176] on link "Ship" at bounding box center [650, 171] width 60 height 10
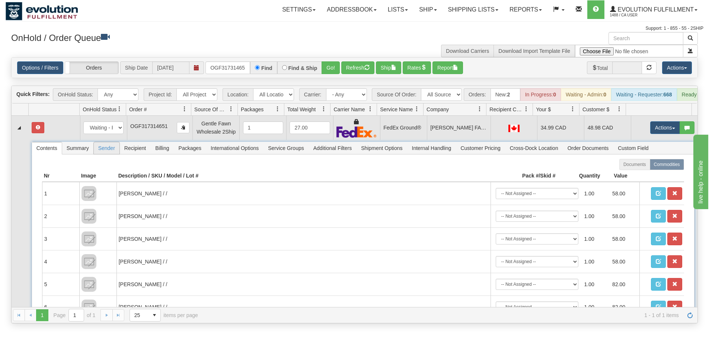
click at [103, 152] on span "Sender" at bounding box center [107, 148] width 26 height 12
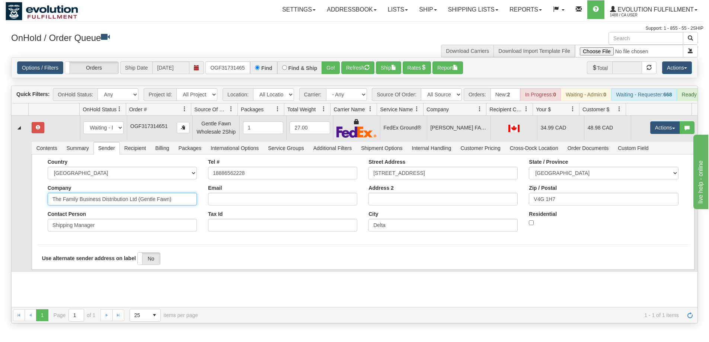
drag, startPoint x: 140, startPoint y: 204, endPoint x: 232, endPoint y: 207, distance: 92.7
click at [232, 207] on div "Country [GEOGRAPHIC_DATA] [GEOGRAPHIC_DATA] [GEOGRAPHIC_DATA] [GEOGRAPHIC_DATA]…" at bounding box center [362, 198] width 653 height 78
type input "The Family Business Distribution Ltd"
click at [41, 237] on div "Country [GEOGRAPHIC_DATA] [GEOGRAPHIC_DATA] [GEOGRAPHIC_DATA] [GEOGRAPHIC_DATA]…" at bounding box center [362, 198] width 653 height 78
click at [42, 277] on button "Save" at bounding box center [47, 271] width 22 height 13
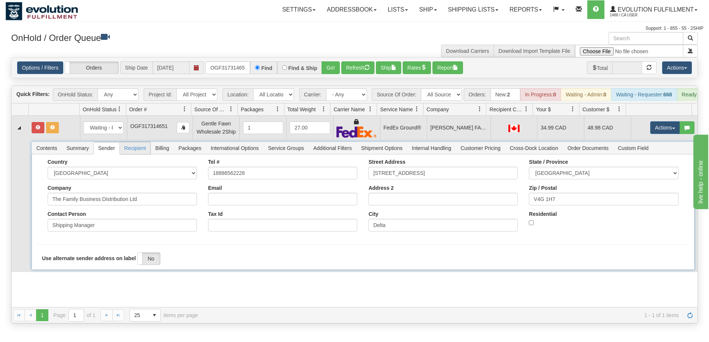
click at [135, 152] on span "Recipient" at bounding box center [135, 148] width 31 height 12
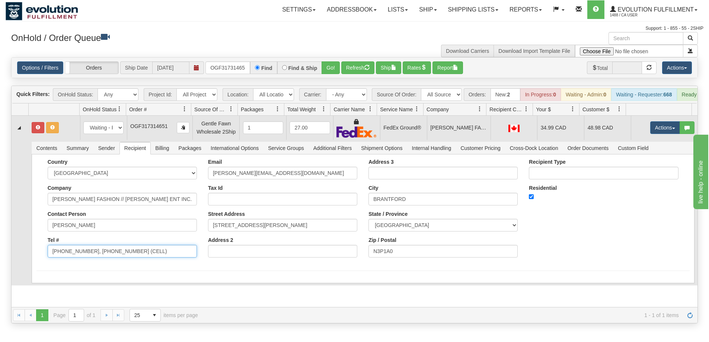
drag, startPoint x: 88, startPoint y: 257, endPoint x: 163, endPoint y: 261, distance: 74.9
click at [163, 258] on input "[PHONE_NUMBER], [PHONE_NUMBER] (CELL)" at bounding box center [122, 251] width 149 height 13
type input "[PHONE_NUMBER]"
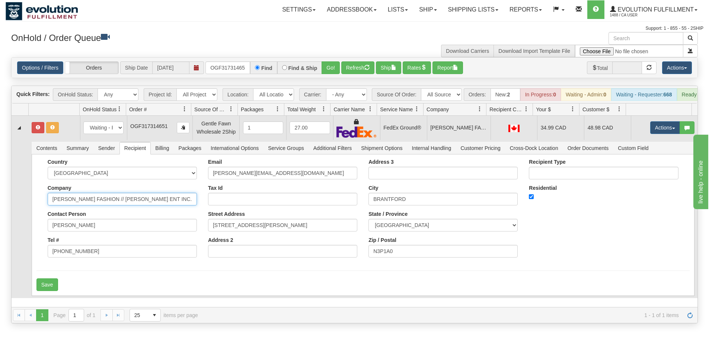
drag, startPoint x: 103, startPoint y: 203, endPoint x: 186, endPoint y: 208, distance: 82.4
click at [186, 205] on input "[PERSON_NAME] FASHION // [PERSON_NAME] ENT INC." at bounding box center [122, 199] width 149 height 13
click at [202, 194] on div "Email [PERSON_NAME][EMAIL_ADDRESS][DOMAIN_NAME] Tax Id Street Address [STREET_A…" at bounding box center [282, 211] width 160 height 104
click at [42, 286] on button "Save" at bounding box center [47, 284] width 22 height 13
click at [657, 134] on button "Actions" at bounding box center [665, 127] width 30 height 13
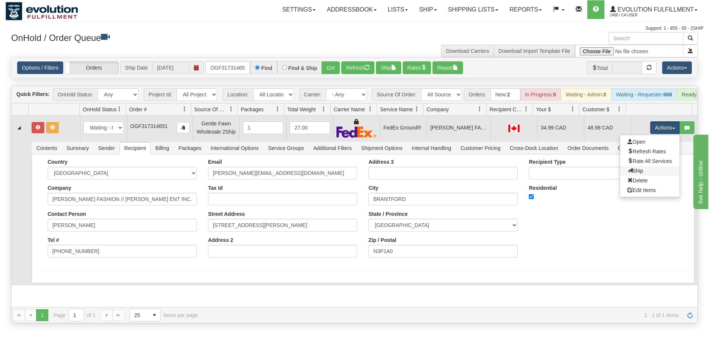
click at [638, 176] on link "Ship" at bounding box center [650, 171] width 60 height 10
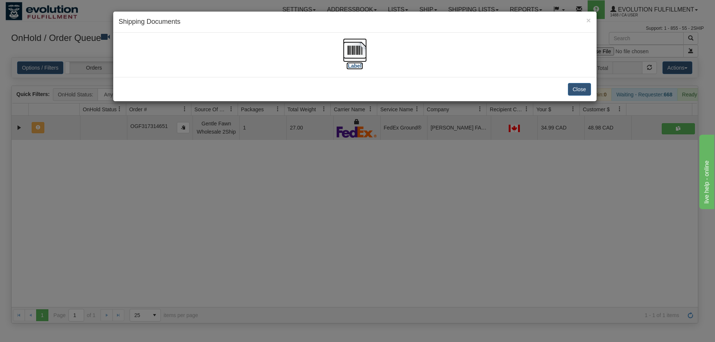
click at [363, 48] on img at bounding box center [355, 50] width 24 height 24
click at [299, 252] on div "× Shipping Documents [Label] Close" at bounding box center [357, 171] width 715 height 342
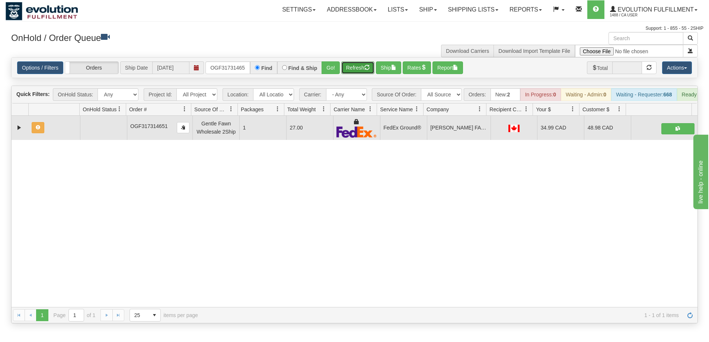
click at [349, 70] on button "Refresh" at bounding box center [357, 67] width 33 height 13
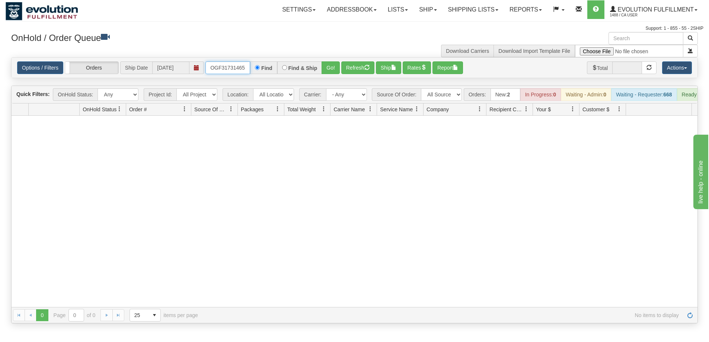
scroll to position [0, 2]
drag, startPoint x: 208, startPoint y: 63, endPoint x: 258, endPoint y: 66, distance: 49.9
click at [258, 66] on div "OGF317314651 Find Find & Ship Go!" at bounding box center [272, 67] width 134 height 13
type input "OGF317334803"
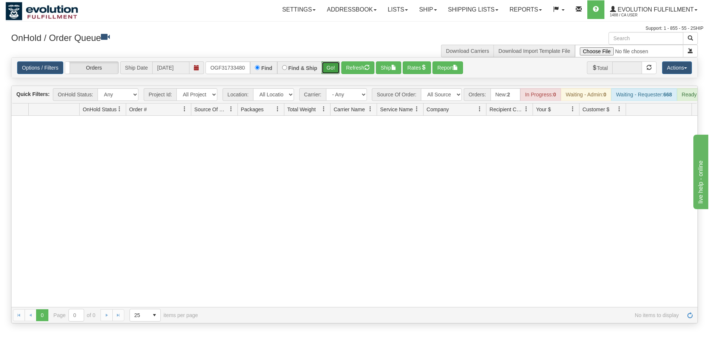
click at [332, 67] on button "Go!" at bounding box center [331, 67] width 18 height 13
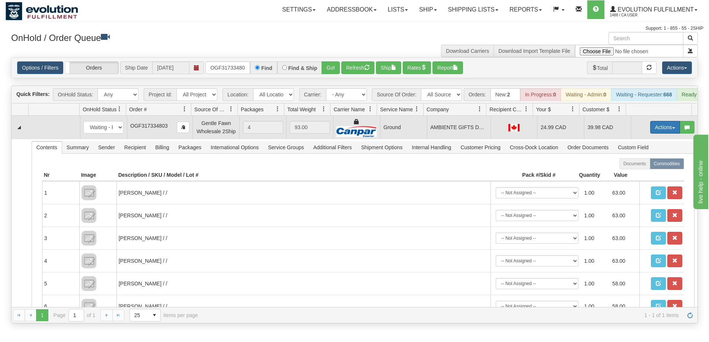
click at [655, 130] on button "Actions" at bounding box center [665, 127] width 30 height 13
click at [644, 175] on link "Ship" at bounding box center [650, 171] width 60 height 10
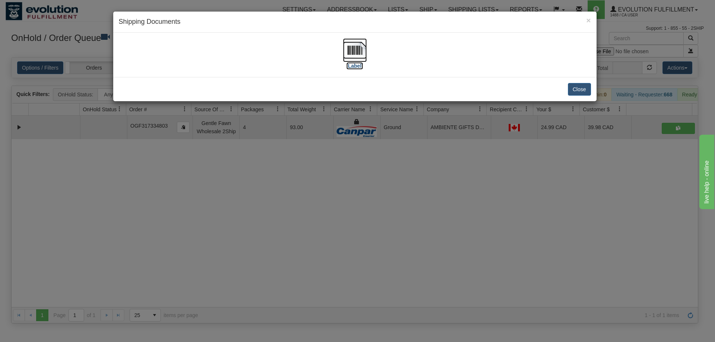
click at [363, 49] on img at bounding box center [355, 50] width 24 height 24
click at [344, 249] on div "× Shipping Documents [Label] Close" at bounding box center [357, 171] width 715 height 342
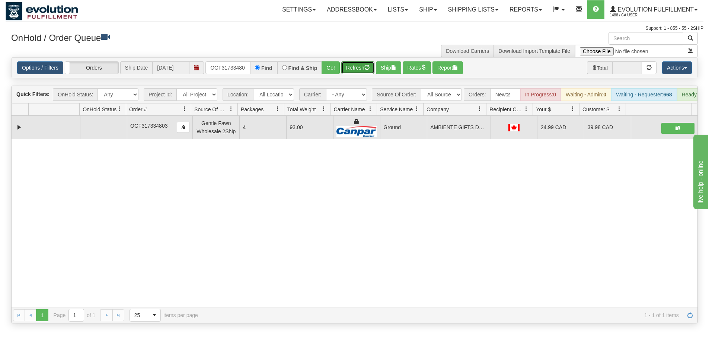
click at [358, 67] on button "Refresh" at bounding box center [357, 67] width 33 height 13
